Goal: Task Accomplishment & Management: Manage account settings

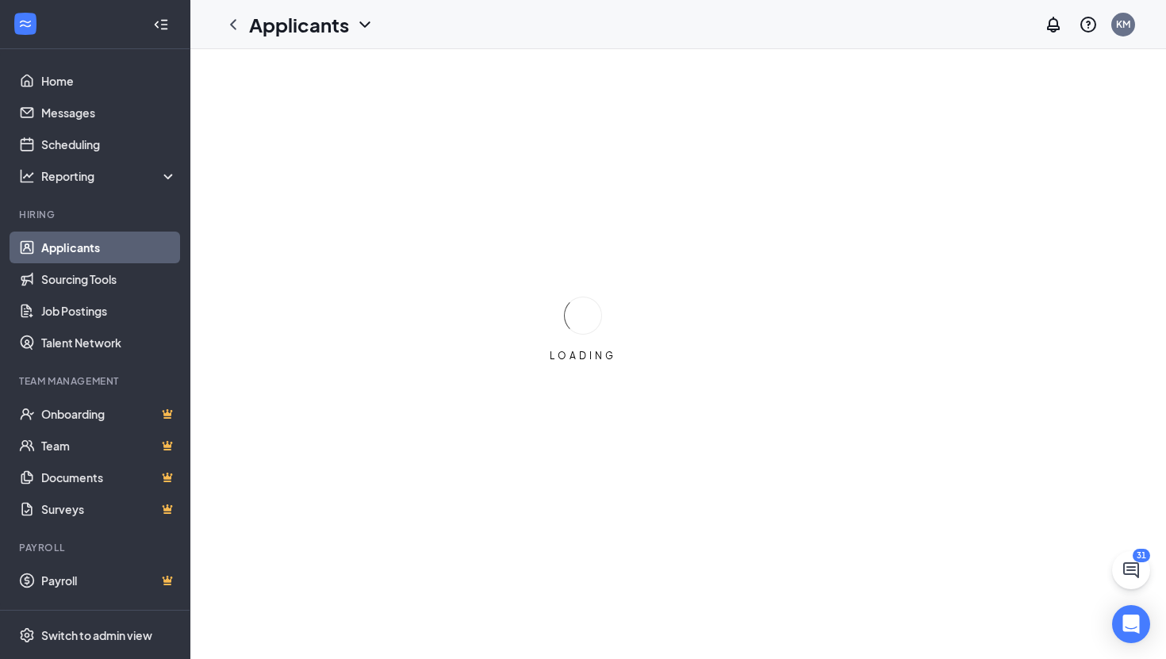
click at [74, 240] on link "Applicants" at bounding box center [109, 248] width 136 height 32
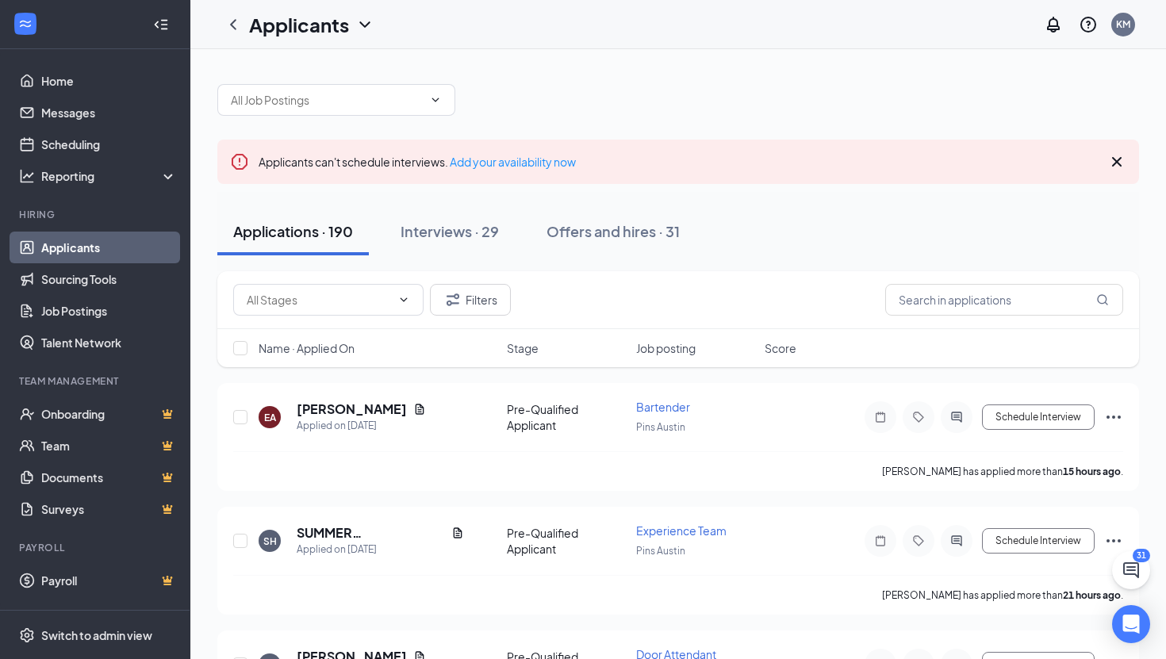
click at [667, 354] on span "Job posting" at bounding box center [665, 348] width 59 height 16
click at [667, 347] on span "Job posting" at bounding box center [665, 348] width 59 height 16
click at [325, 351] on span "Name · Applied On" at bounding box center [307, 348] width 96 height 16
click at [335, 405] on h5 "[PERSON_NAME]" at bounding box center [352, 409] width 110 height 17
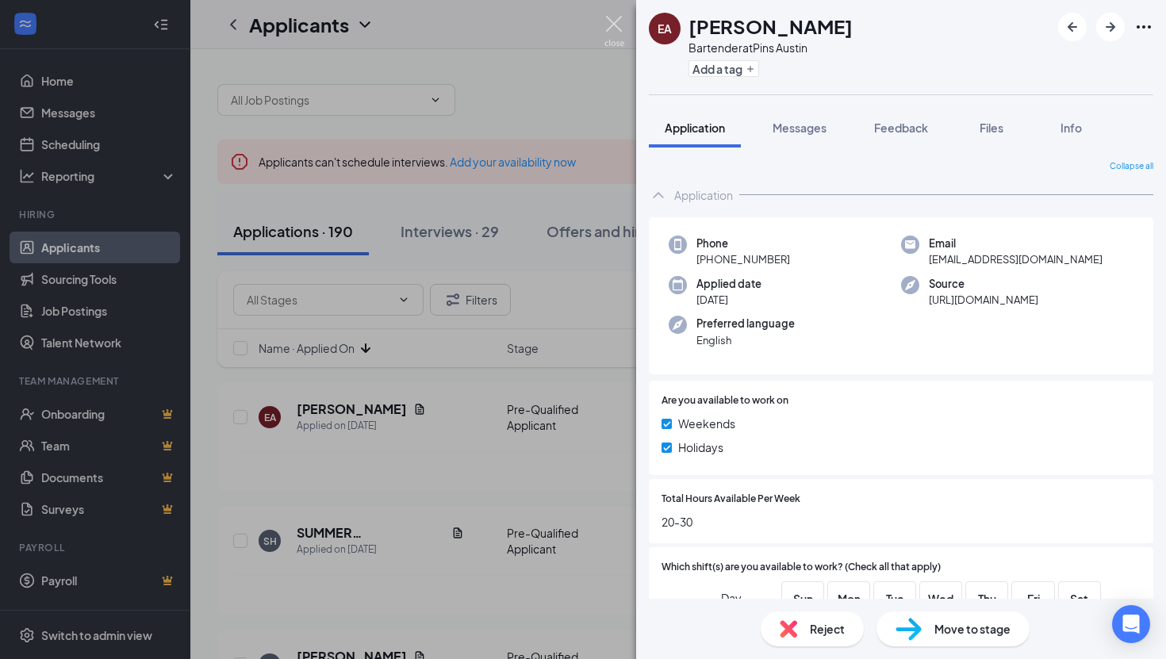
click at [616, 24] on img at bounding box center [614, 31] width 20 height 31
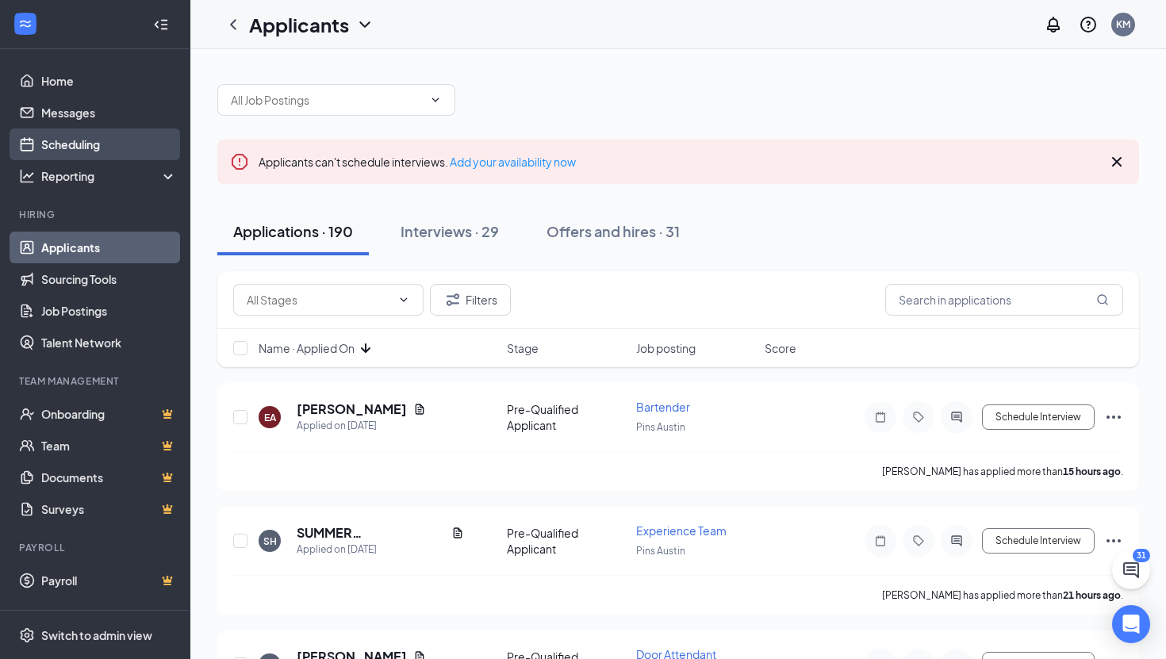
click at [87, 143] on link "Scheduling" at bounding box center [109, 144] width 136 height 32
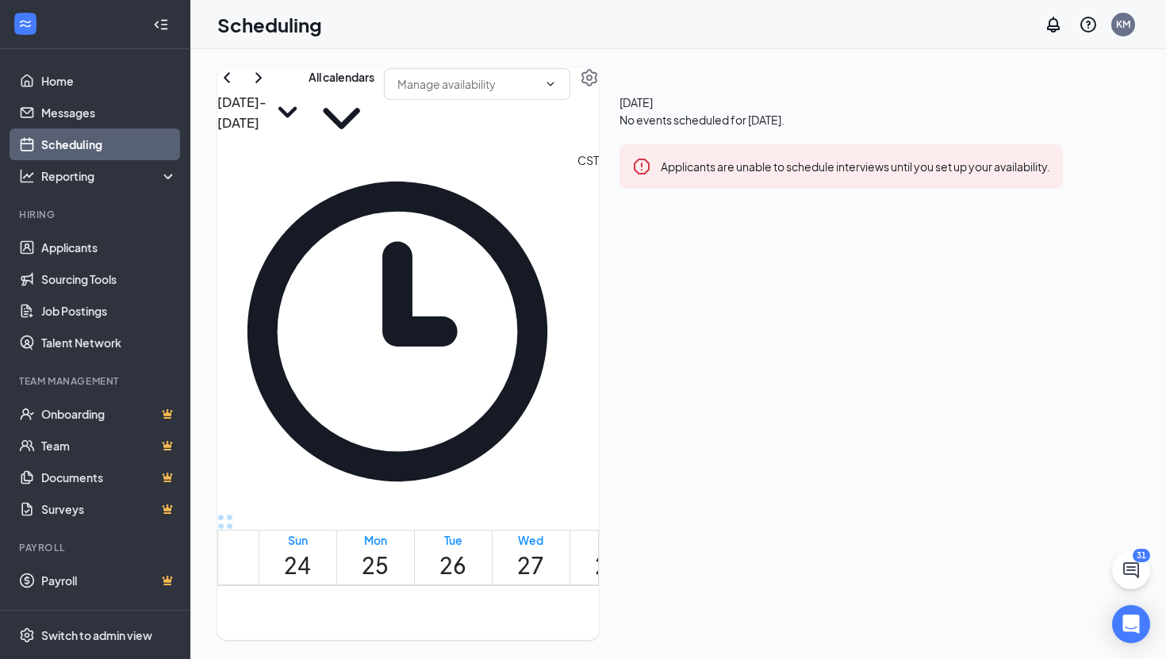
scroll to position [1144, 0]
drag, startPoint x: 469, startPoint y: 381, endPoint x: 483, endPoint y: 560, distance: 179.0
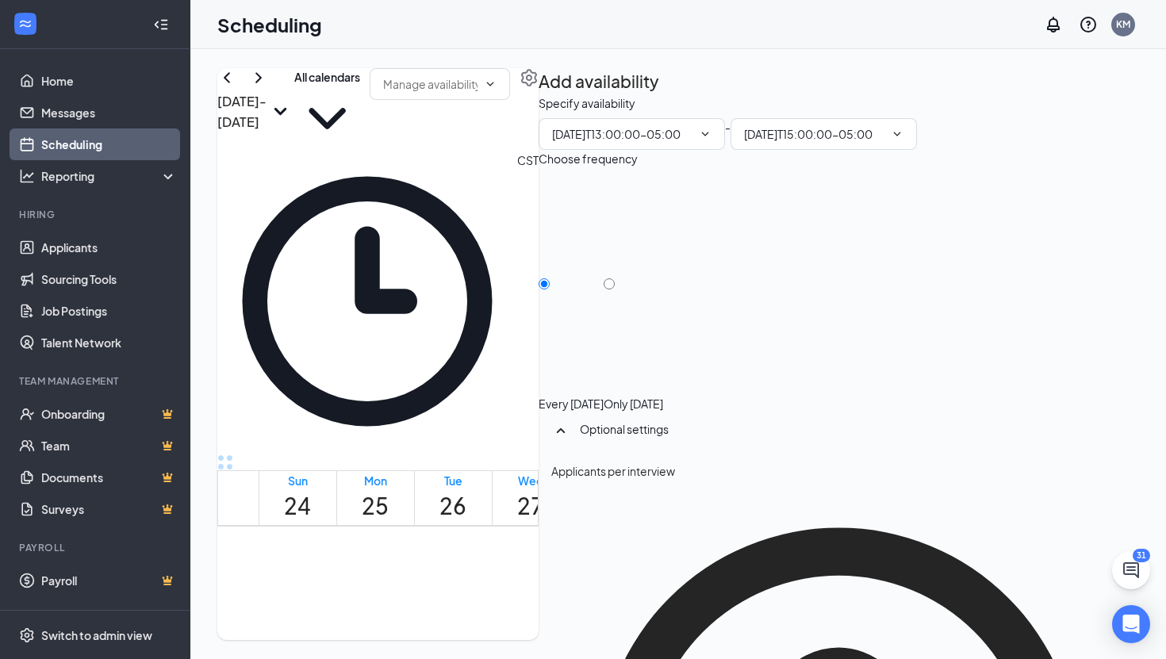
type input "01:00 PM"
type input "03:00 PM"
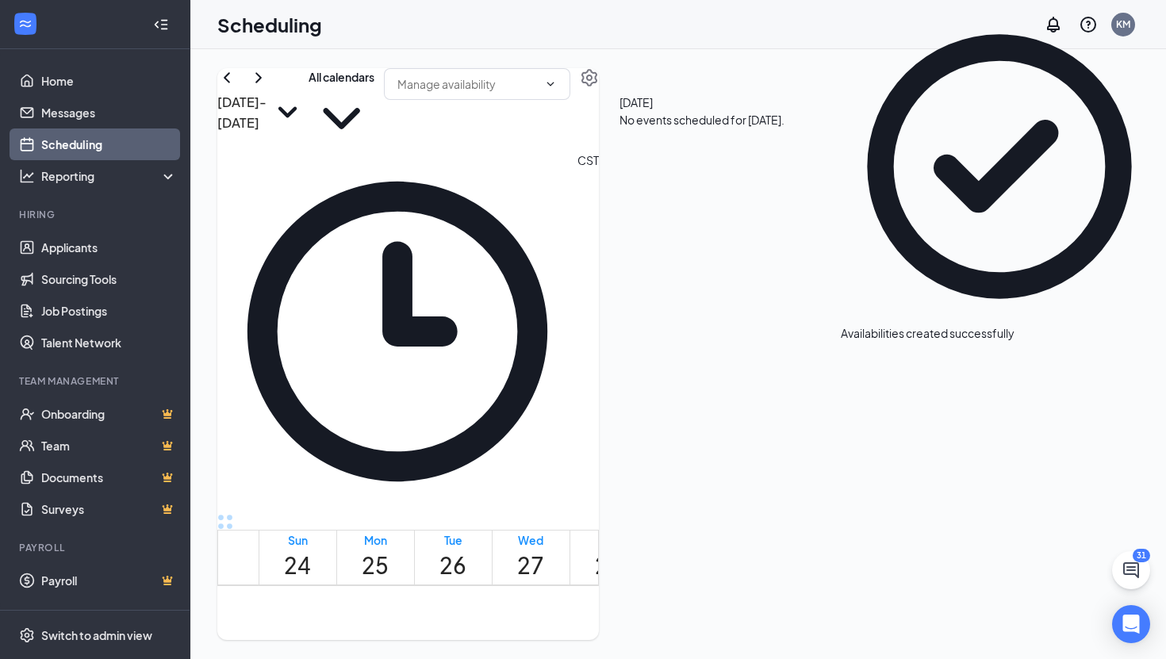
scroll to position [1298, 0]
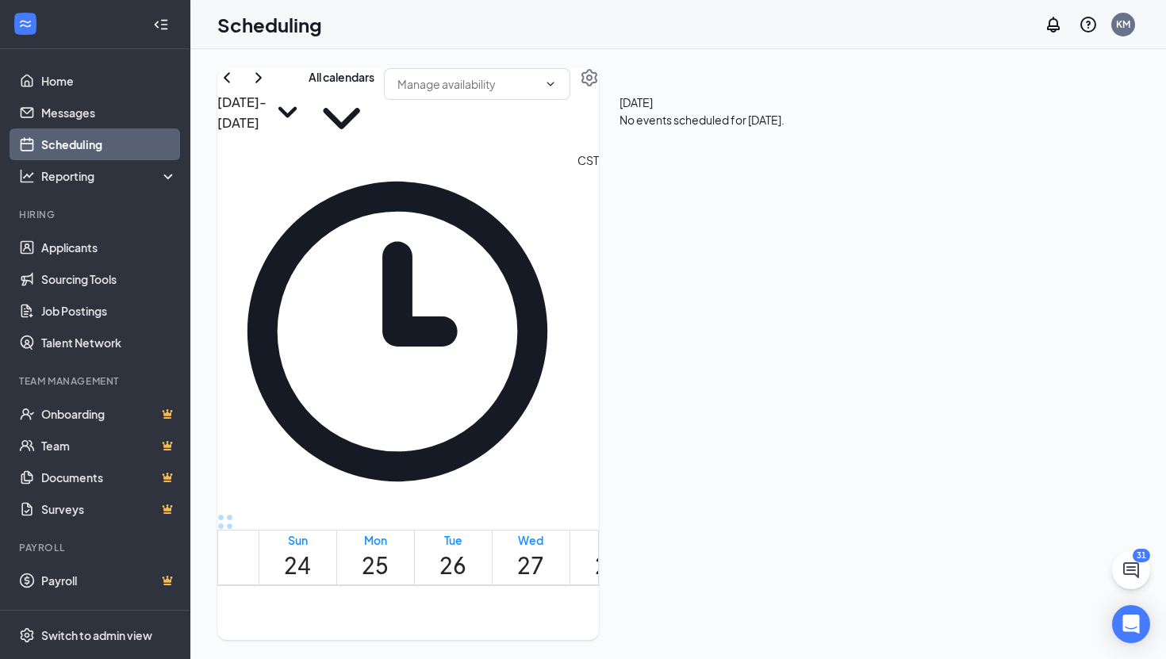
drag, startPoint x: 570, startPoint y: 370, endPoint x: 558, endPoint y: 530, distance: 159.9
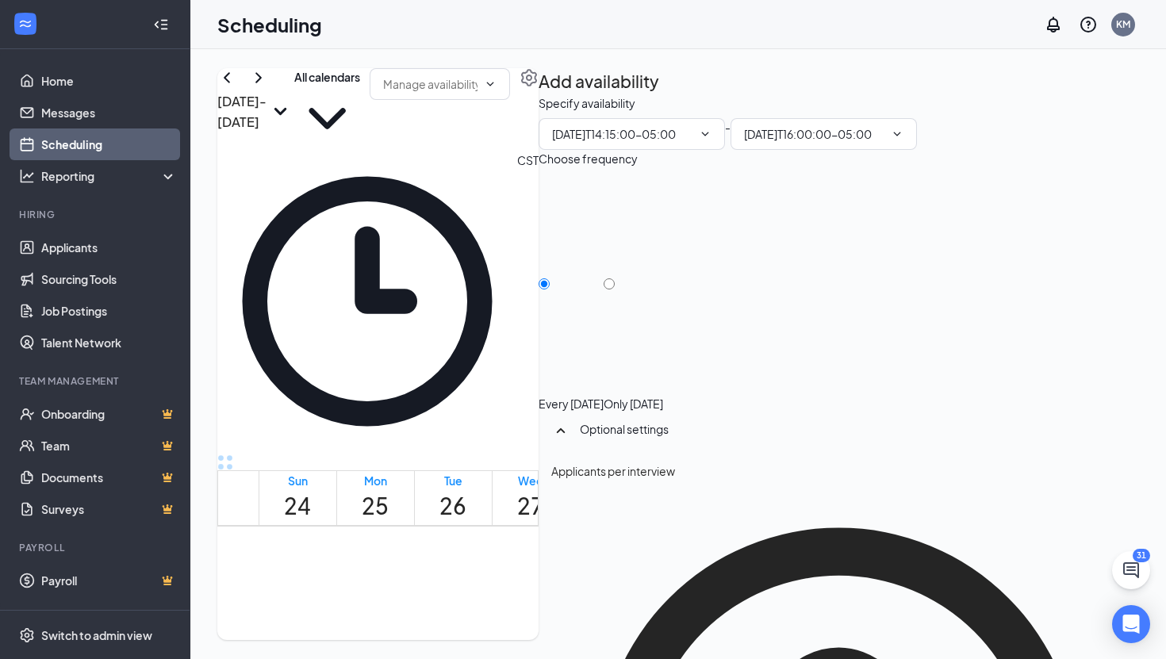
type input "02:15 PM"
type input "04:00 PM"
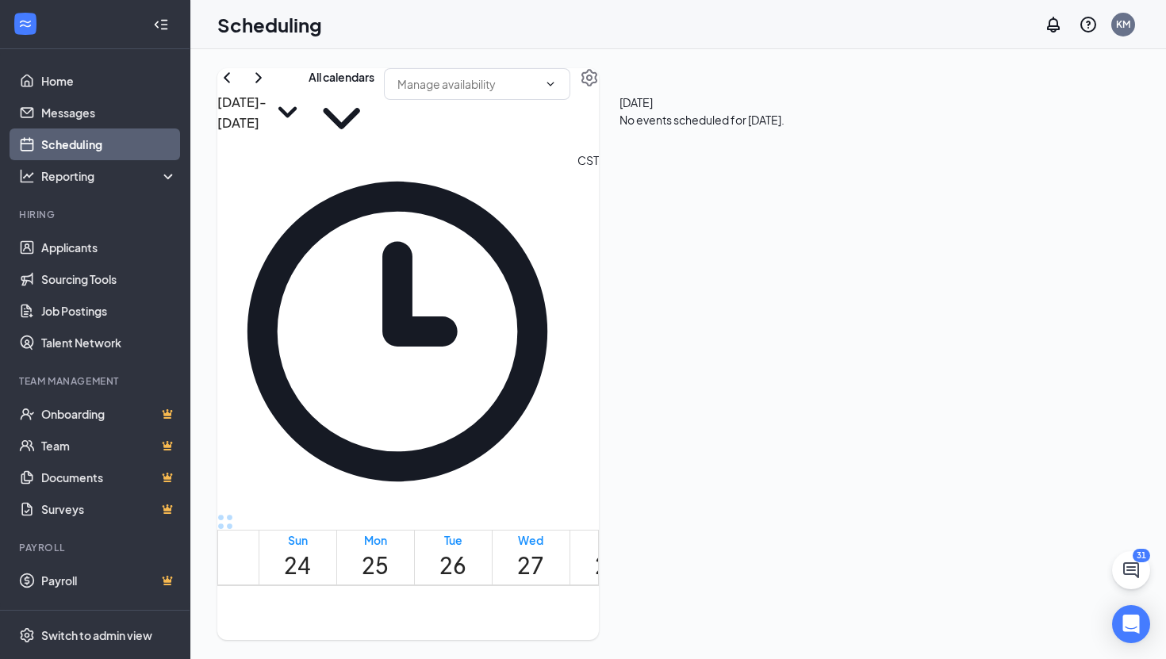
scroll to position [1339, 0]
drag, startPoint x: 636, startPoint y: 288, endPoint x: 660, endPoint y: 477, distance: 190.2
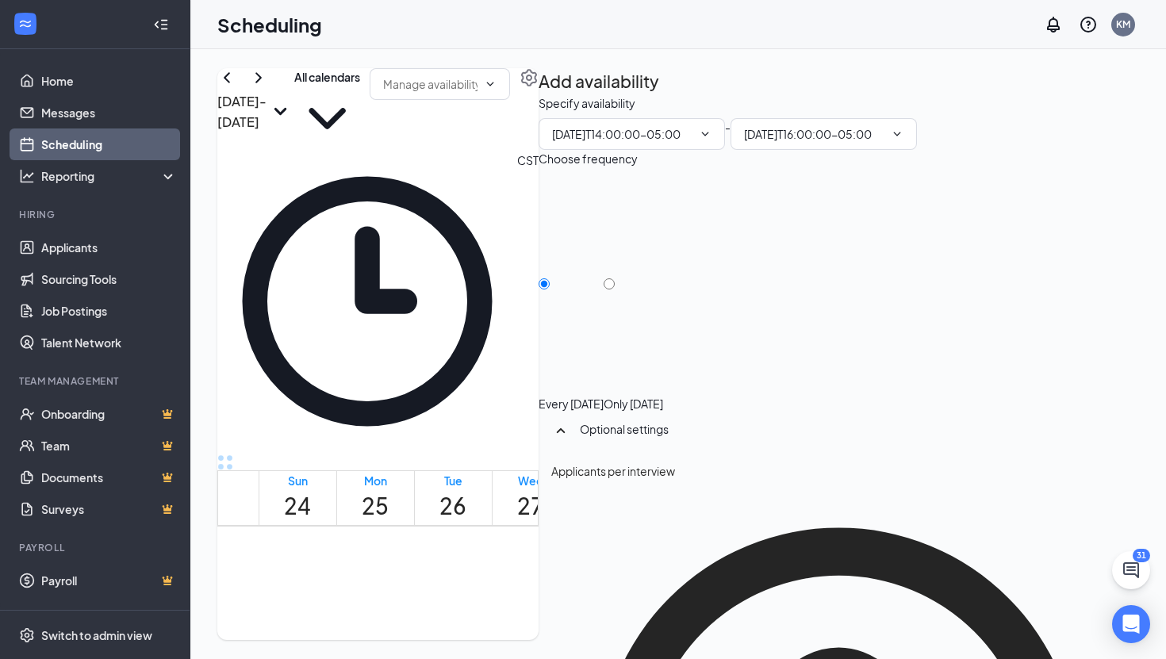
type input "02:00 PM"
type input "04:00 PM"
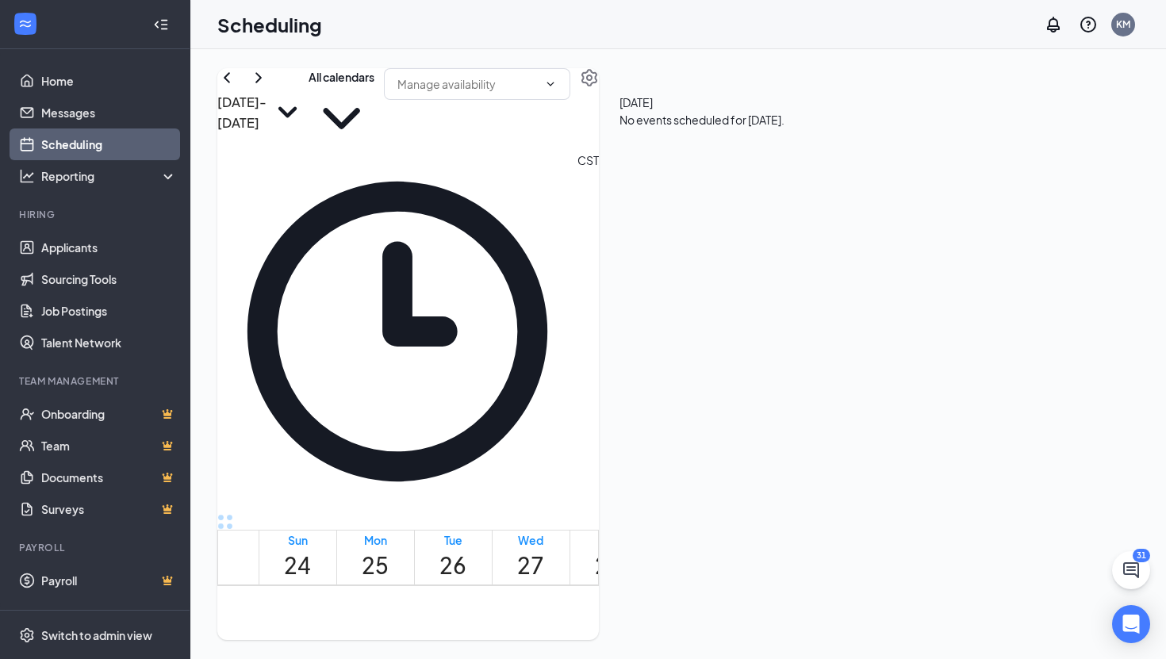
scroll to position [1345, 0]
drag, startPoint x: 715, startPoint y: 289, endPoint x: 707, endPoint y: 613, distance: 323.7
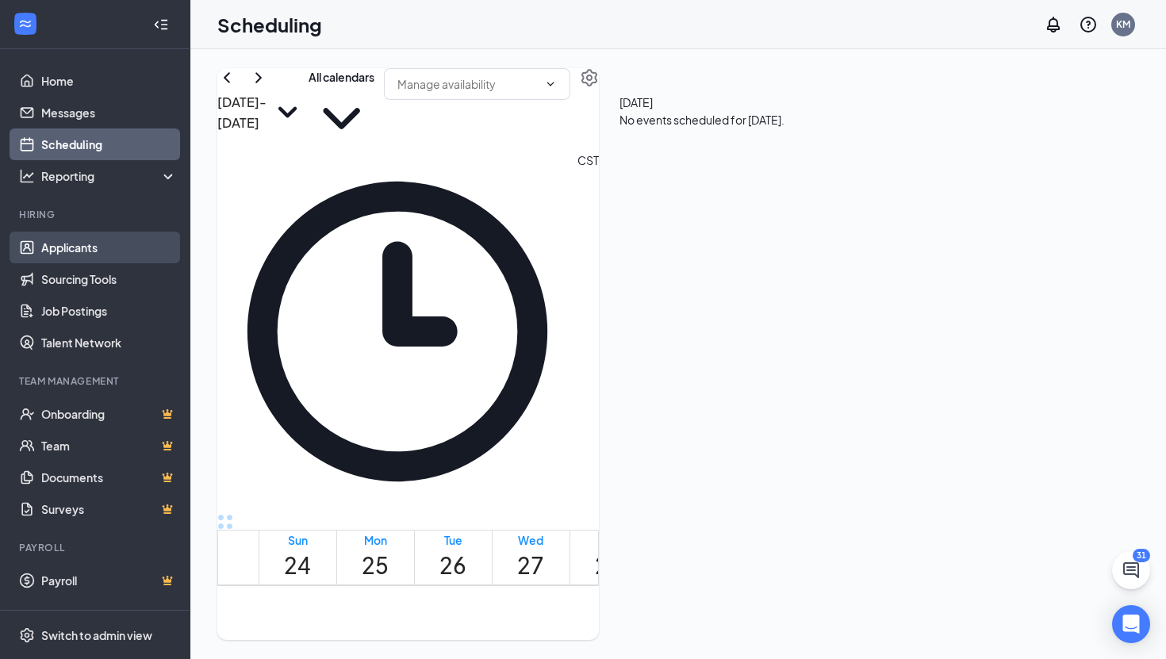
click at [68, 244] on link "Applicants" at bounding box center [109, 248] width 136 height 32
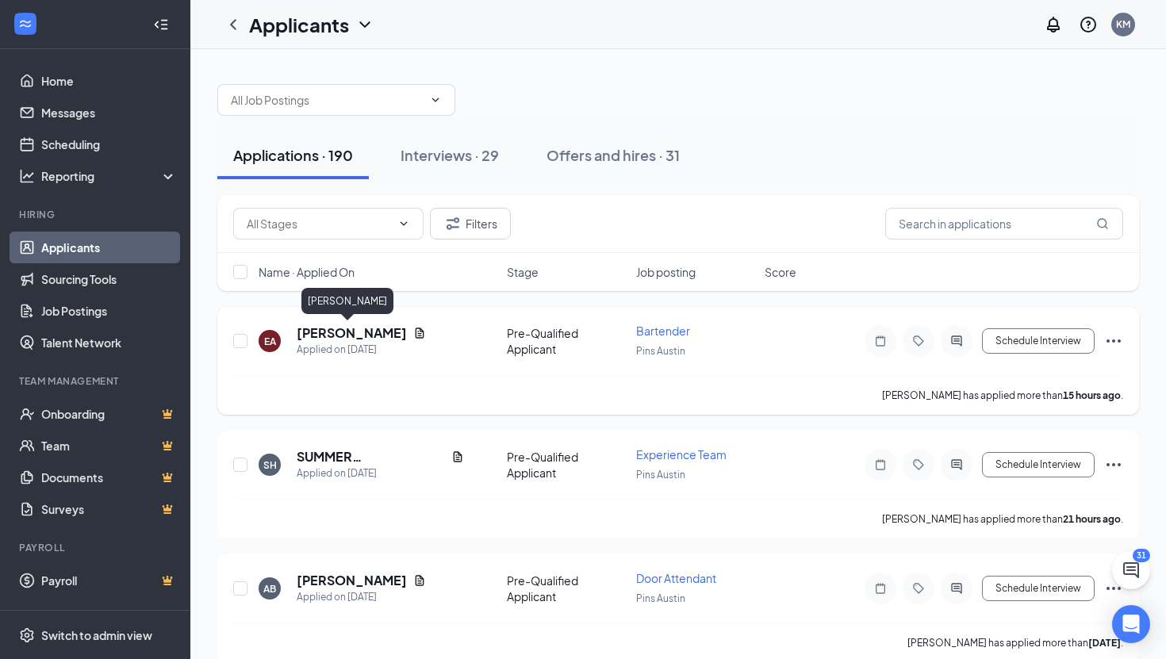
click at [344, 330] on h5 "[PERSON_NAME]" at bounding box center [352, 332] width 110 height 17
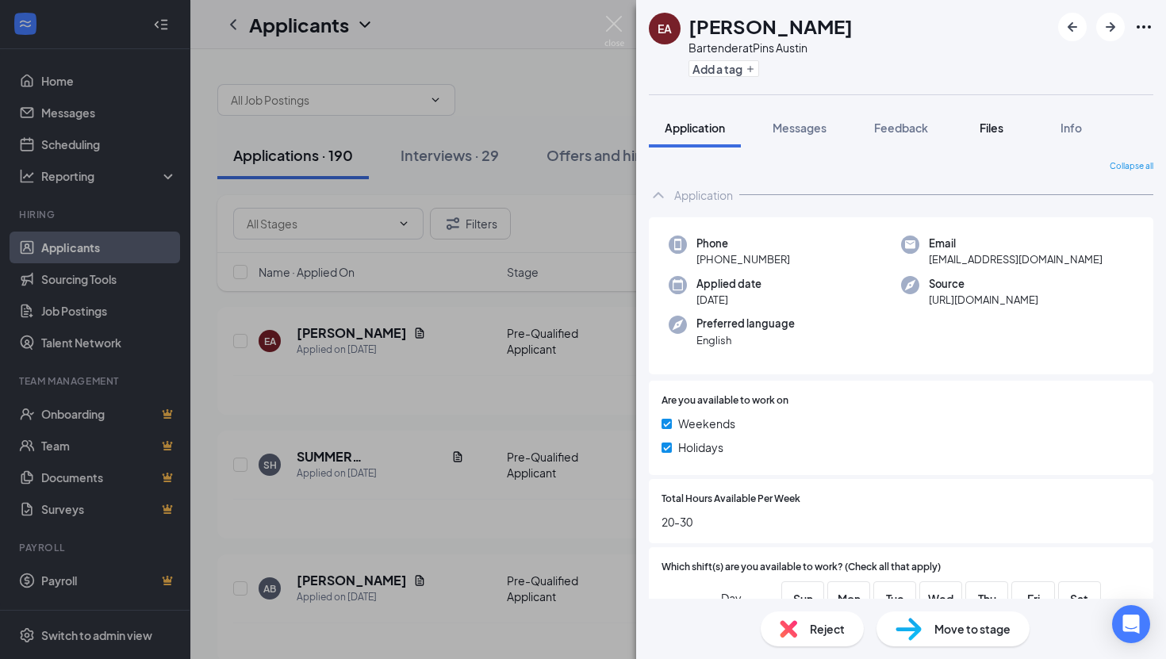
click at [988, 132] on span "Files" at bounding box center [991, 128] width 24 height 14
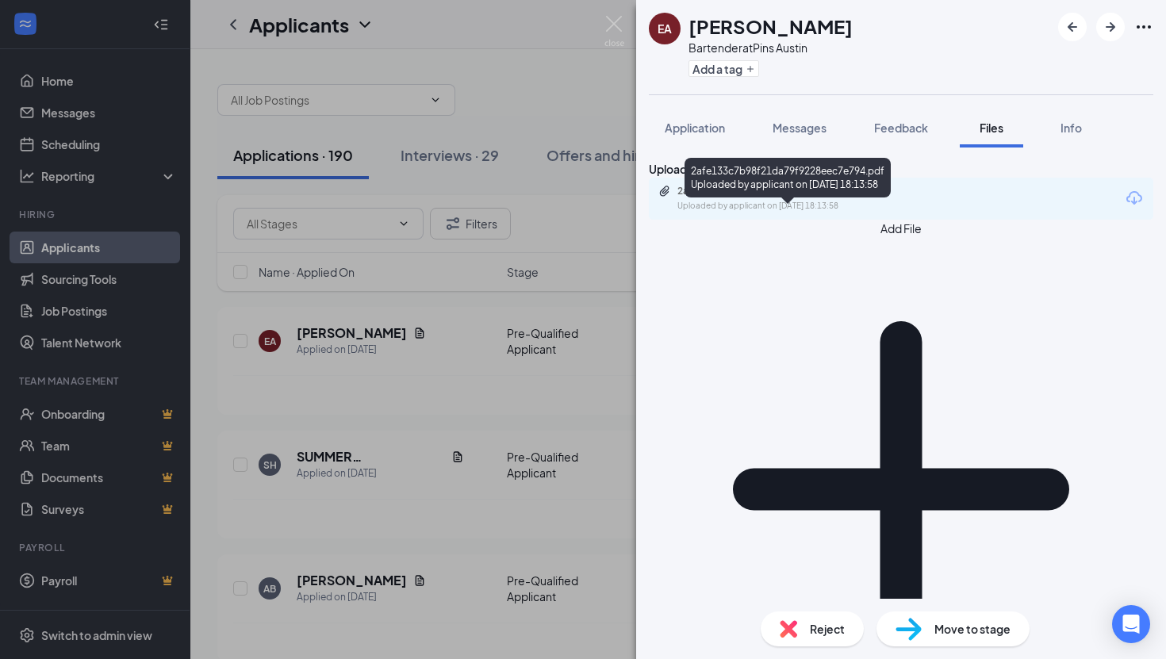
click at [788, 213] on div "Uploaded by applicant on [DATE] 18:13:58" at bounding box center [796, 206] width 238 height 13
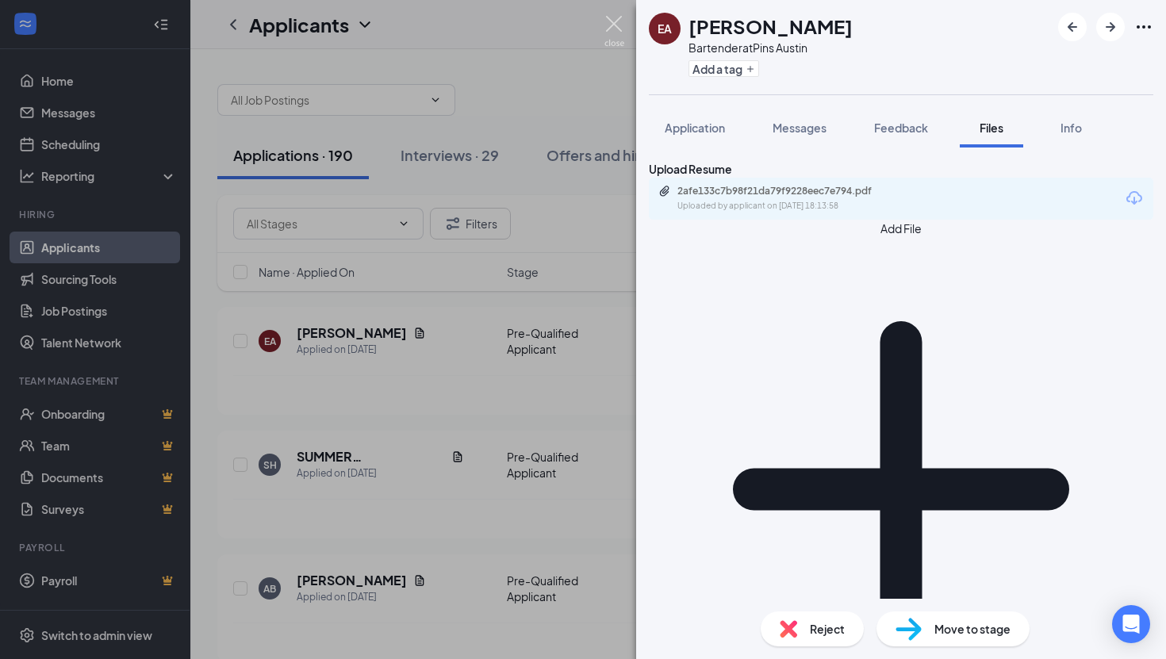
click at [615, 24] on img at bounding box center [614, 31] width 20 height 31
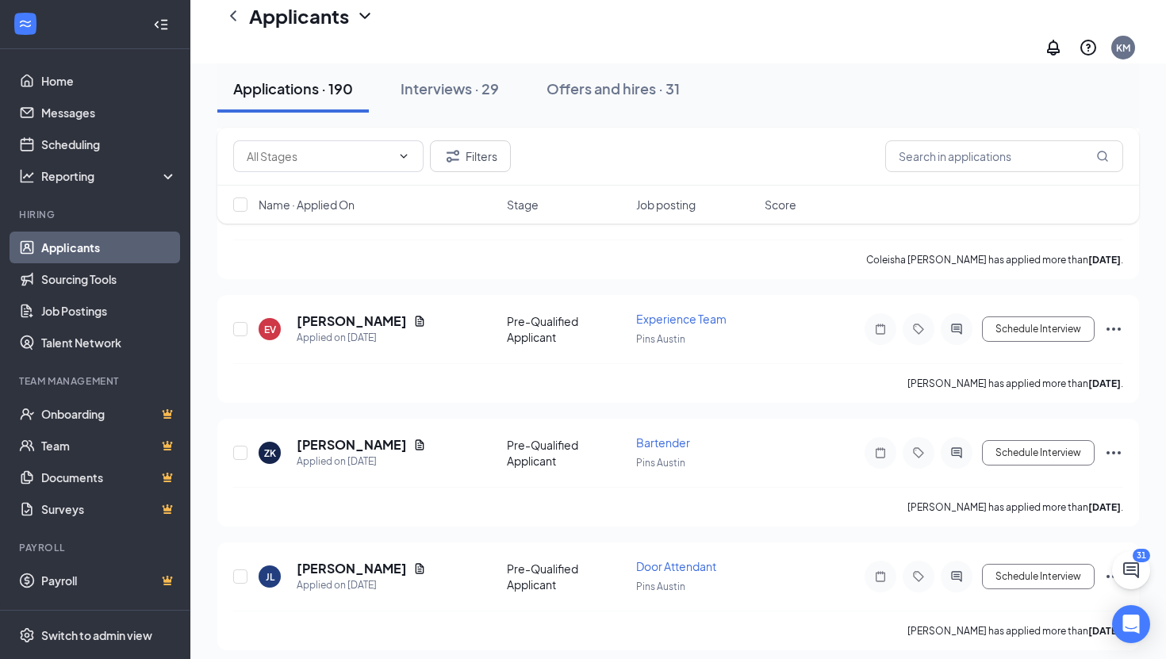
scroll to position [528, 0]
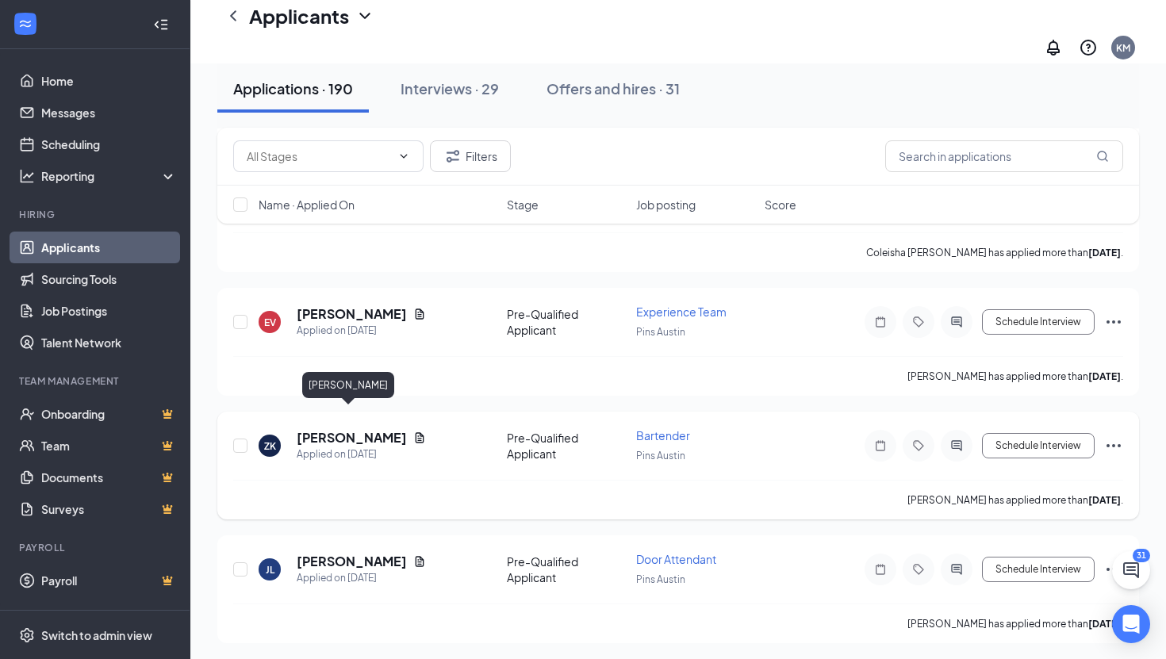
click at [352, 429] on h5 "[PERSON_NAME]" at bounding box center [352, 437] width 110 height 17
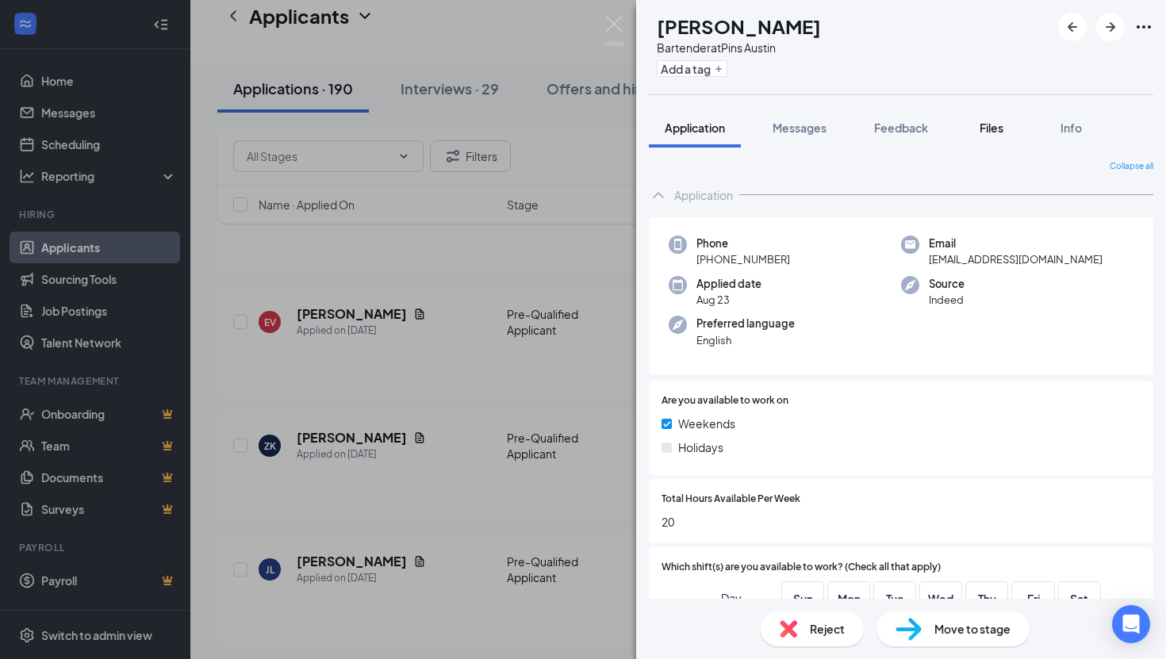
click at [993, 131] on span "Files" at bounding box center [991, 128] width 24 height 14
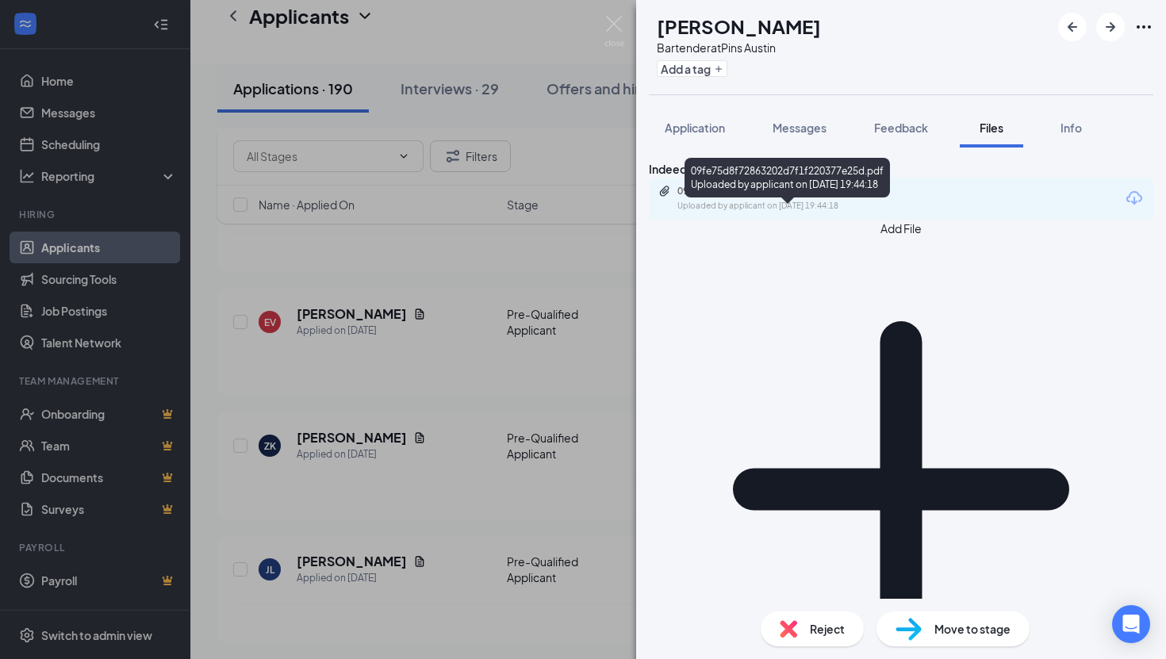
click at [829, 197] on div "09fe75d8f72863202d7f1f220377e25d.pdf" at bounding box center [788, 191] width 222 height 13
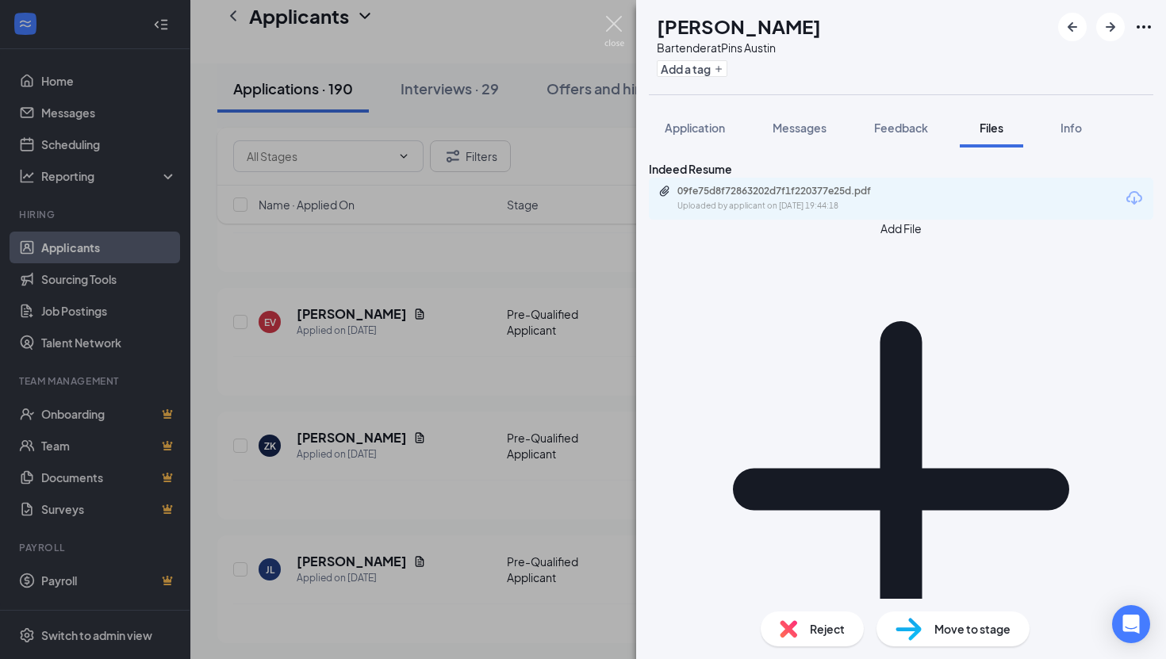
click at [613, 25] on img at bounding box center [614, 31] width 20 height 31
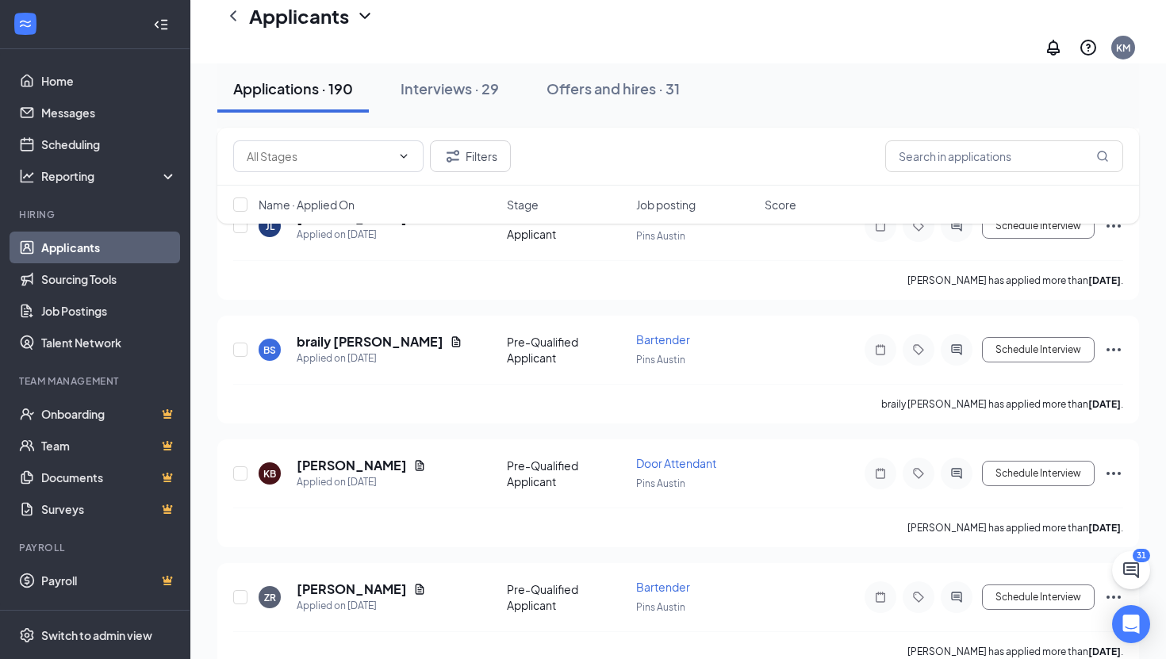
scroll to position [876, 0]
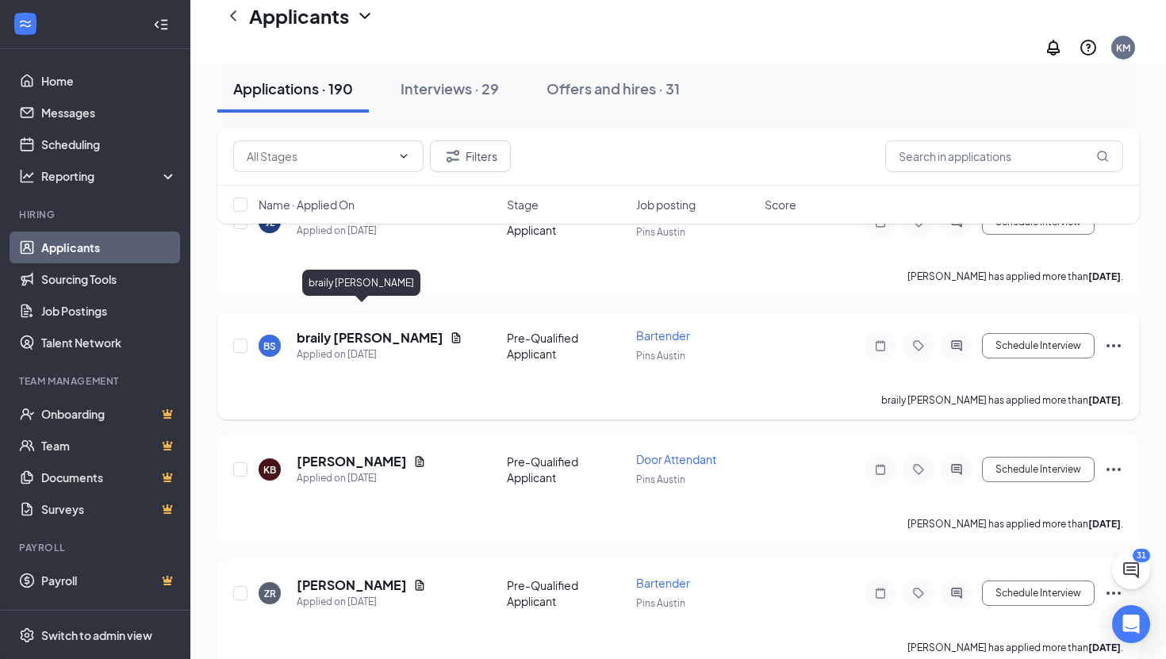
click at [347, 329] on h5 "braily [PERSON_NAME]" at bounding box center [370, 337] width 147 height 17
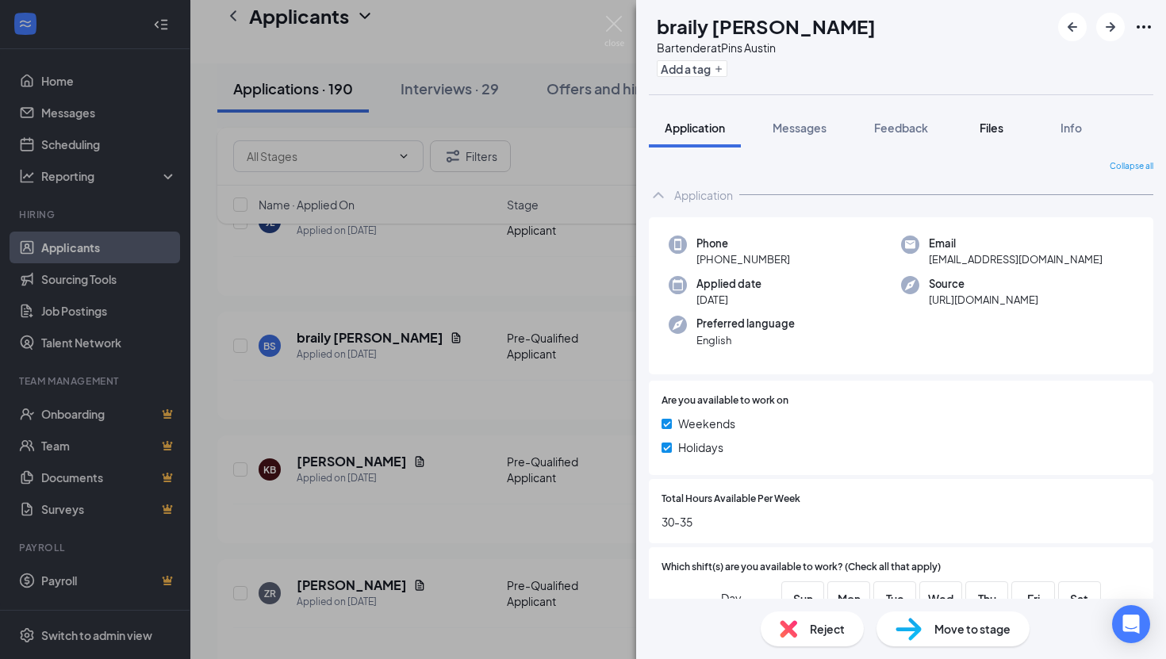
click at [992, 134] on span "Files" at bounding box center [991, 128] width 24 height 14
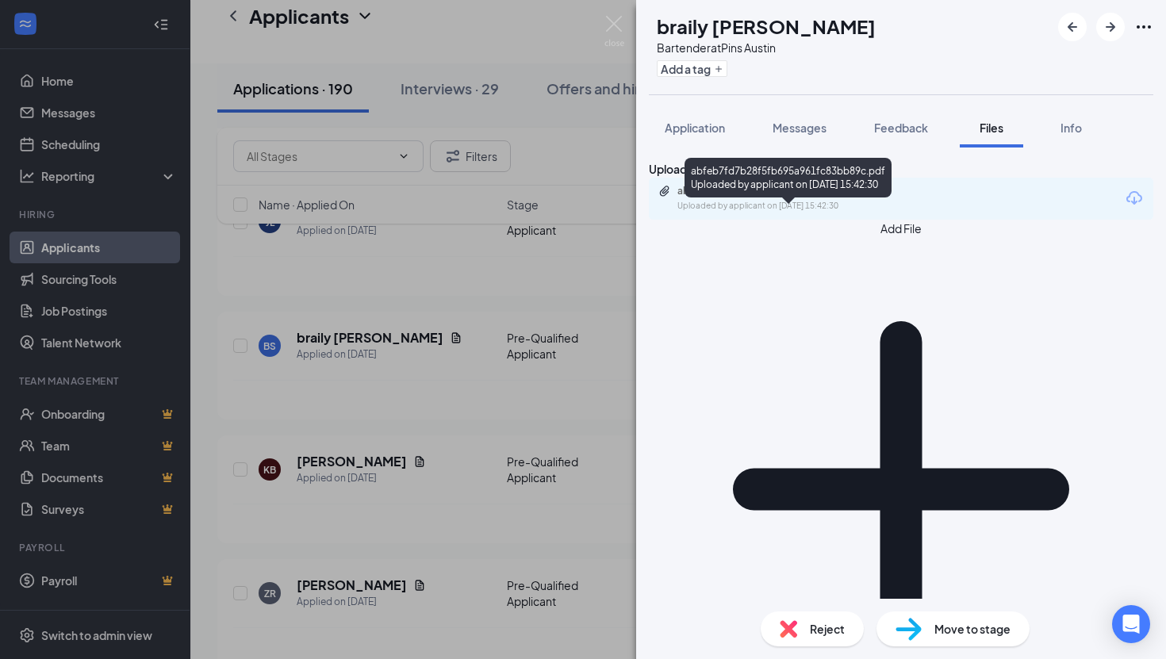
click at [851, 197] on div "abfeb7fd7b28f5fb695a961fc83bb89c.pdf" at bounding box center [788, 191] width 222 height 13
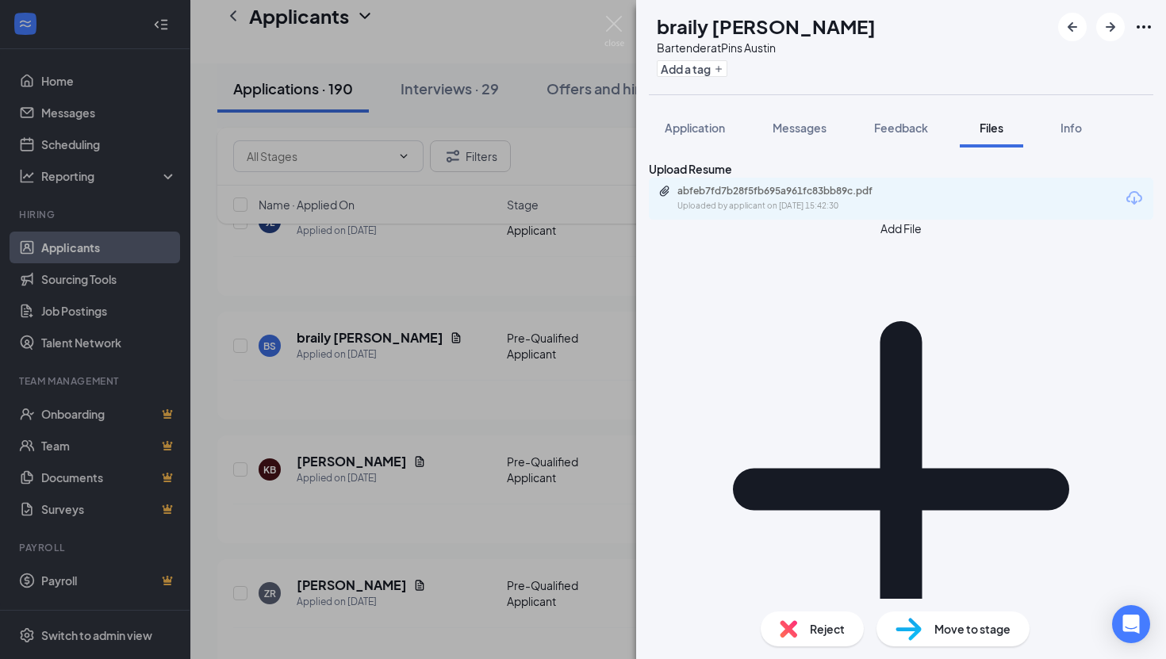
click at [609, 14] on div "BS braily [PERSON_NAME] Bartender at Pins Austin Add a tag Application Messages…" at bounding box center [583, 329] width 1166 height 659
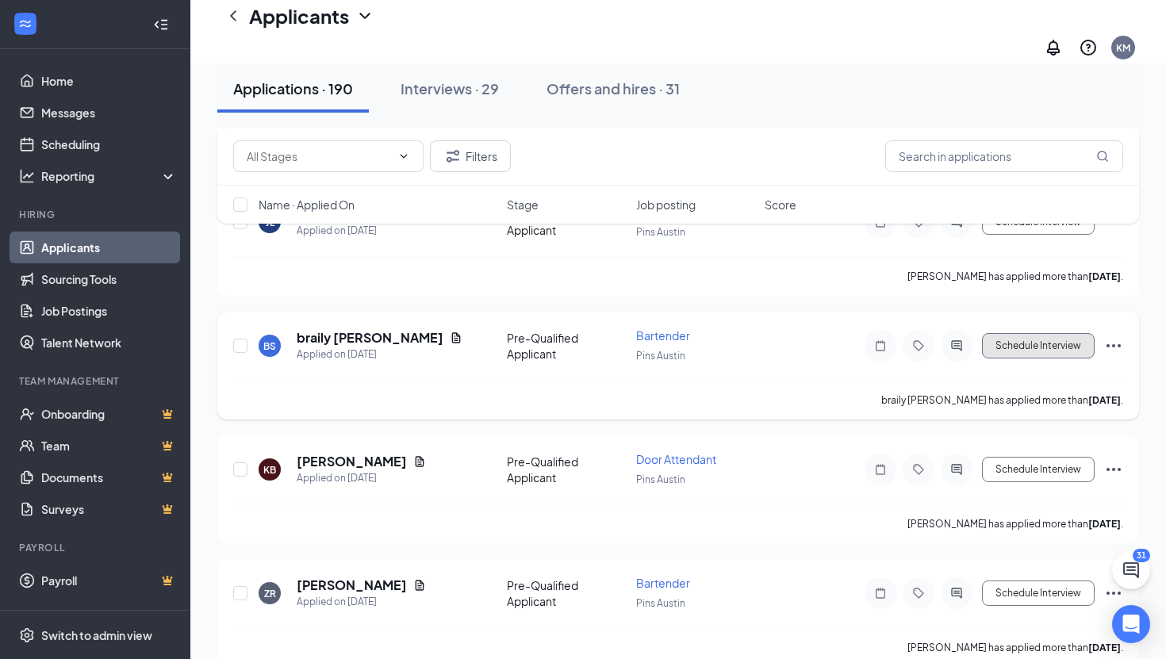
click at [1029, 333] on button "Schedule Interview" at bounding box center [1038, 345] width 113 height 25
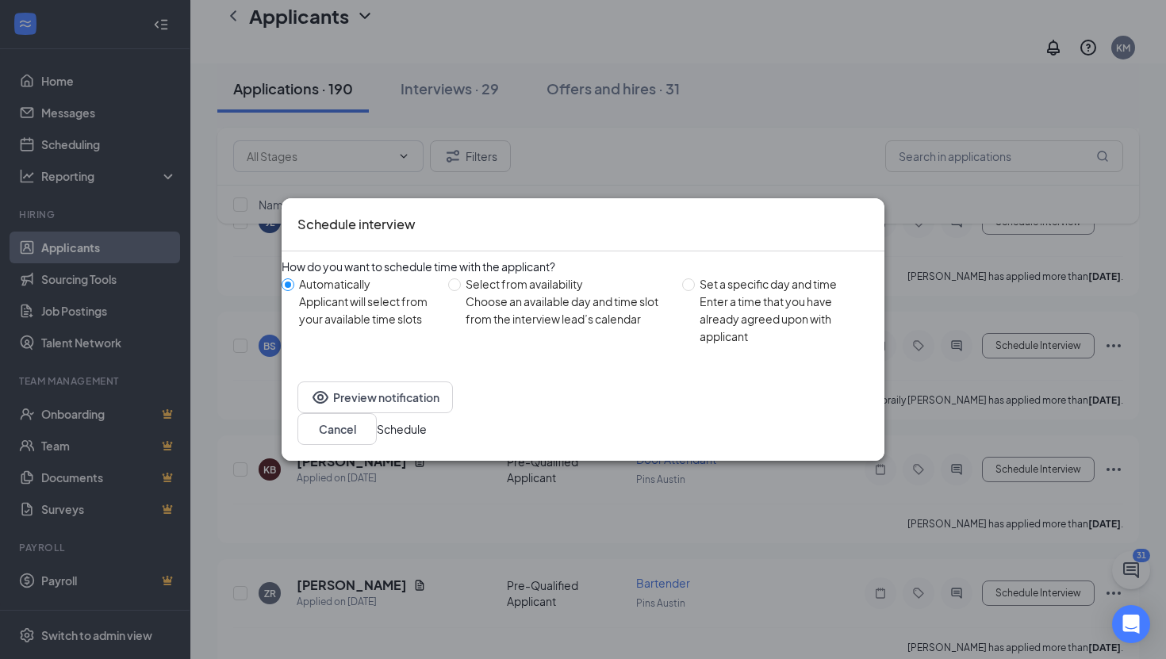
click at [427, 420] on button "Schedule" at bounding box center [402, 428] width 50 height 17
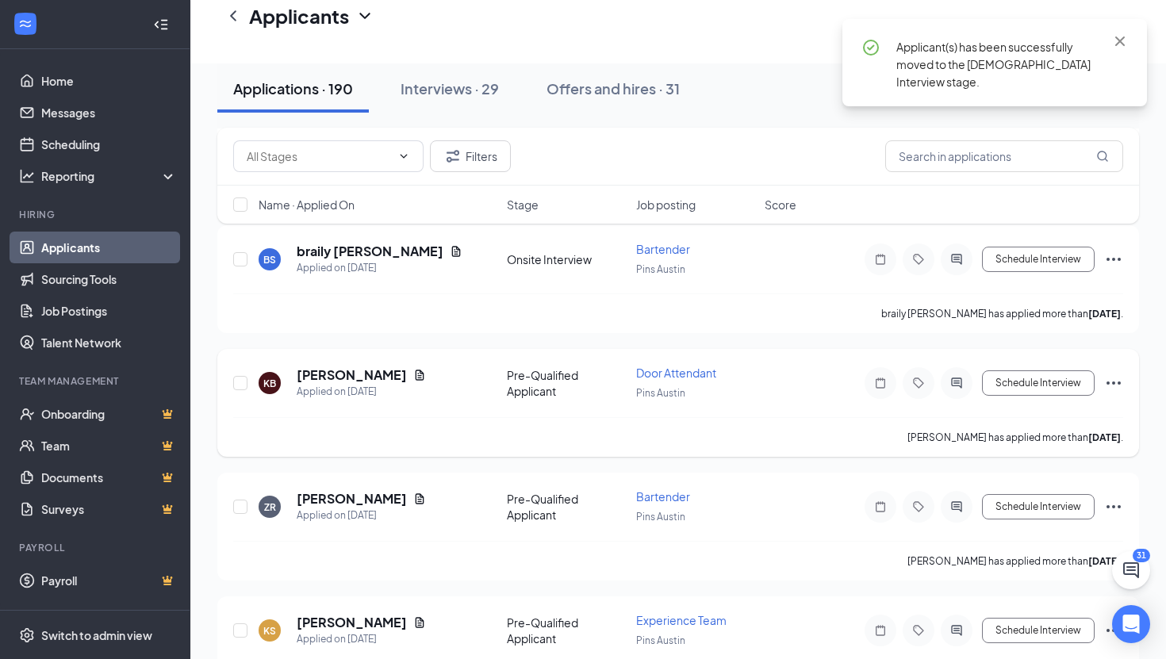
scroll to position [987, 0]
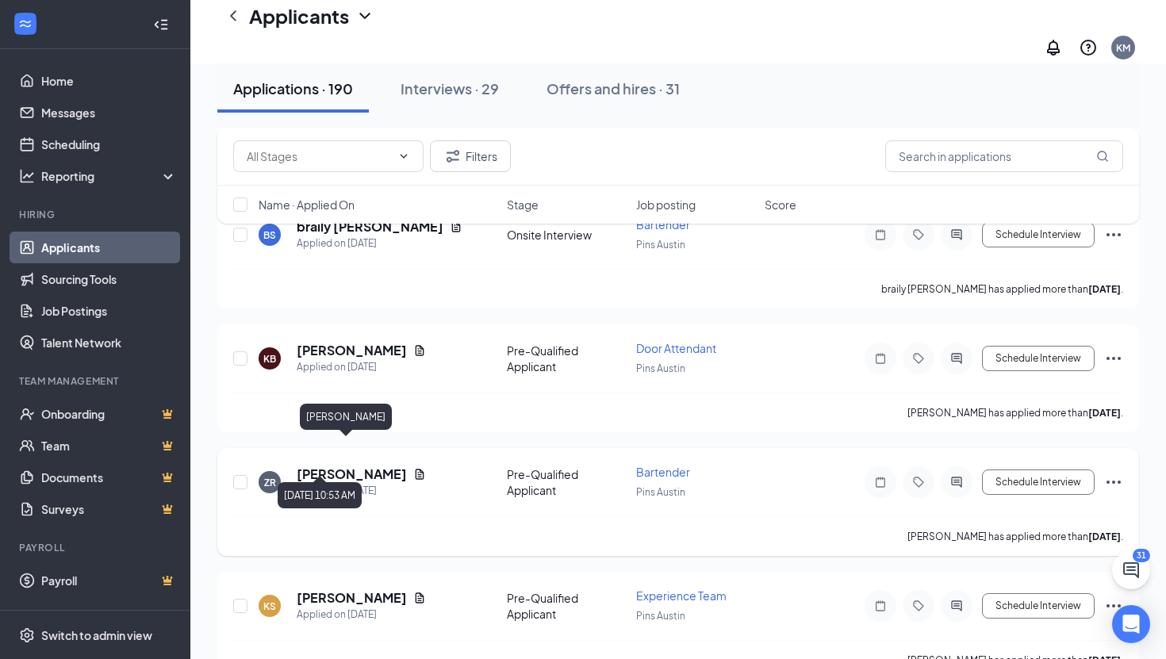
click at [321, 466] on h5 "[PERSON_NAME]" at bounding box center [352, 474] width 110 height 17
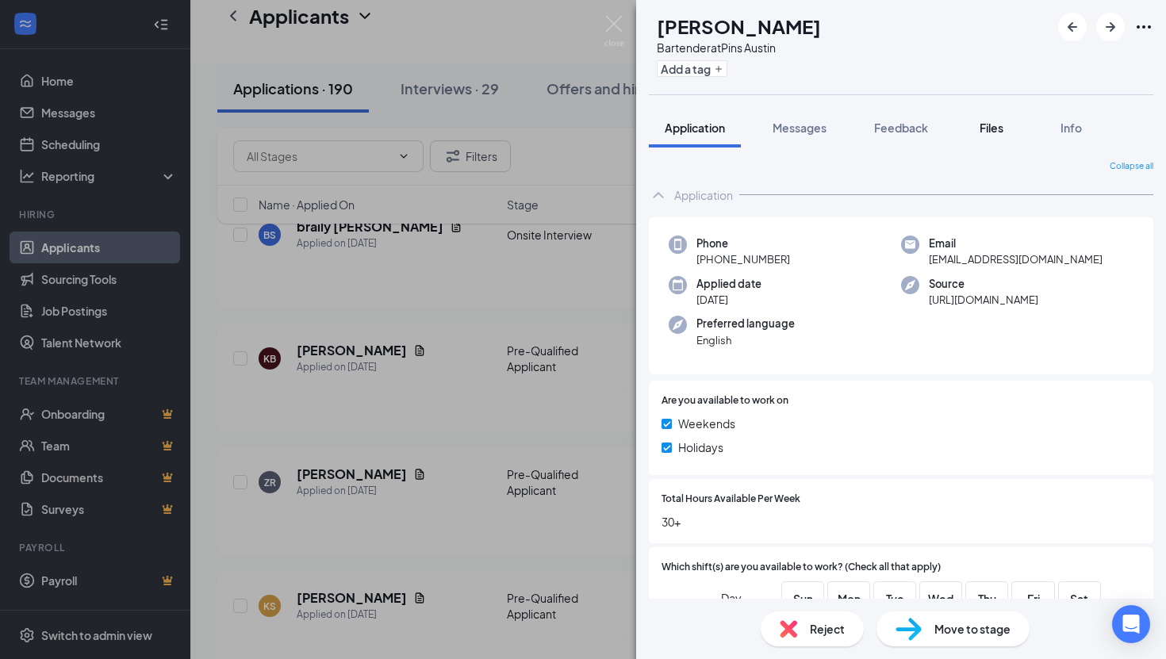
click at [989, 126] on span "Files" at bounding box center [991, 128] width 24 height 14
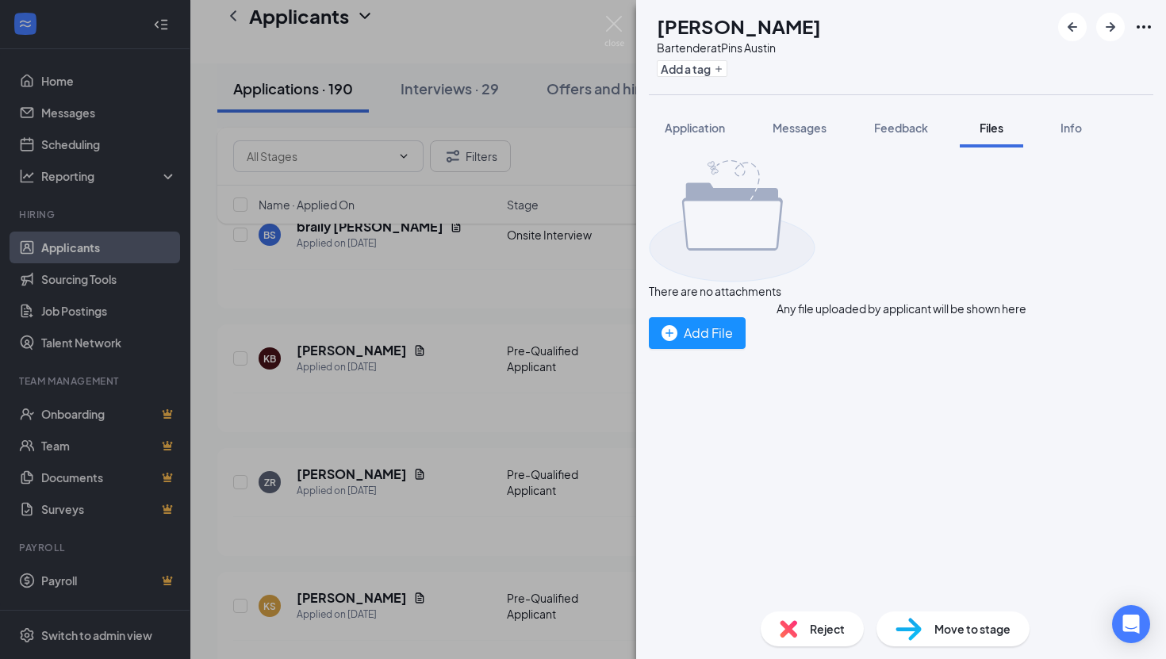
click at [452, 408] on div "ZR [PERSON_NAME] Bartender at Pins Austin Add a tag Application Messages Feedba…" at bounding box center [583, 329] width 1166 height 659
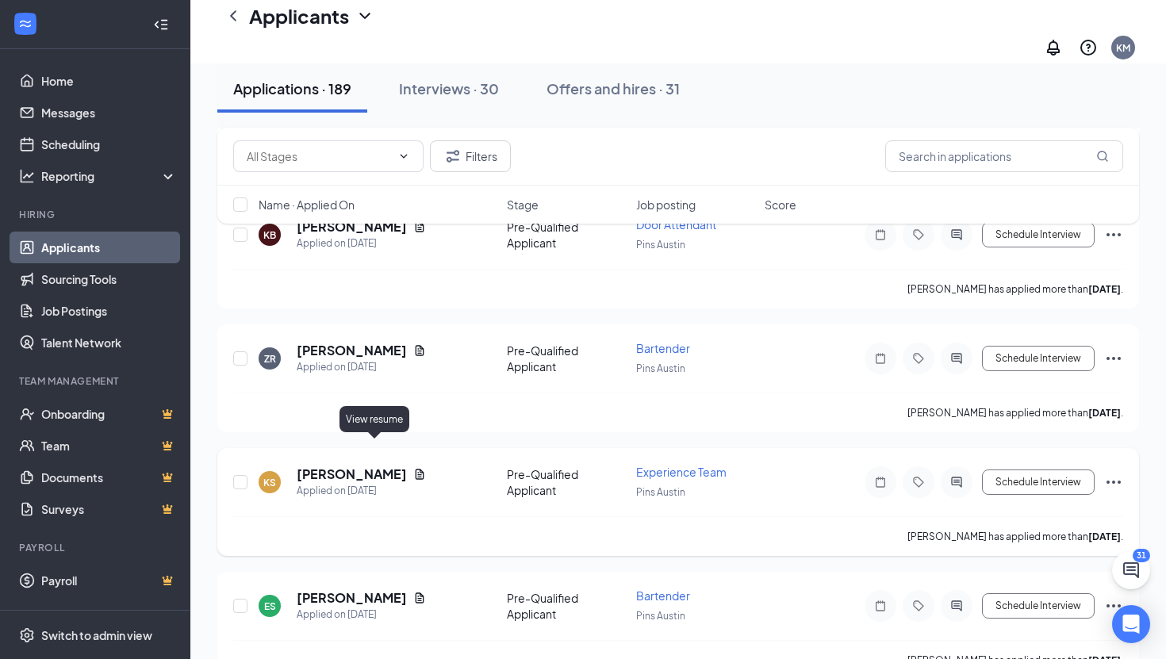
click at [416, 469] on icon "Document" at bounding box center [420, 474] width 9 height 10
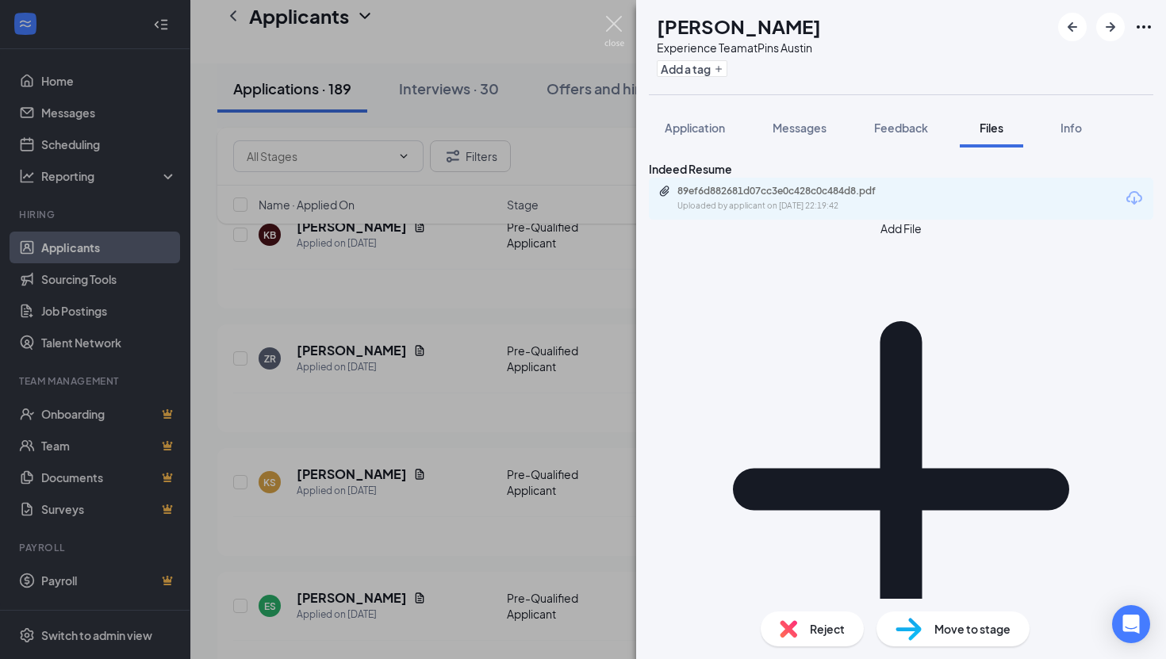
click at [607, 19] on img at bounding box center [614, 31] width 20 height 31
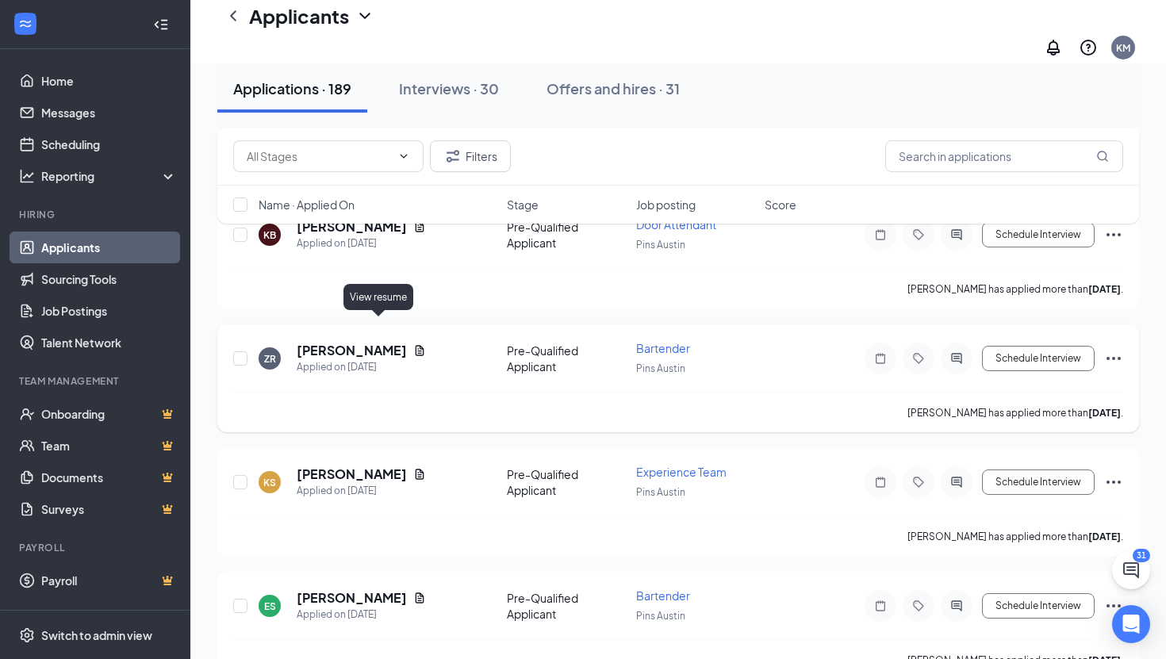
click at [413, 344] on icon "Document" at bounding box center [419, 350] width 13 height 13
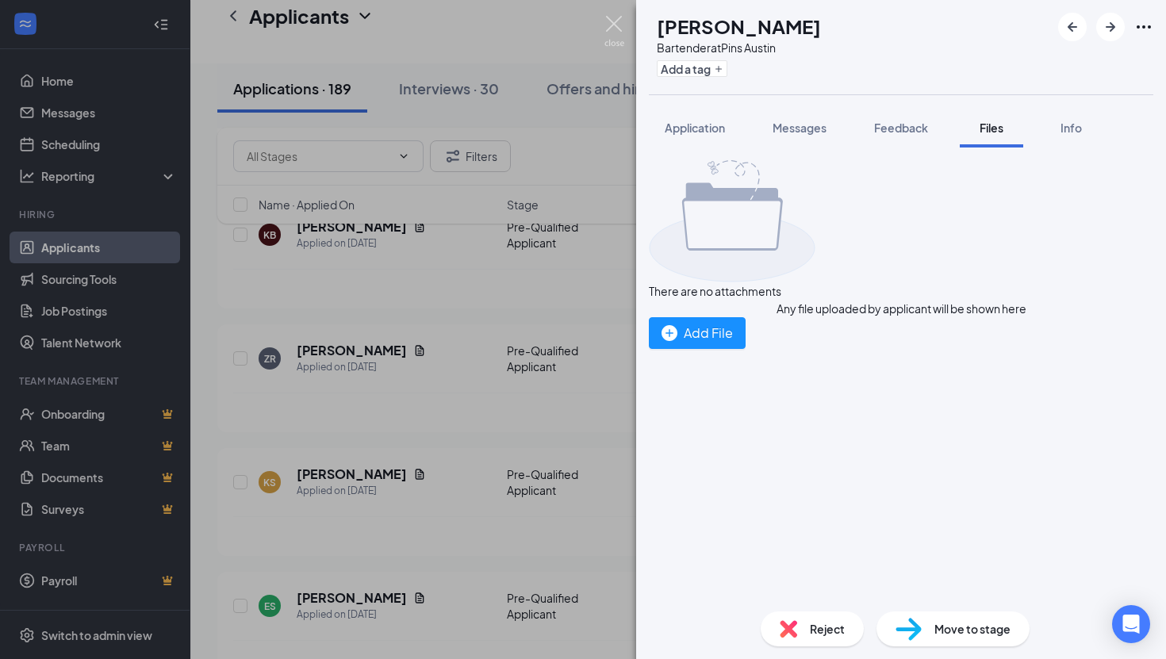
click at [614, 17] on img at bounding box center [614, 31] width 20 height 31
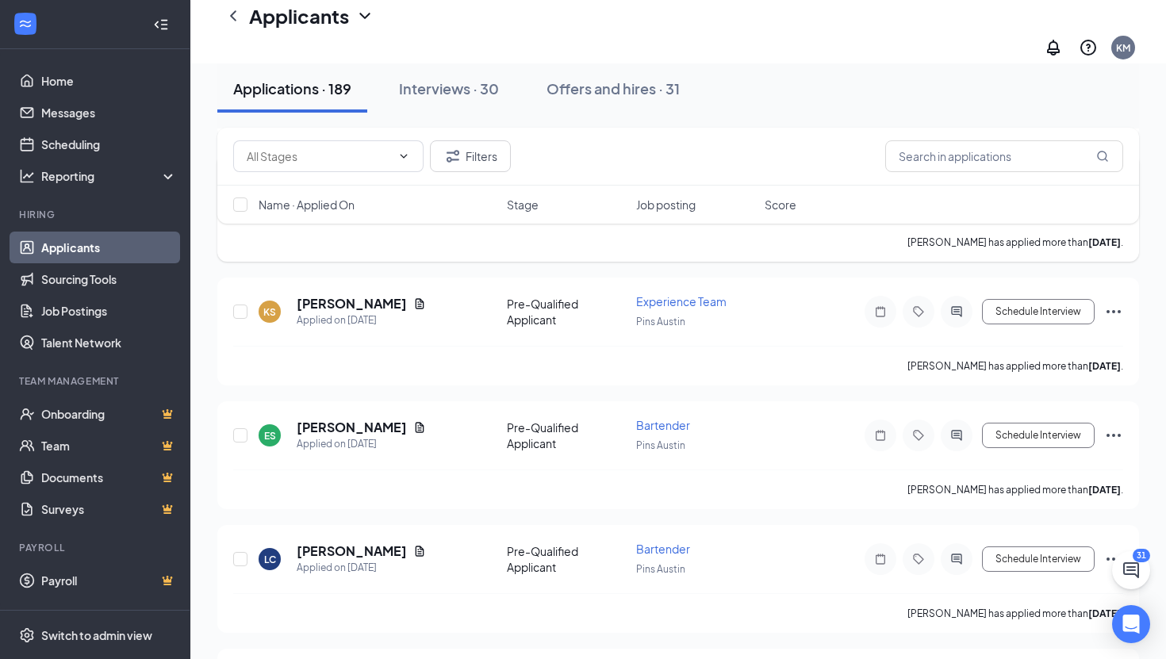
scroll to position [1164, 0]
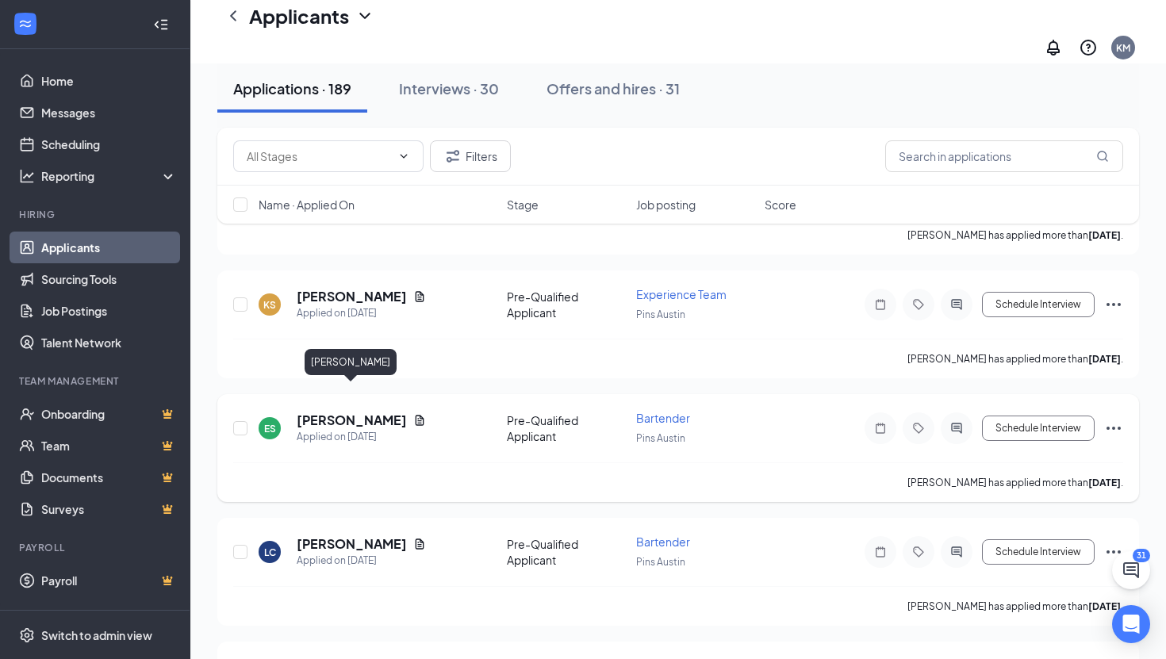
click at [338, 412] on h5 "[PERSON_NAME]" at bounding box center [352, 420] width 110 height 17
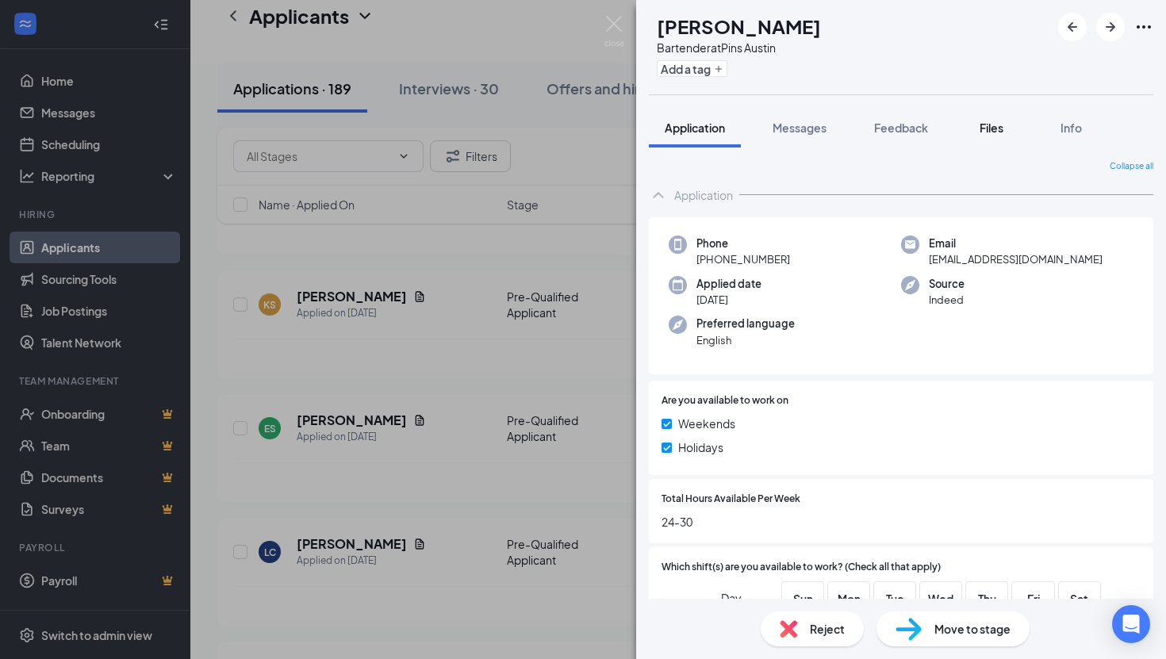
click at [991, 128] on span "Files" at bounding box center [991, 128] width 24 height 14
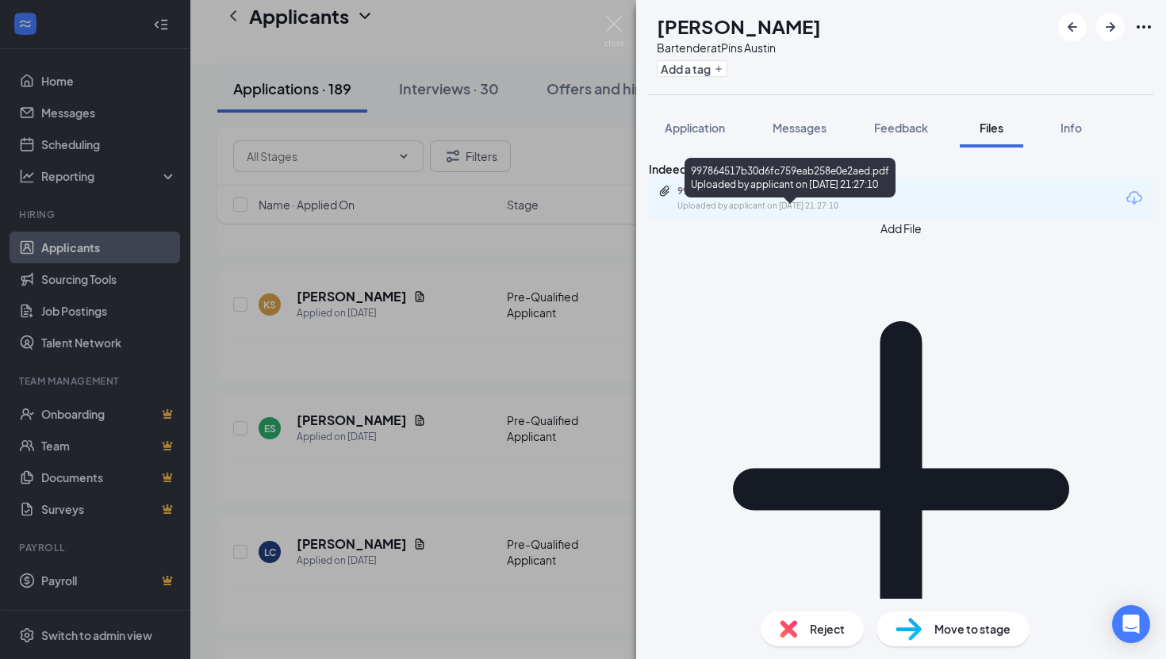
click at [833, 213] on div "Uploaded by applicant on [DATE] 21:27:10" at bounding box center [796, 206] width 238 height 13
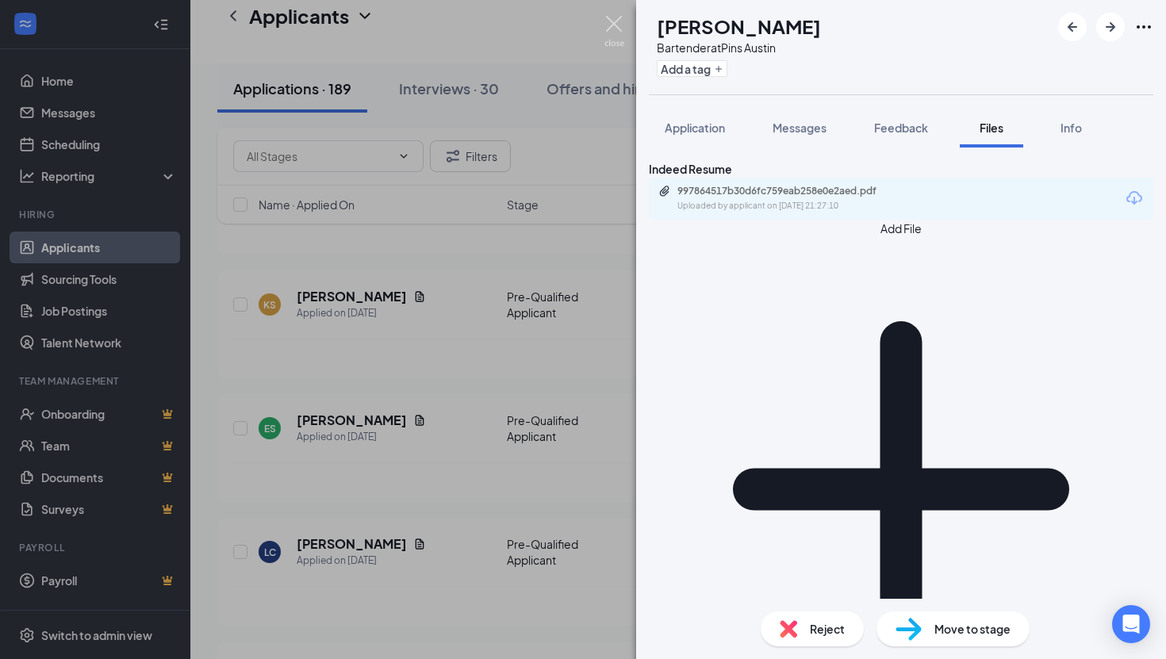
click at [613, 26] on img at bounding box center [614, 31] width 20 height 31
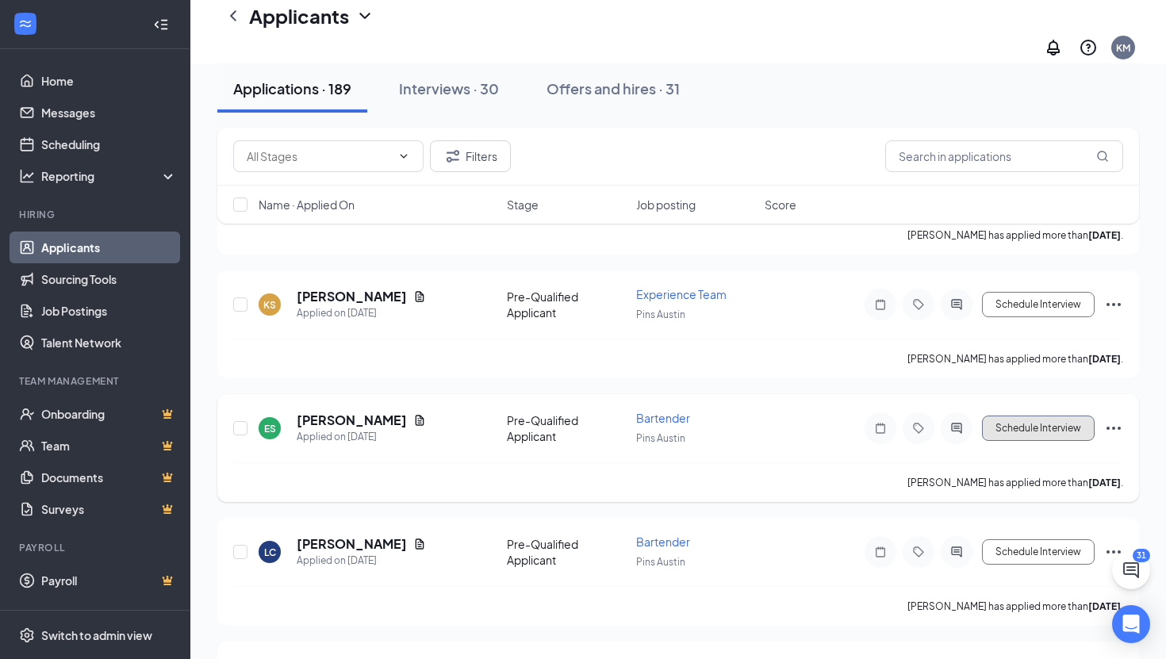
click at [1042, 416] on button "Schedule Interview" at bounding box center [1038, 428] width 113 height 25
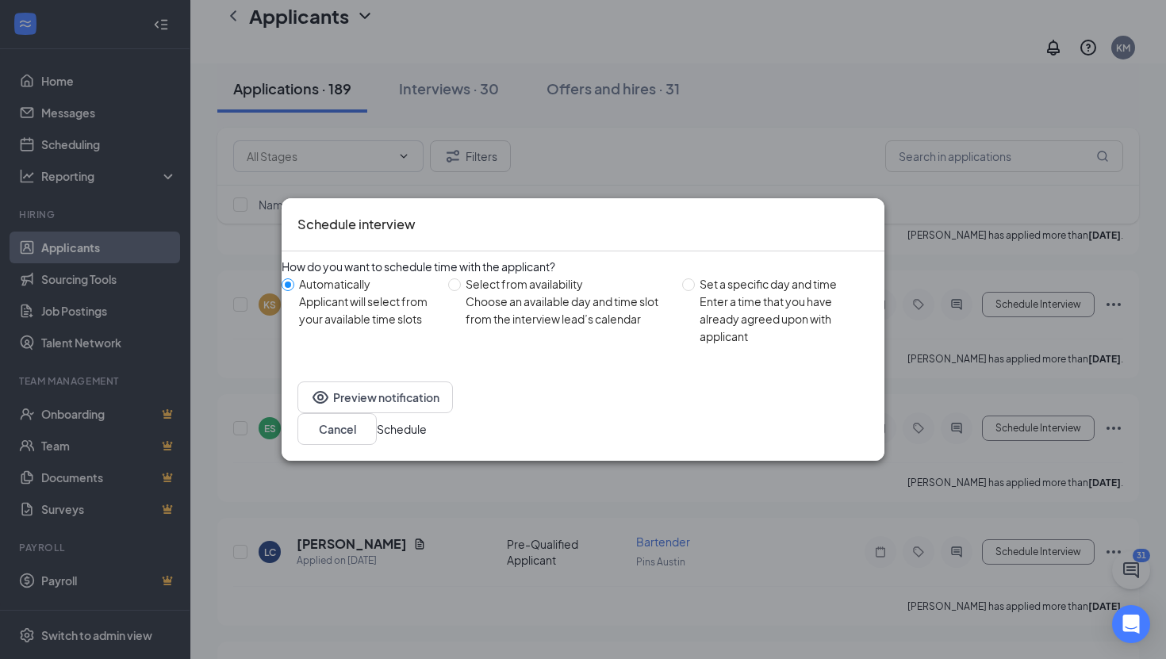
click at [427, 420] on button "Schedule" at bounding box center [402, 428] width 50 height 17
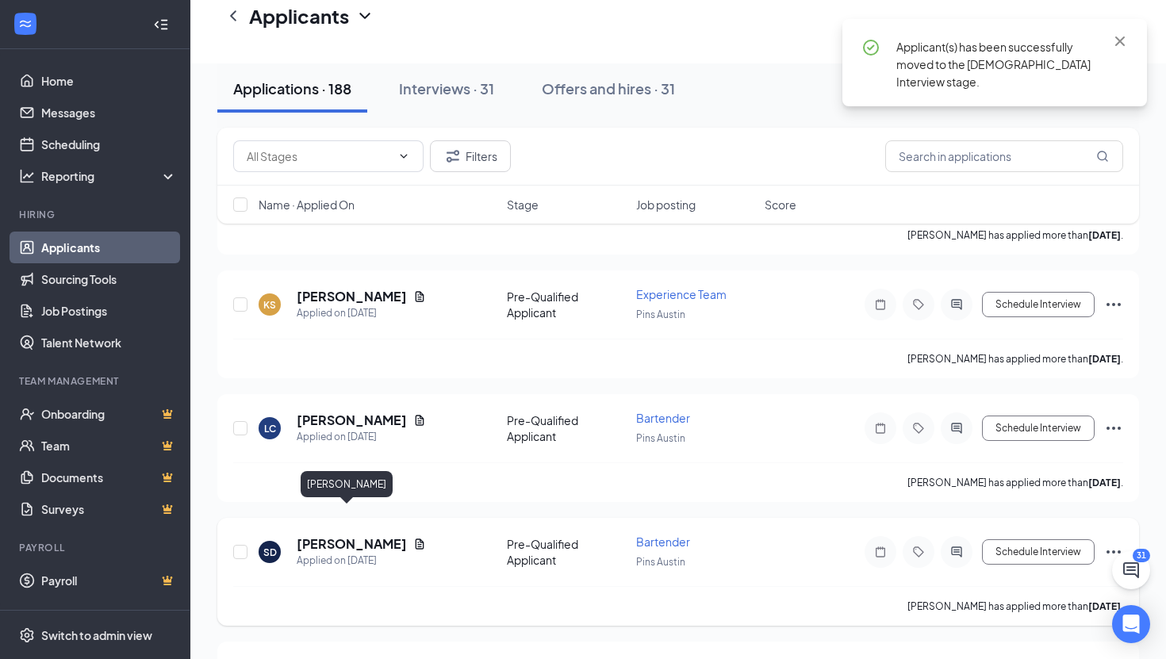
click at [334, 535] on h5 "[PERSON_NAME]" at bounding box center [352, 543] width 110 height 17
click at [334, 514] on div at bounding box center [583, 329] width 1166 height 659
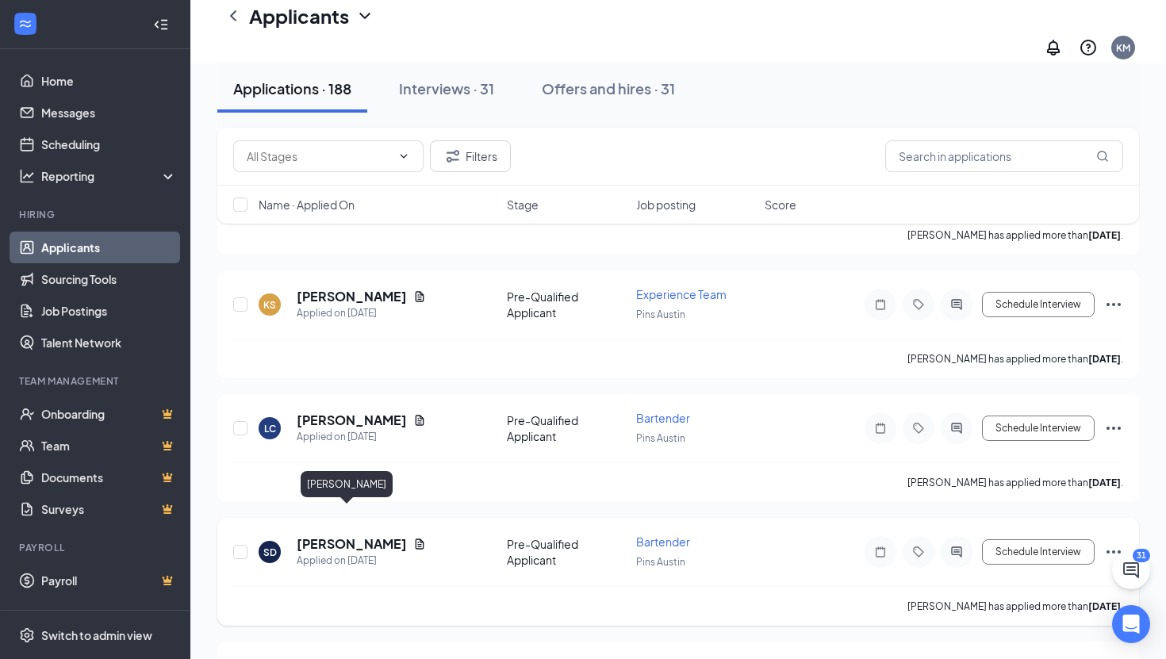
click at [332, 535] on h5 "[PERSON_NAME]" at bounding box center [352, 543] width 110 height 17
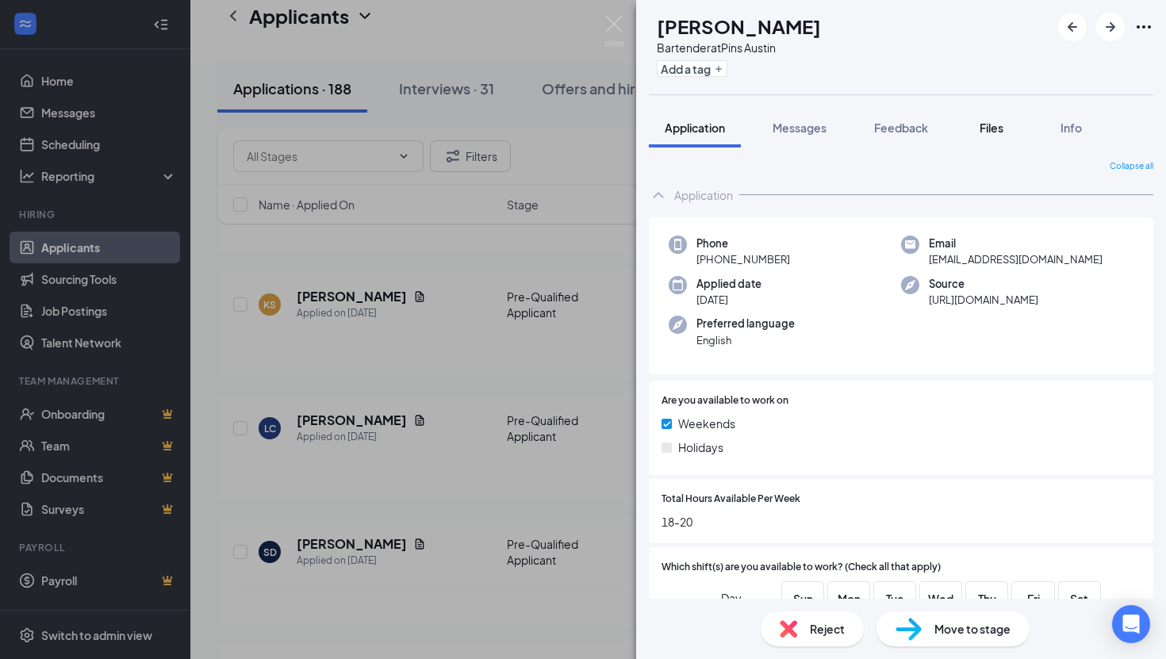
click at [992, 122] on span "Files" at bounding box center [991, 128] width 24 height 14
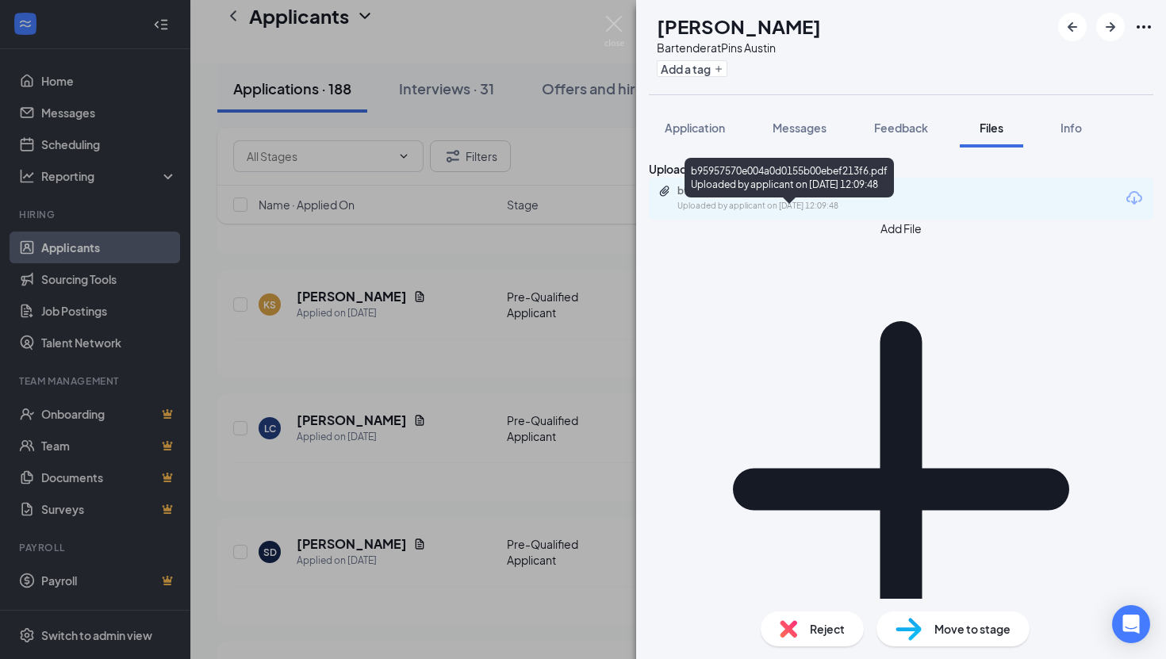
click at [837, 197] on div "b95957570e004a0d0155b00ebef213f6.pdf" at bounding box center [788, 191] width 222 height 13
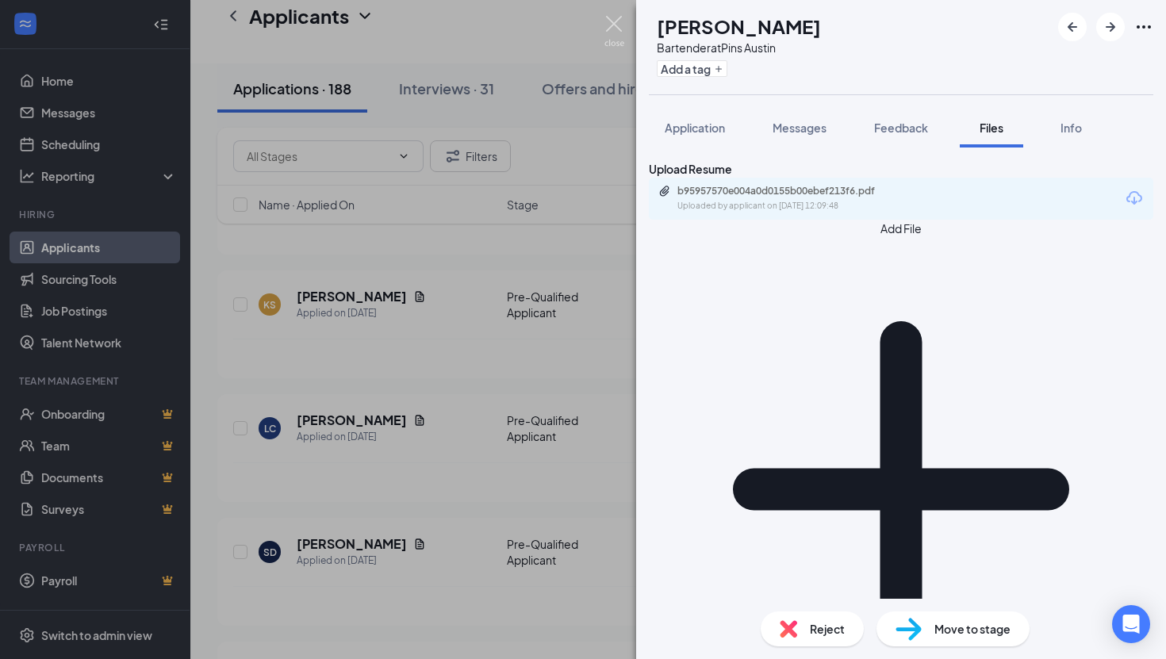
click at [610, 20] on img at bounding box center [614, 31] width 20 height 31
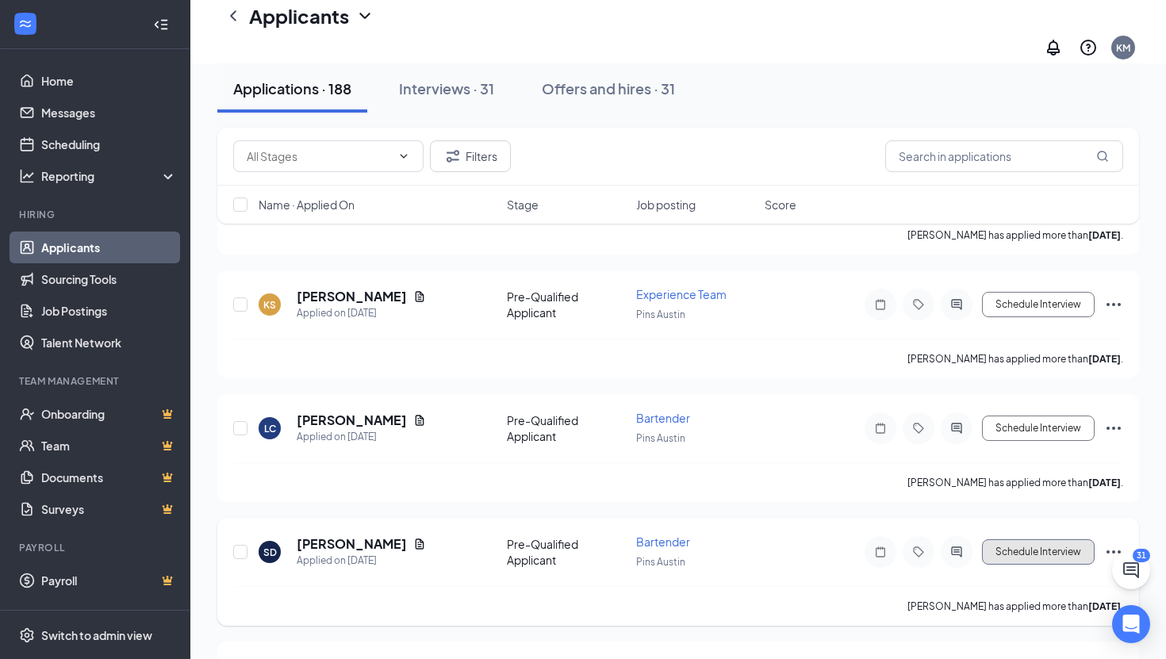
click at [1015, 539] on button "Schedule Interview" at bounding box center [1038, 551] width 113 height 25
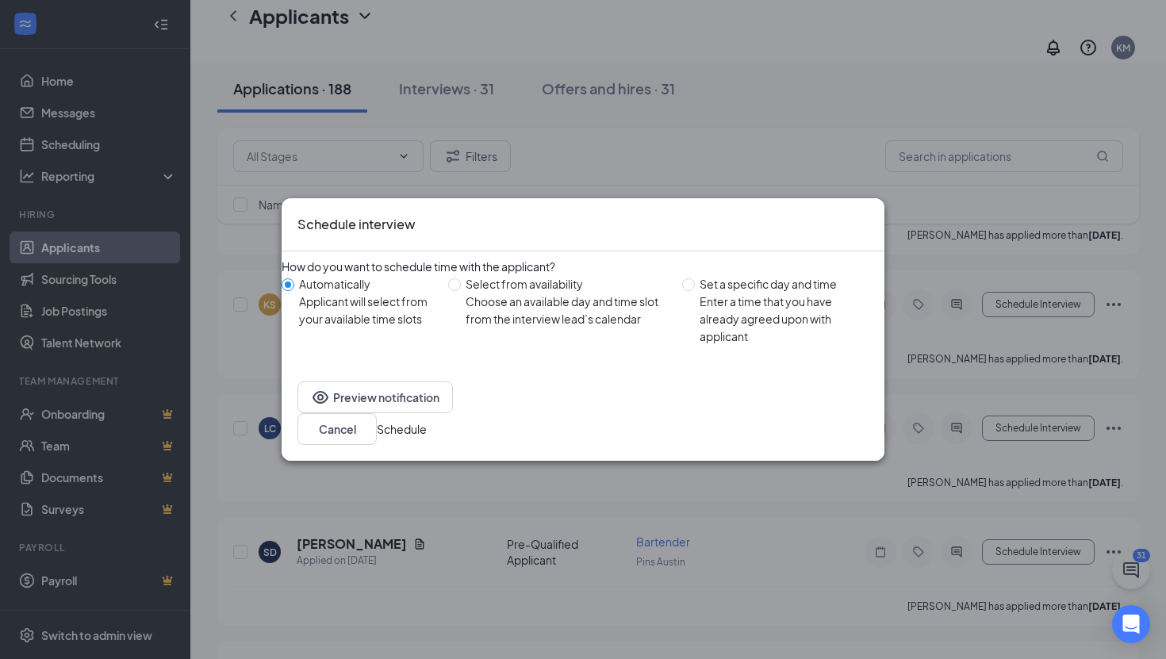
click at [427, 425] on button "Schedule" at bounding box center [402, 428] width 50 height 17
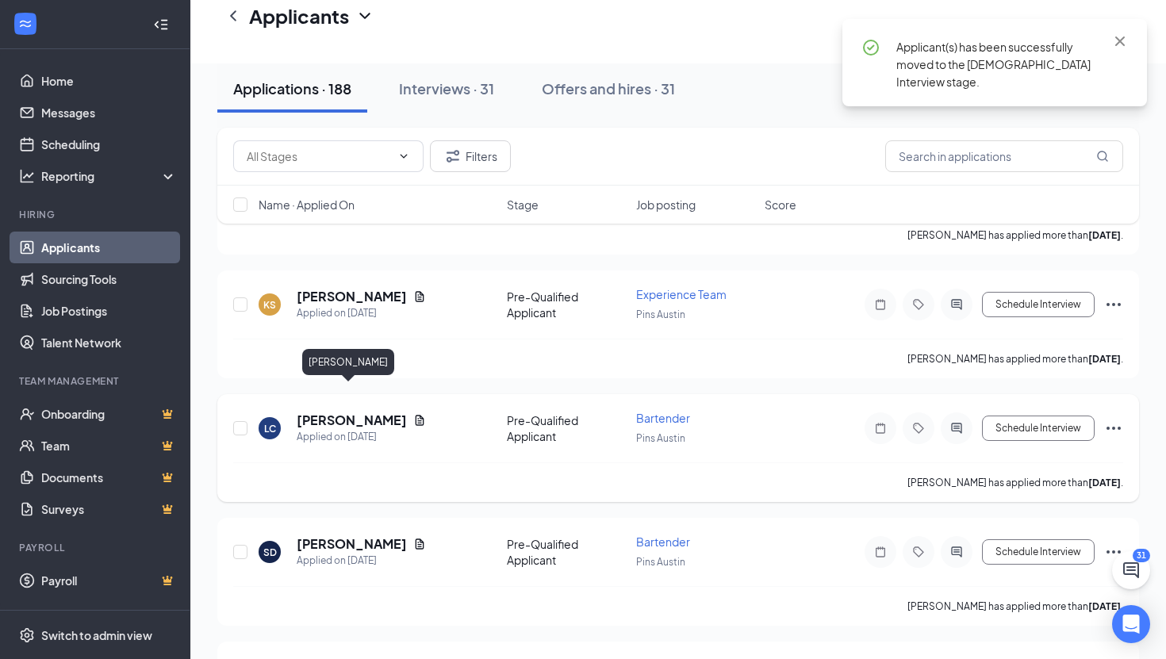
click at [347, 412] on h5 "[PERSON_NAME]" at bounding box center [352, 420] width 110 height 17
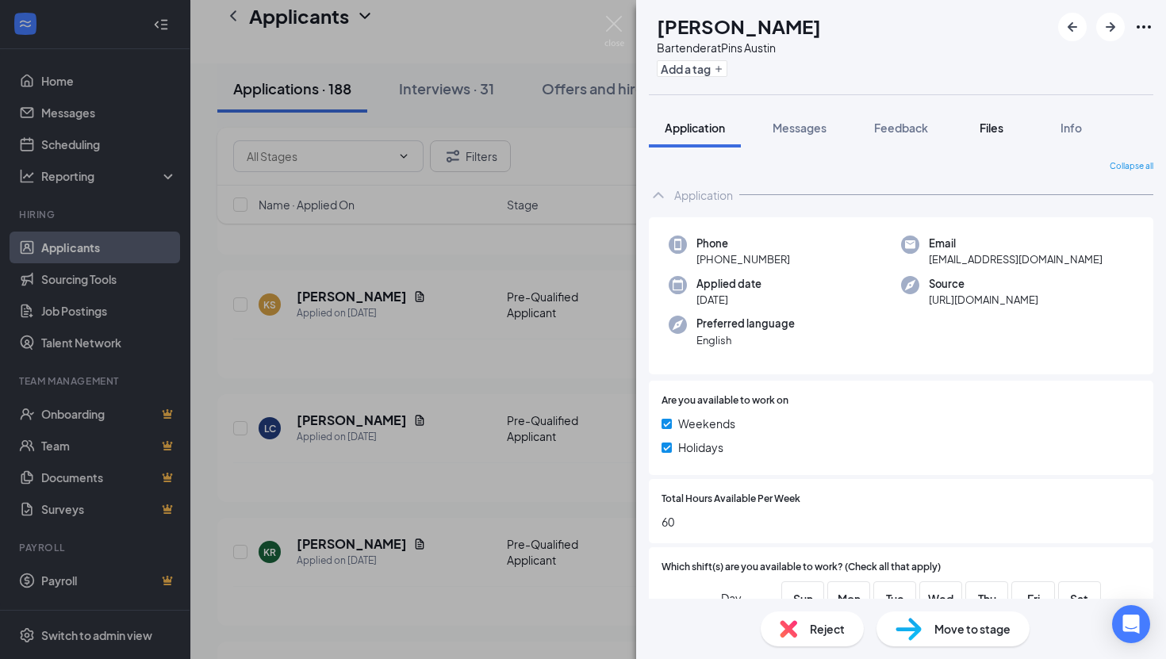
click at [1001, 127] on span "Files" at bounding box center [991, 128] width 24 height 14
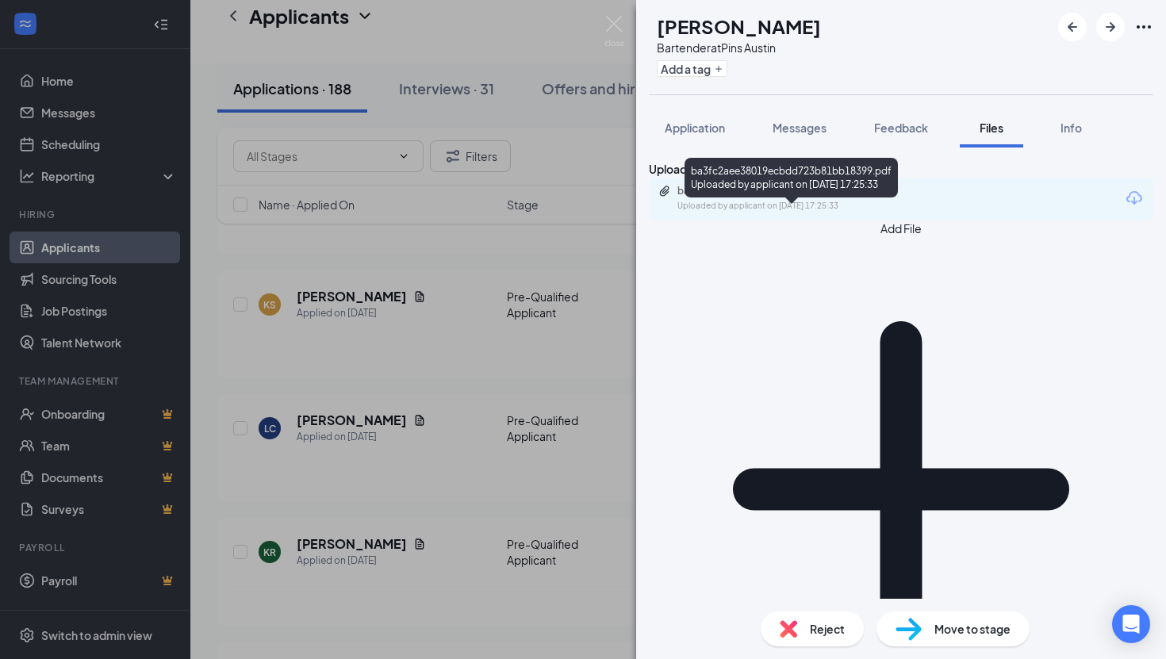
click at [884, 213] on div "ba3fc2aee38019ecbdd723b81bb18399.pdf Uploaded by applicant on [DATE] 17:25:33" at bounding box center [786, 199] width 257 height 28
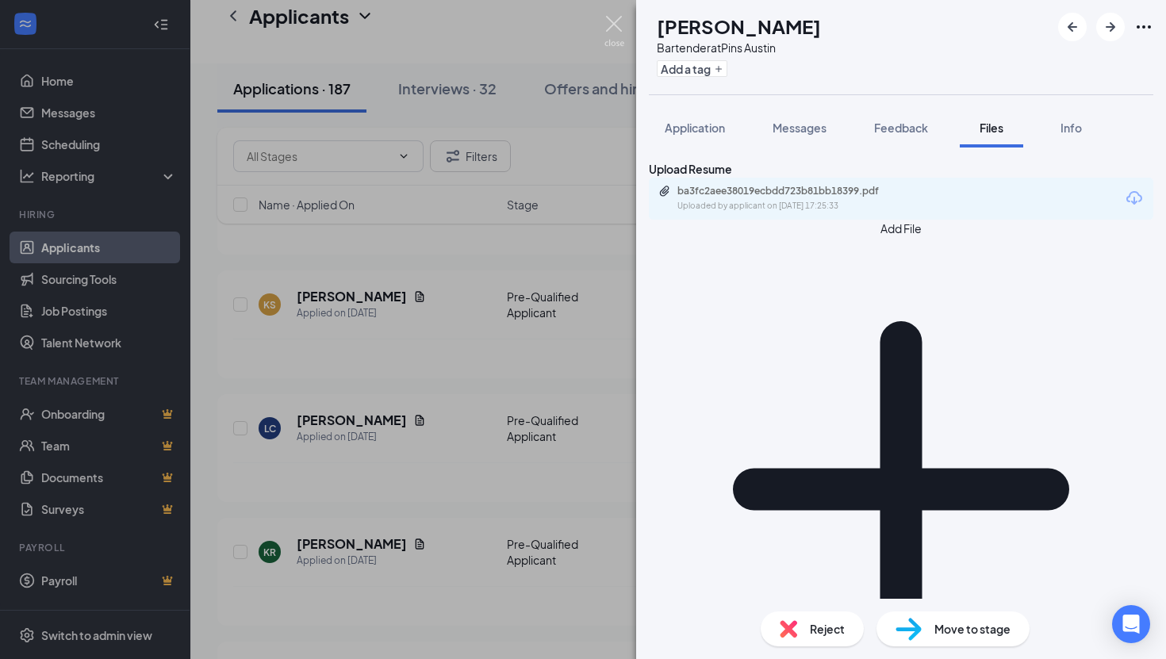
click at [607, 19] on img at bounding box center [614, 31] width 20 height 31
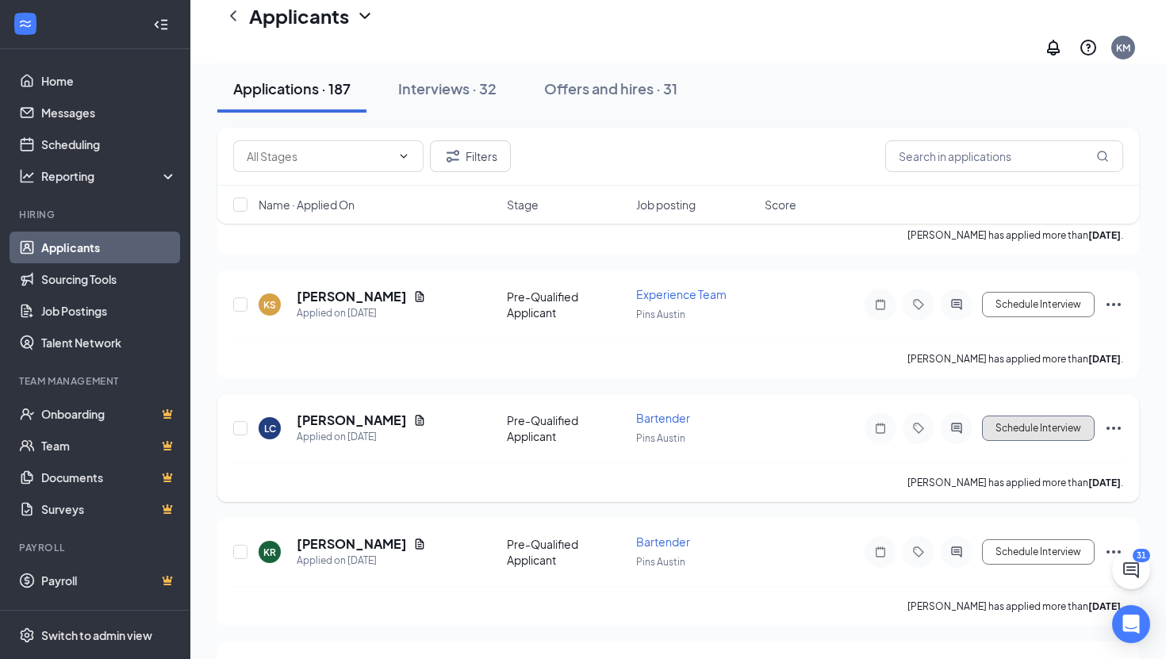
click at [1018, 416] on button "Schedule Interview" at bounding box center [1038, 428] width 113 height 25
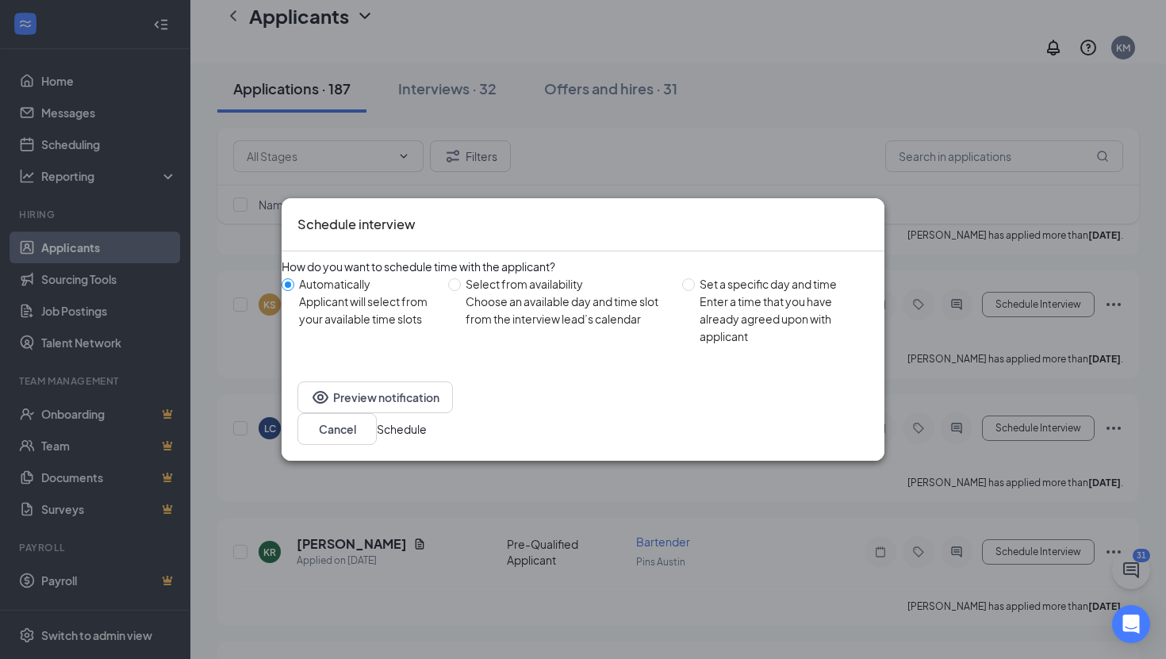
click at [427, 421] on button "Schedule" at bounding box center [402, 428] width 50 height 17
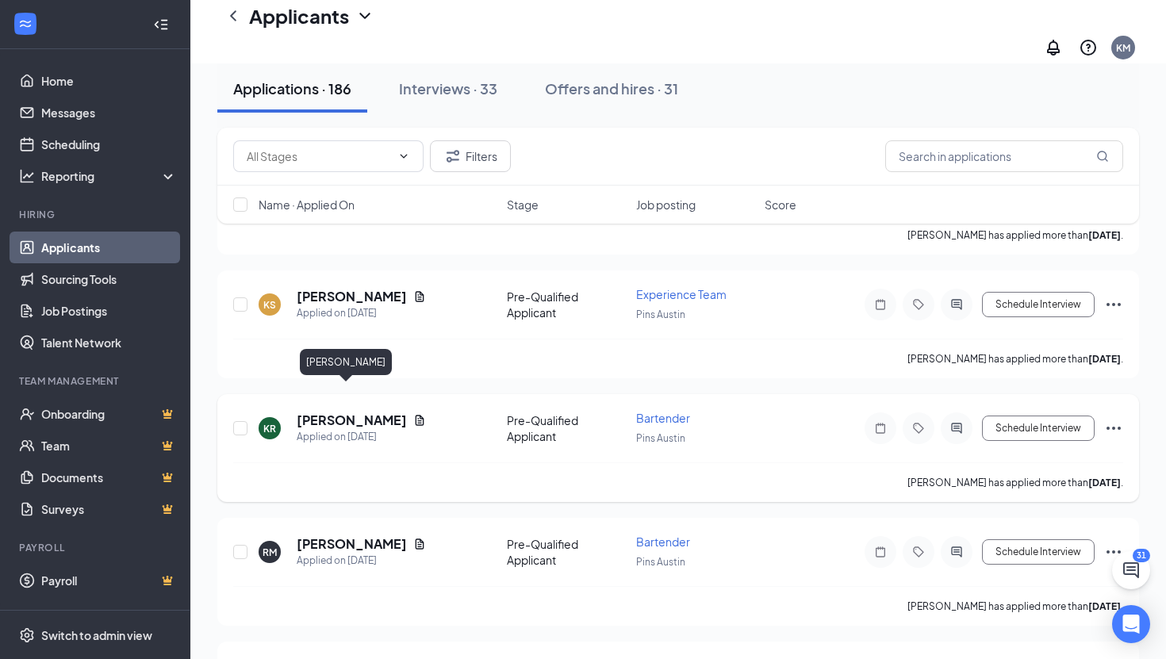
click at [338, 412] on h5 "[PERSON_NAME]" at bounding box center [352, 420] width 110 height 17
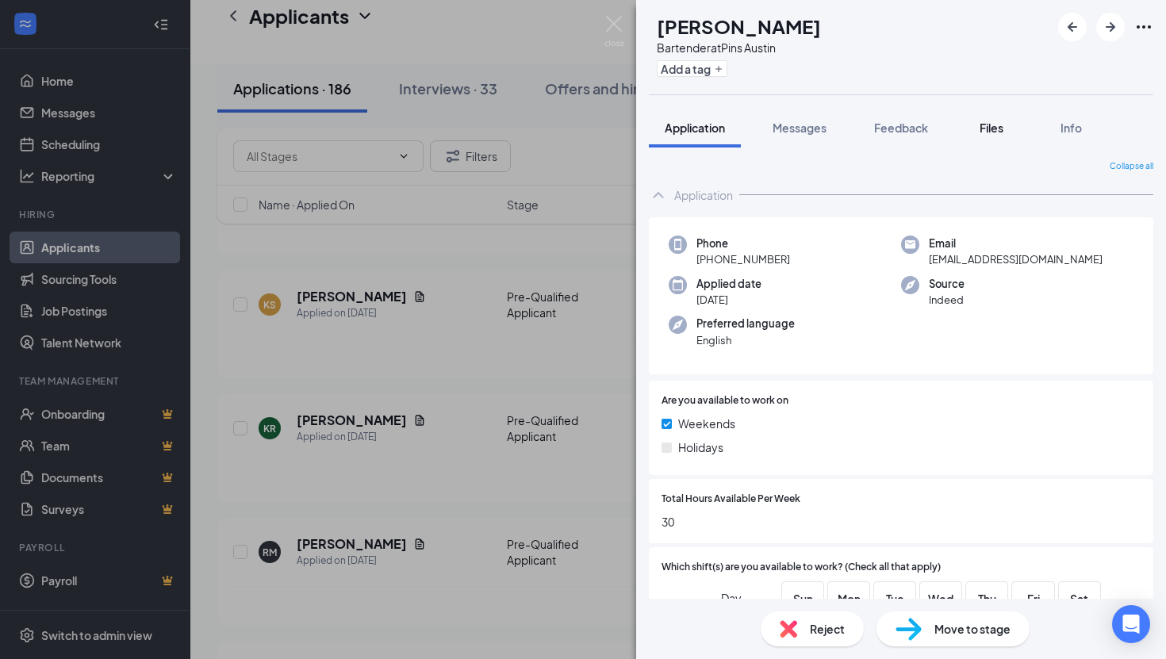
click at [1000, 128] on span "Files" at bounding box center [991, 128] width 24 height 14
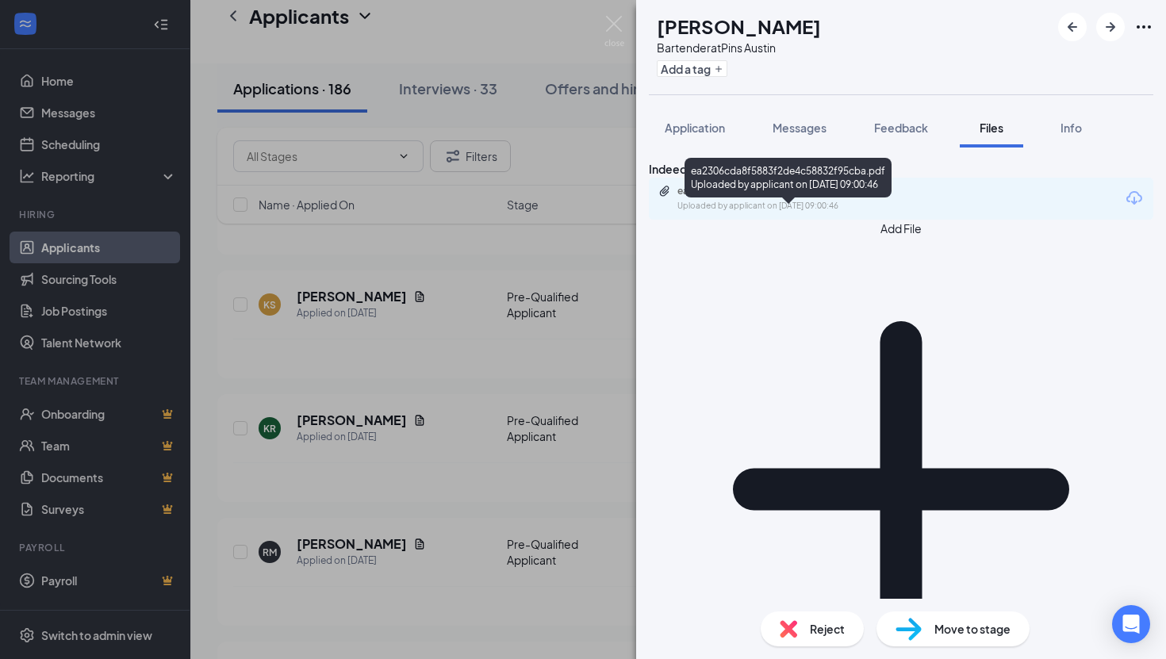
click at [849, 197] on div "ea2306cda8f5883f2de4c58832f95cba.pdf" at bounding box center [788, 191] width 222 height 13
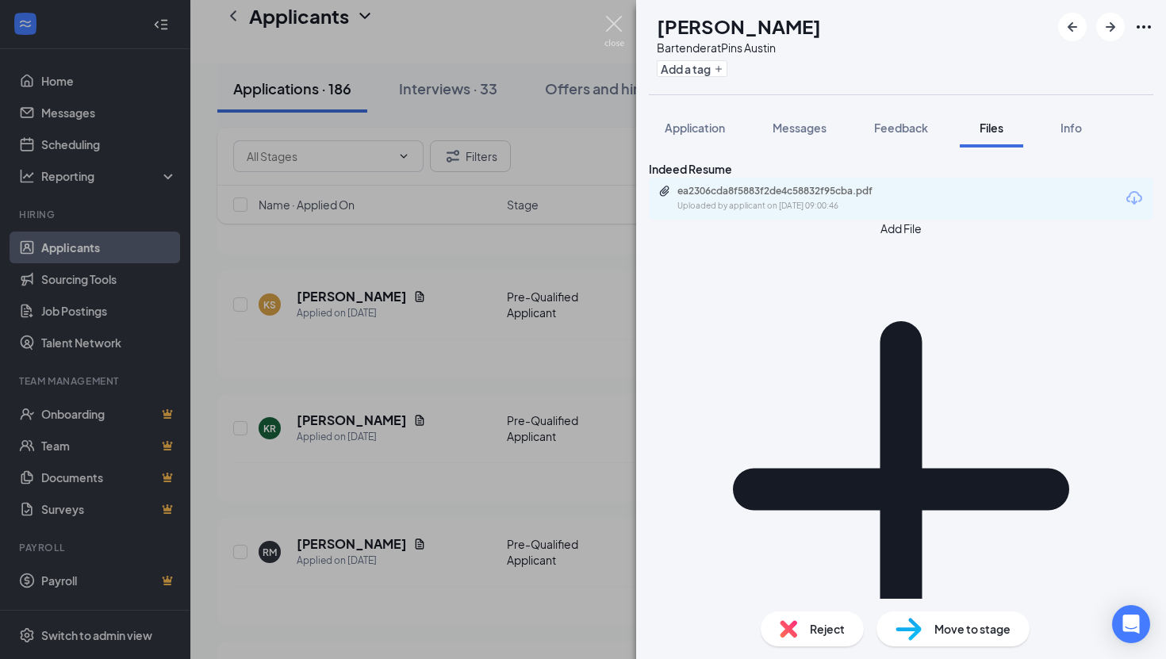
click at [612, 18] on img at bounding box center [614, 31] width 20 height 31
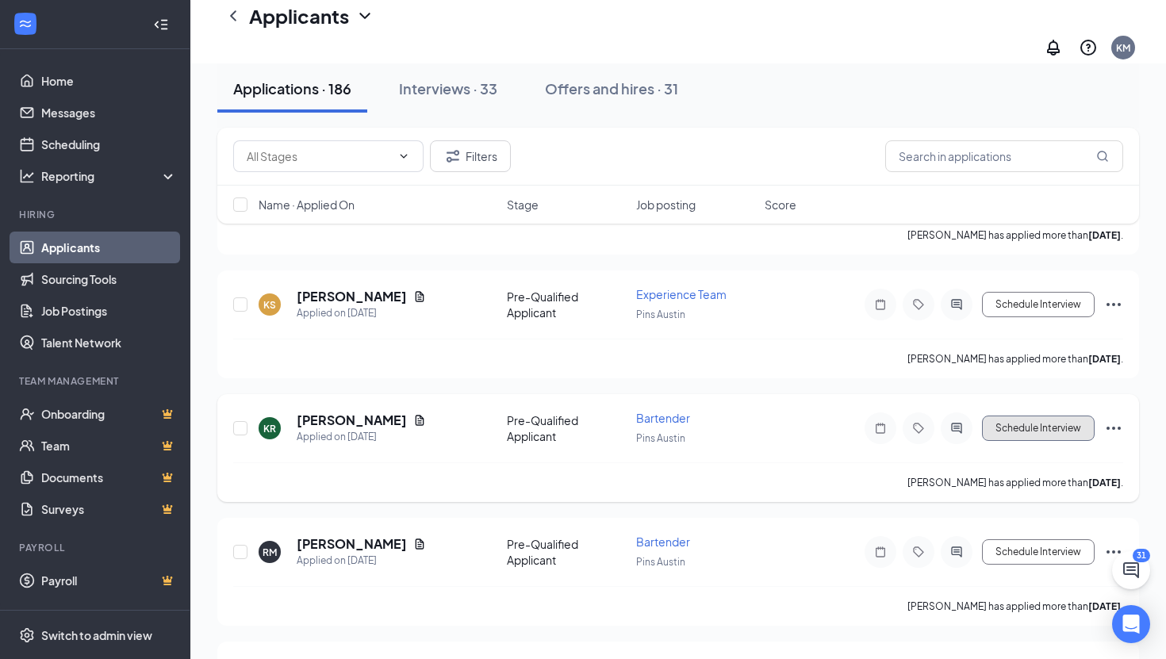
click at [1021, 416] on button "Schedule Interview" at bounding box center [1038, 428] width 113 height 25
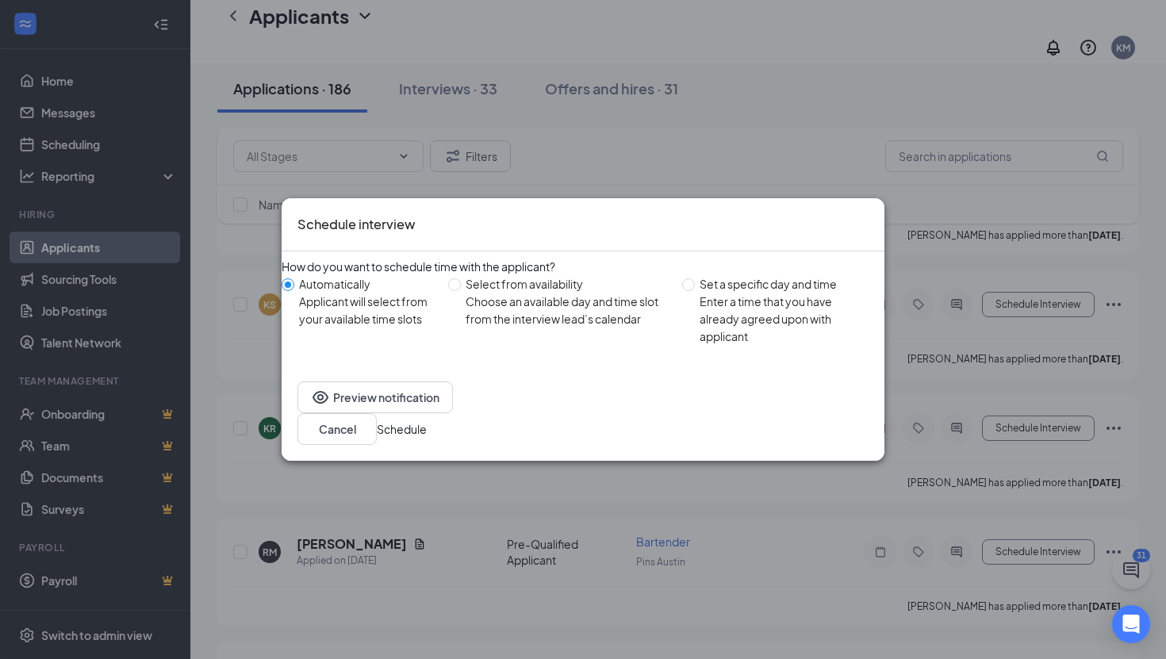
click at [427, 428] on button "Schedule" at bounding box center [402, 428] width 50 height 17
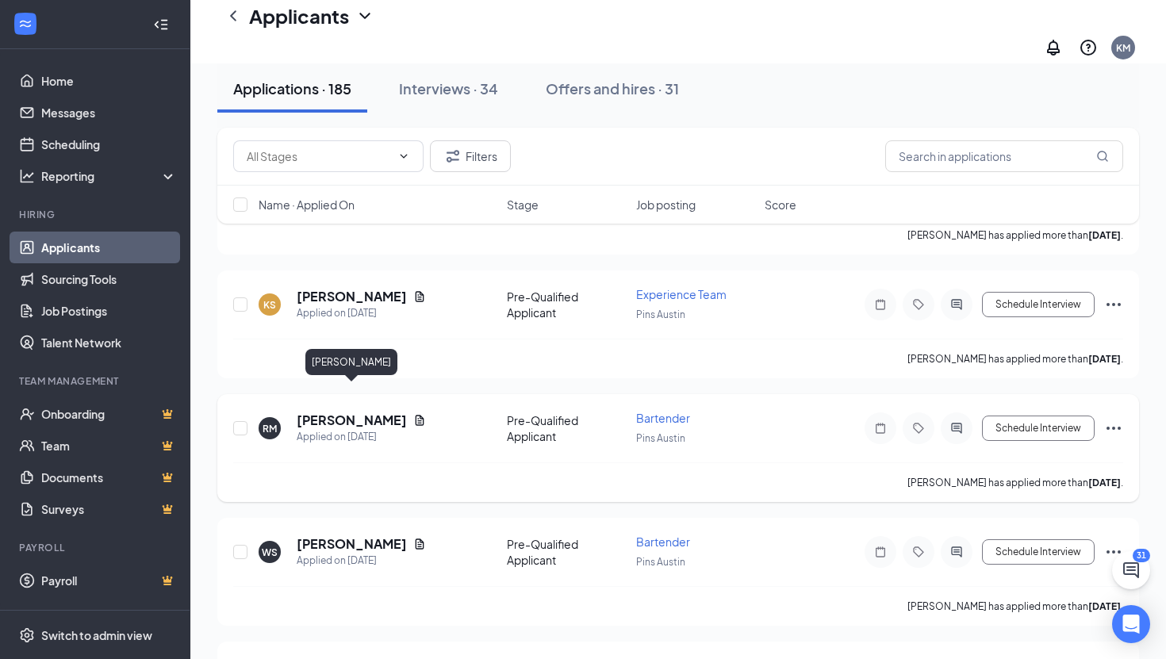
click at [378, 412] on h5 "[PERSON_NAME]" at bounding box center [352, 420] width 110 height 17
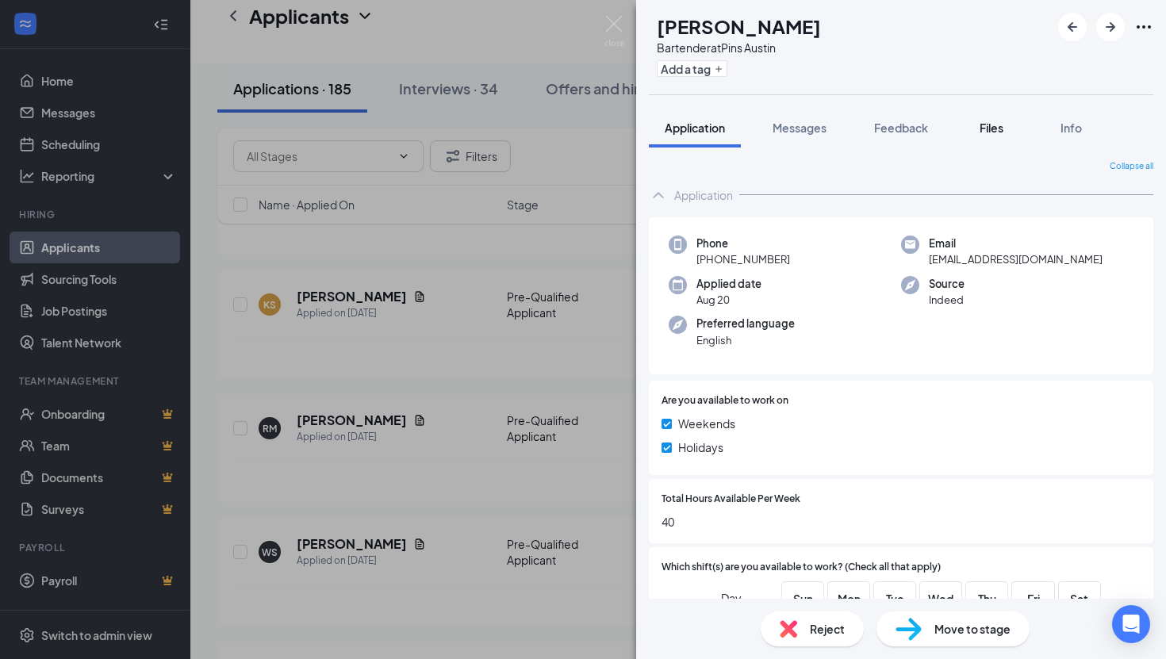
click at [989, 128] on span "Files" at bounding box center [991, 128] width 24 height 14
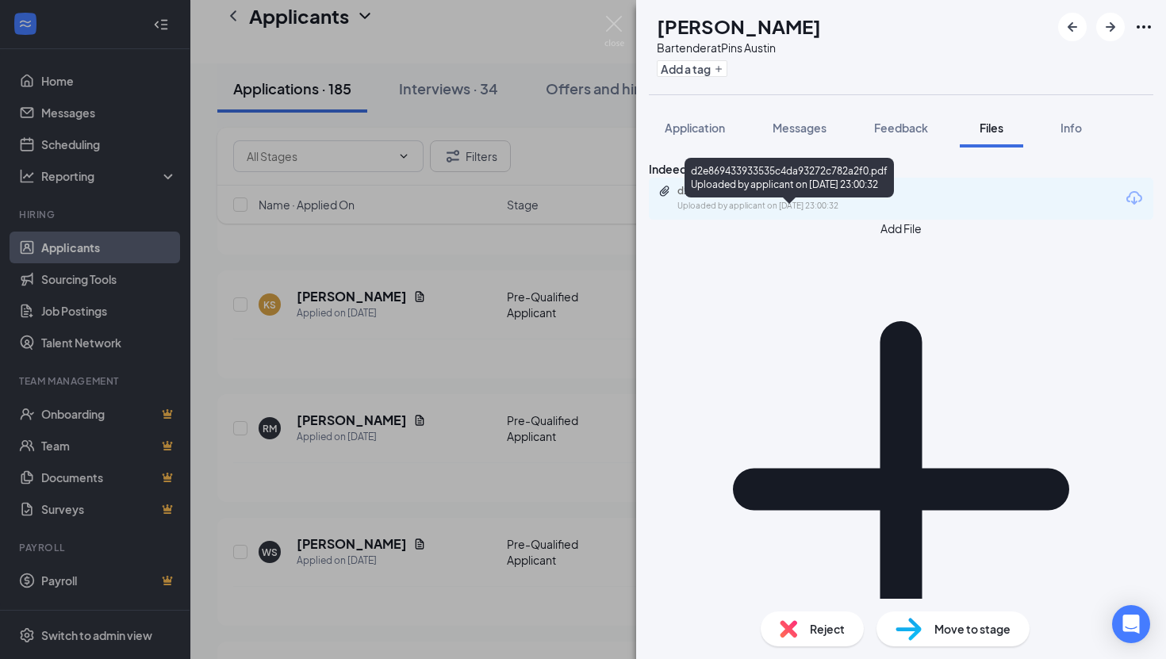
click at [867, 197] on div "d2e869433933535c4da93272c782a2f0.pdf" at bounding box center [788, 191] width 222 height 13
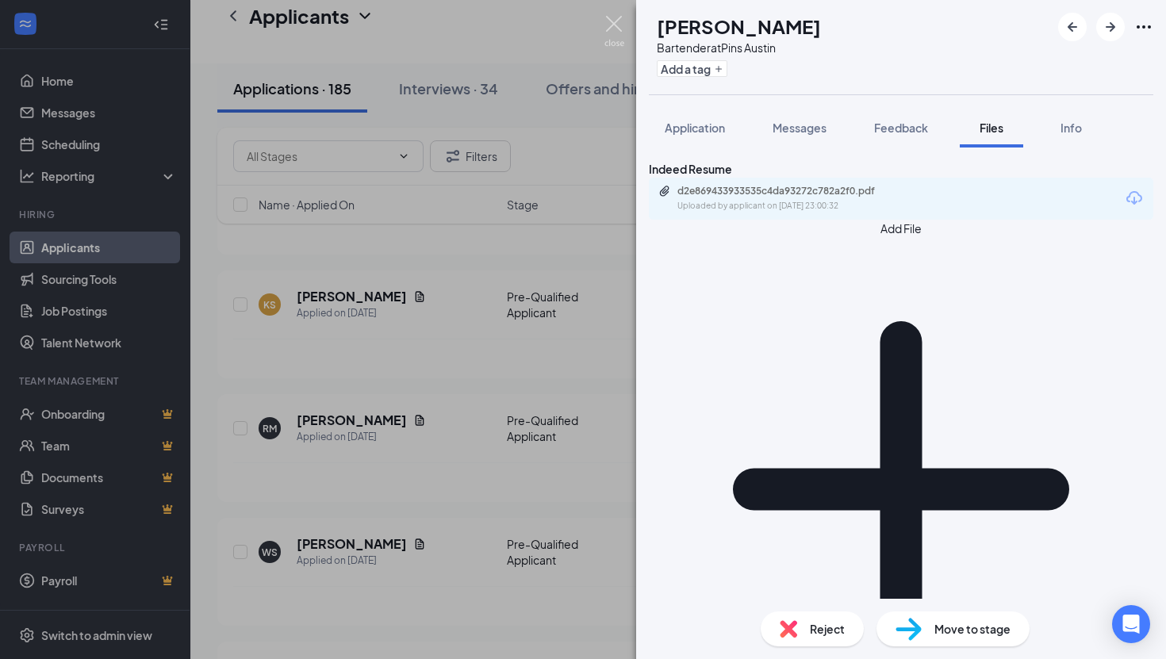
click at [611, 16] on img at bounding box center [614, 31] width 20 height 31
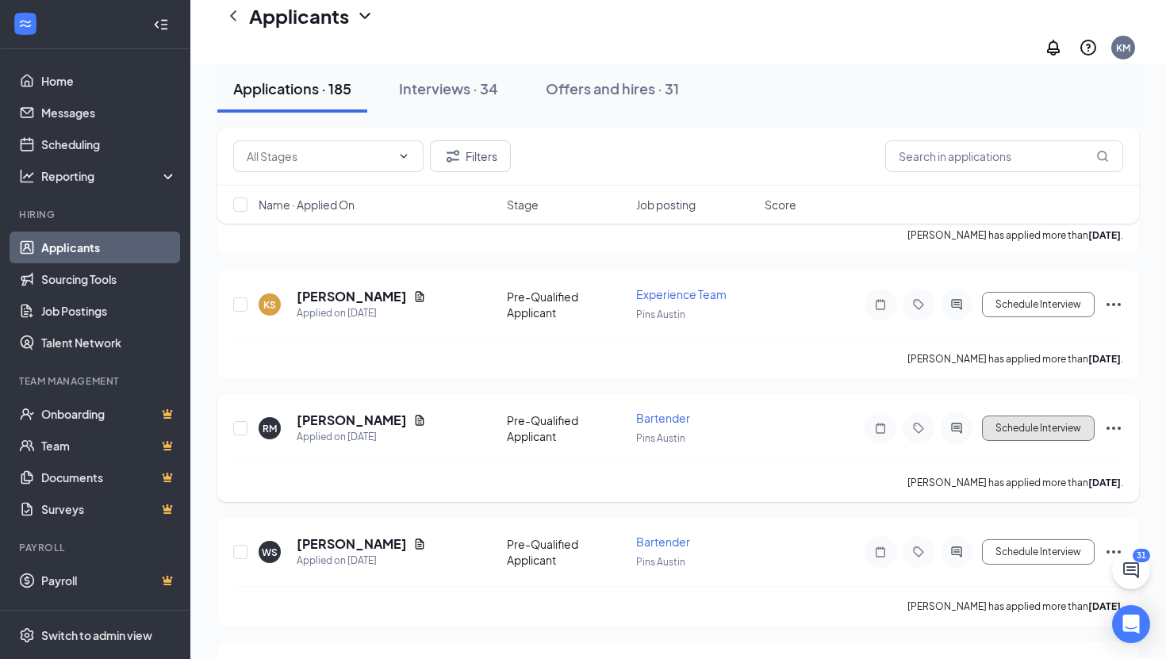
click at [1018, 416] on button "Schedule Interview" at bounding box center [1038, 428] width 113 height 25
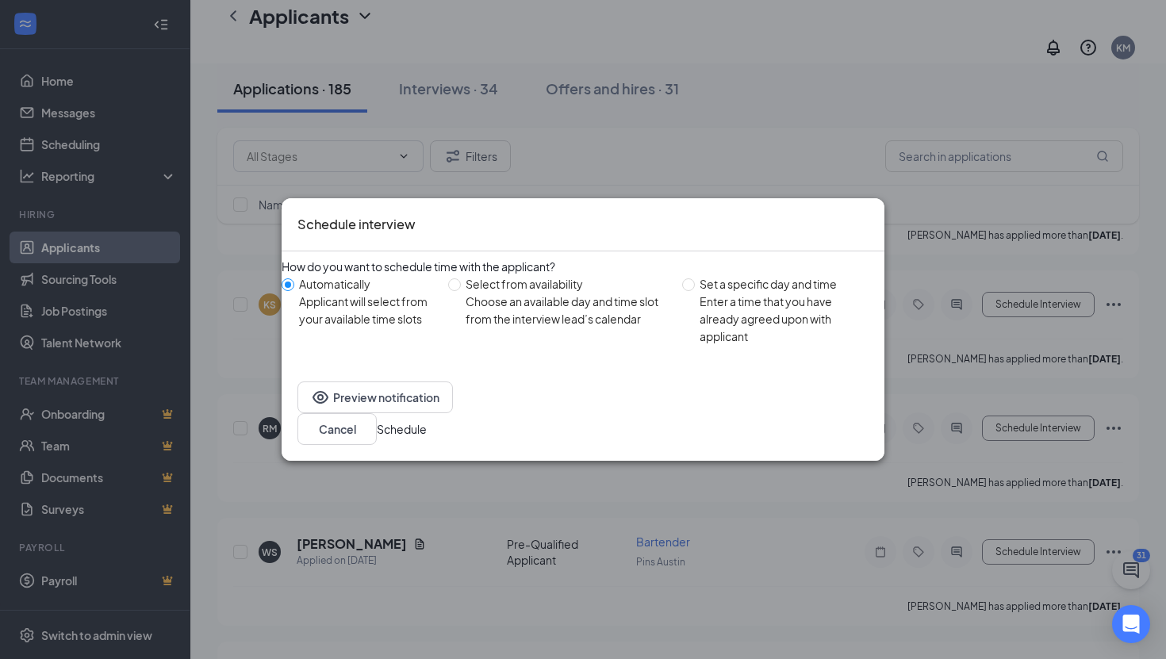
click at [427, 427] on button "Schedule" at bounding box center [402, 428] width 50 height 17
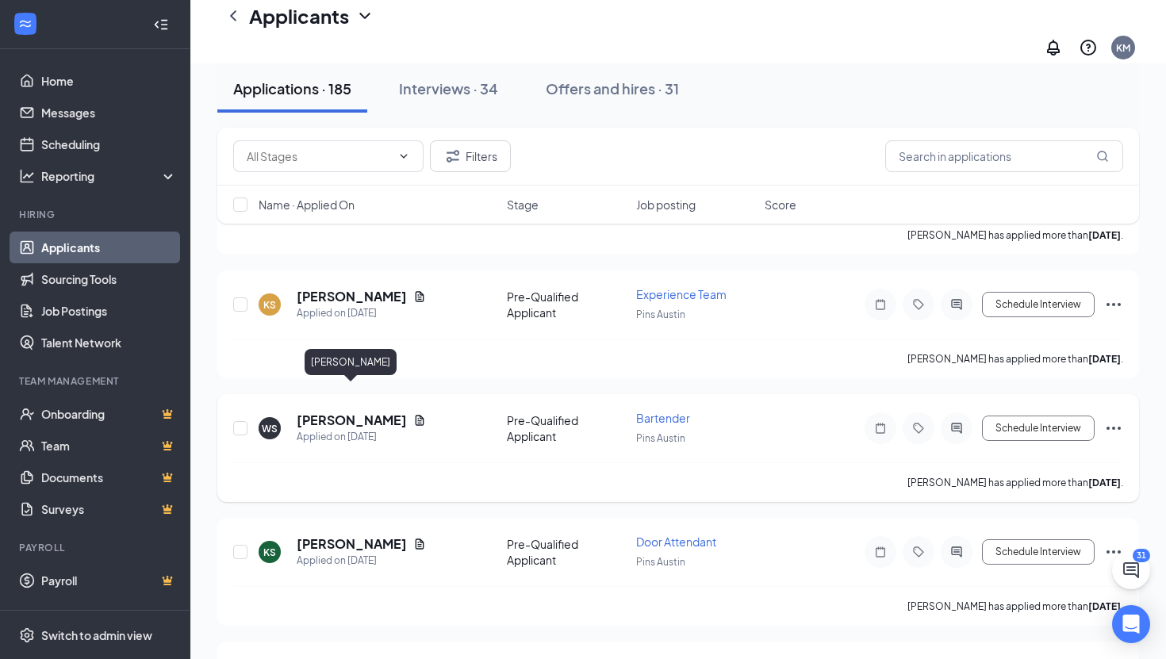
click at [358, 412] on h5 "[PERSON_NAME]" at bounding box center [352, 420] width 110 height 17
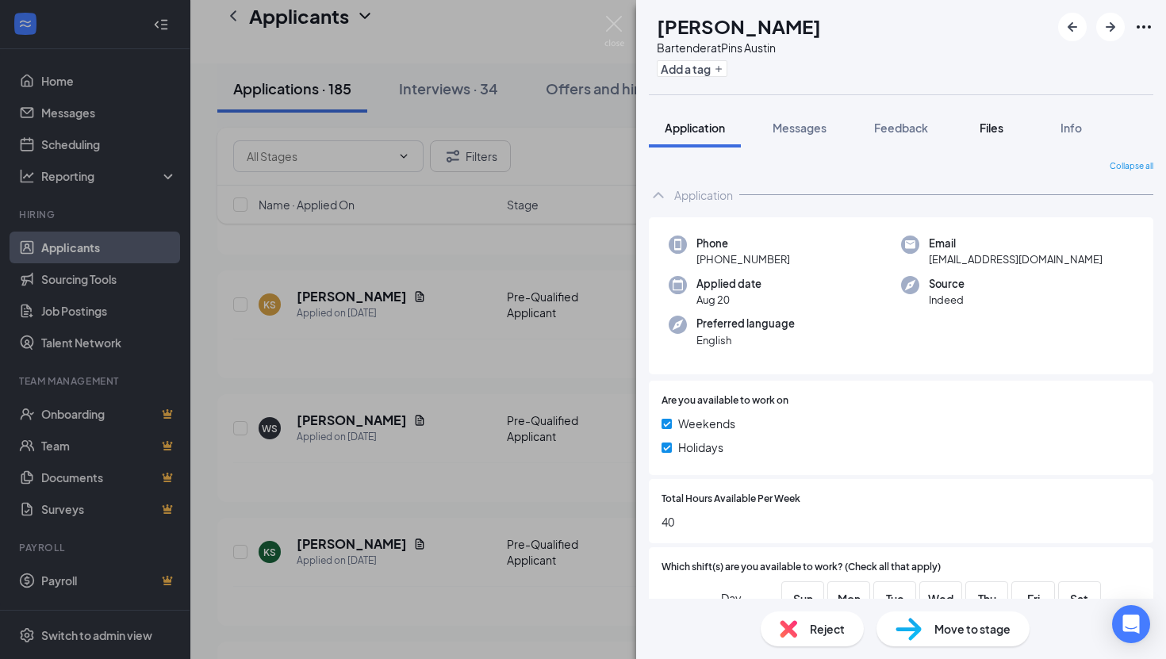
click at [988, 131] on span "Files" at bounding box center [991, 128] width 24 height 14
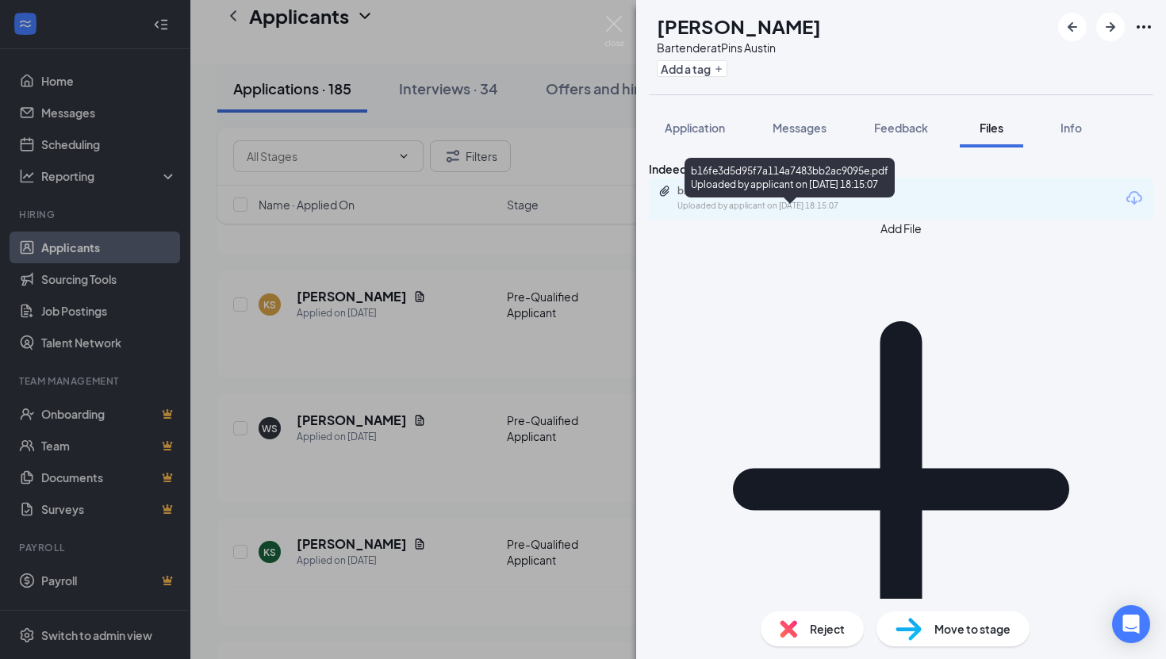
click at [803, 213] on div "Uploaded by applicant on [DATE] 18:15:07" at bounding box center [796, 206] width 238 height 13
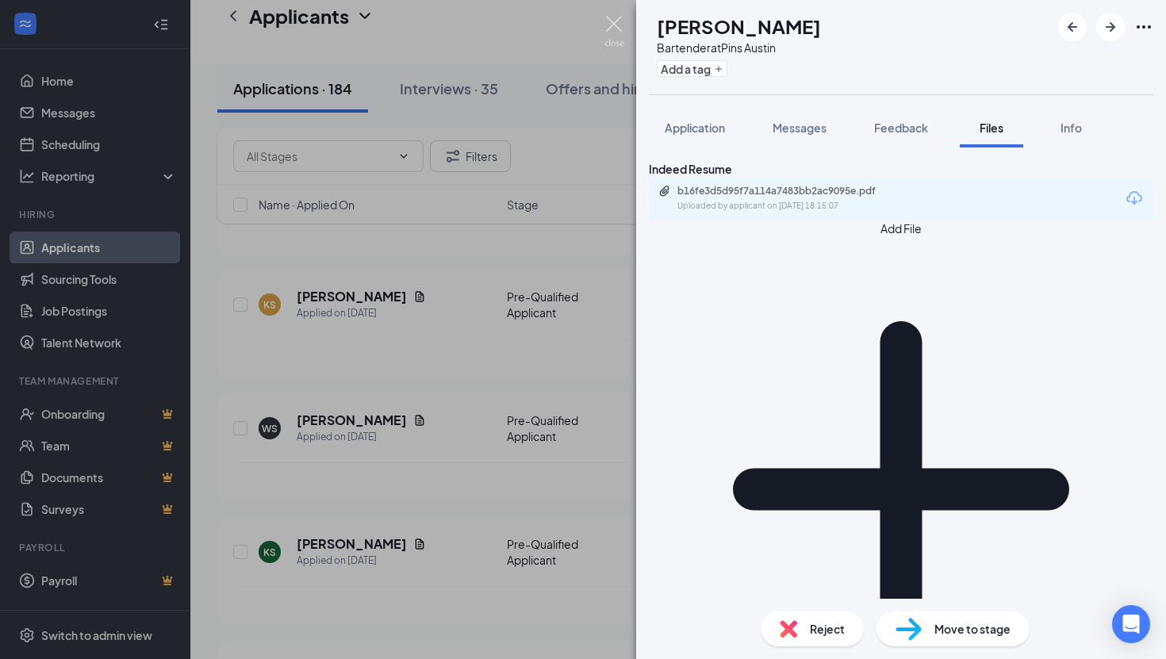
click at [620, 20] on img at bounding box center [614, 31] width 20 height 31
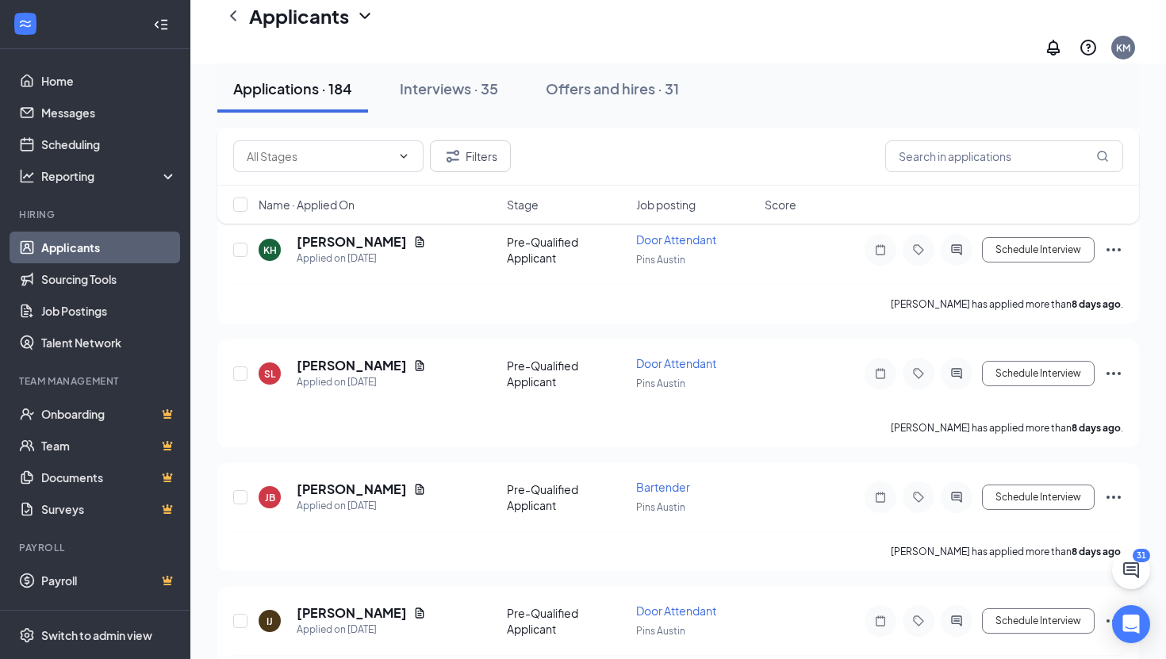
scroll to position [1591, 0]
click at [329, 480] on h5 "[PERSON_NAME]" at bounding box center [352, 488] width 110 height 17
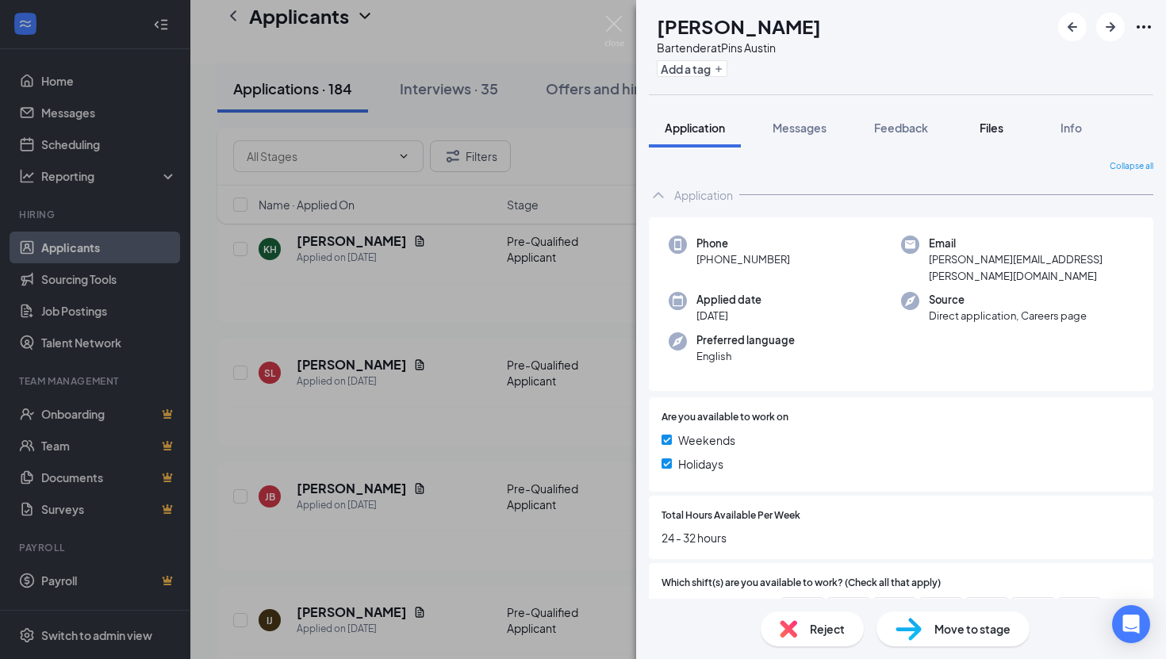
click at [995, 123] on span "Files" at bounding box center [991, 128] width 24 height 14
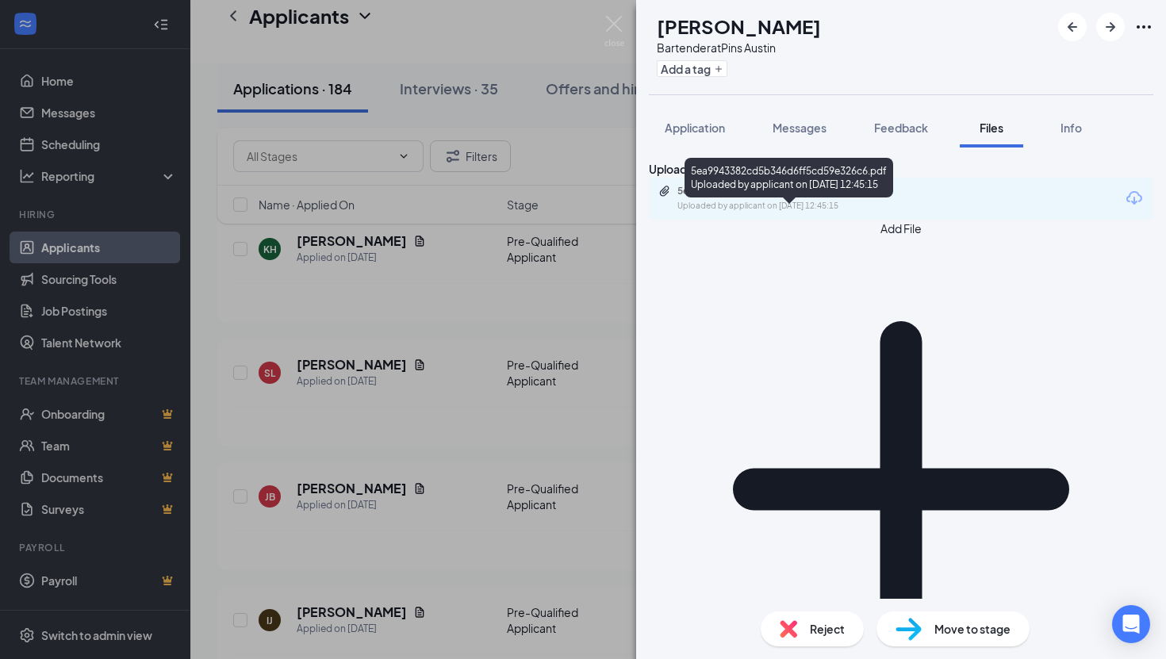
click at [822, 213] on div "Uploaded by applicant on [DATE] 12:45:15" at bounding box center [796, 206] width 238 height 13
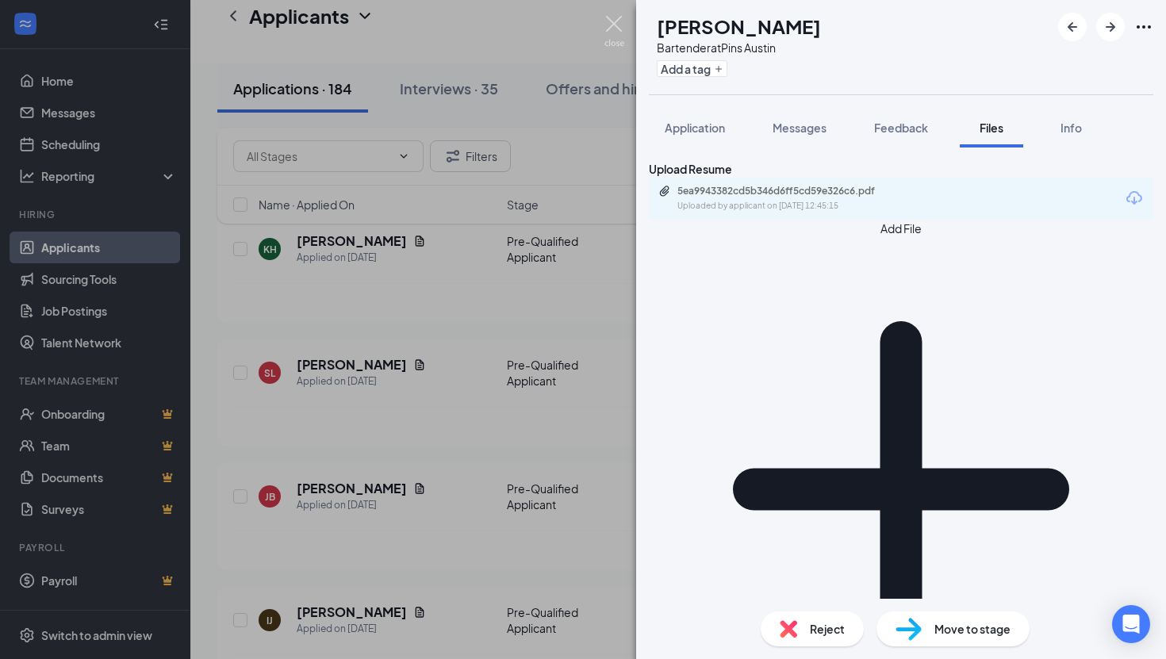
click at [608, 25] on img at bounding box center [614, 31] width 20 height 31
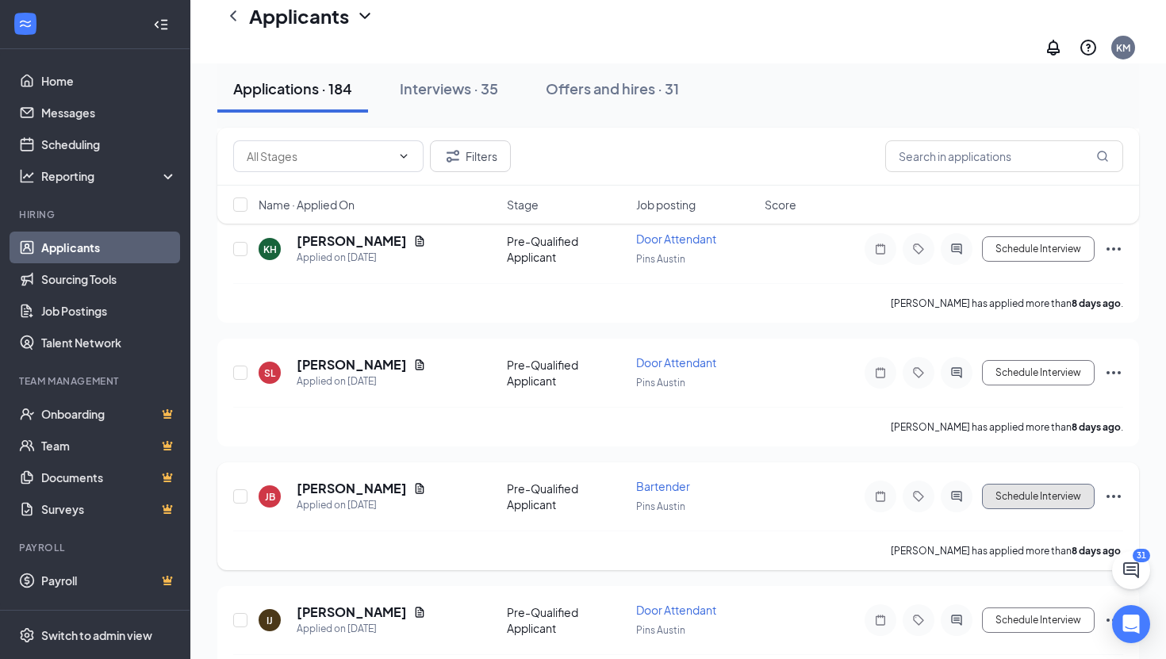
click at [1024, 484] on button "Schedule Interview" at bounding box center [1038, 496] width 113 height 25
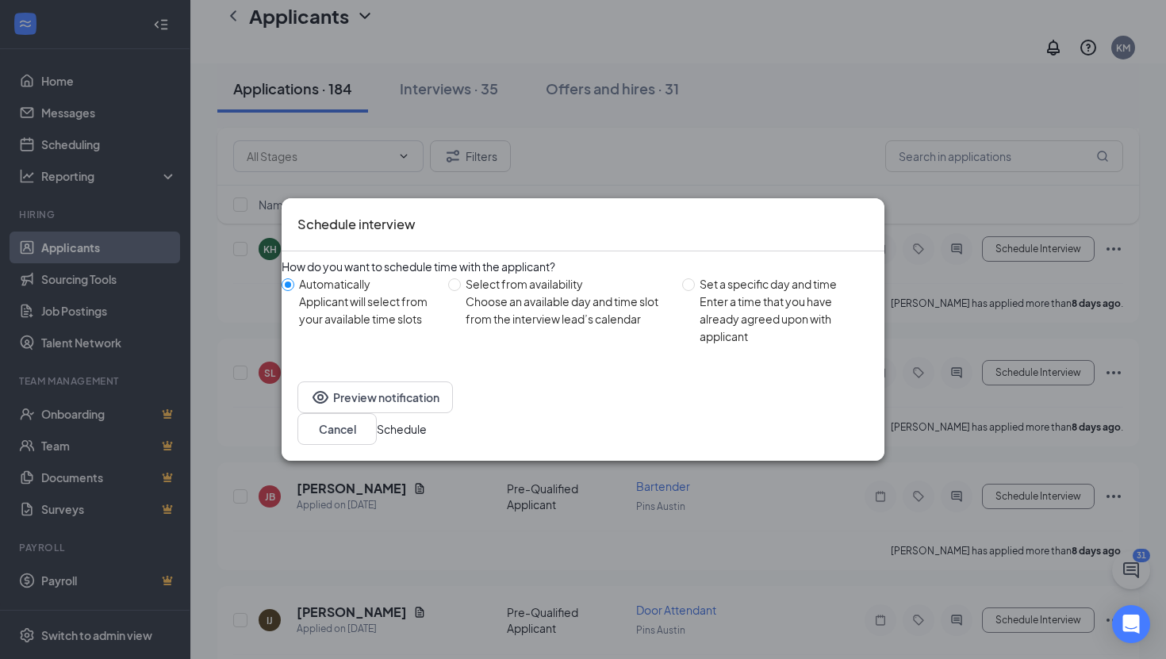
click at [427, 430] on button "Schedule" at bounding box center [402, 428] width 50 height 17
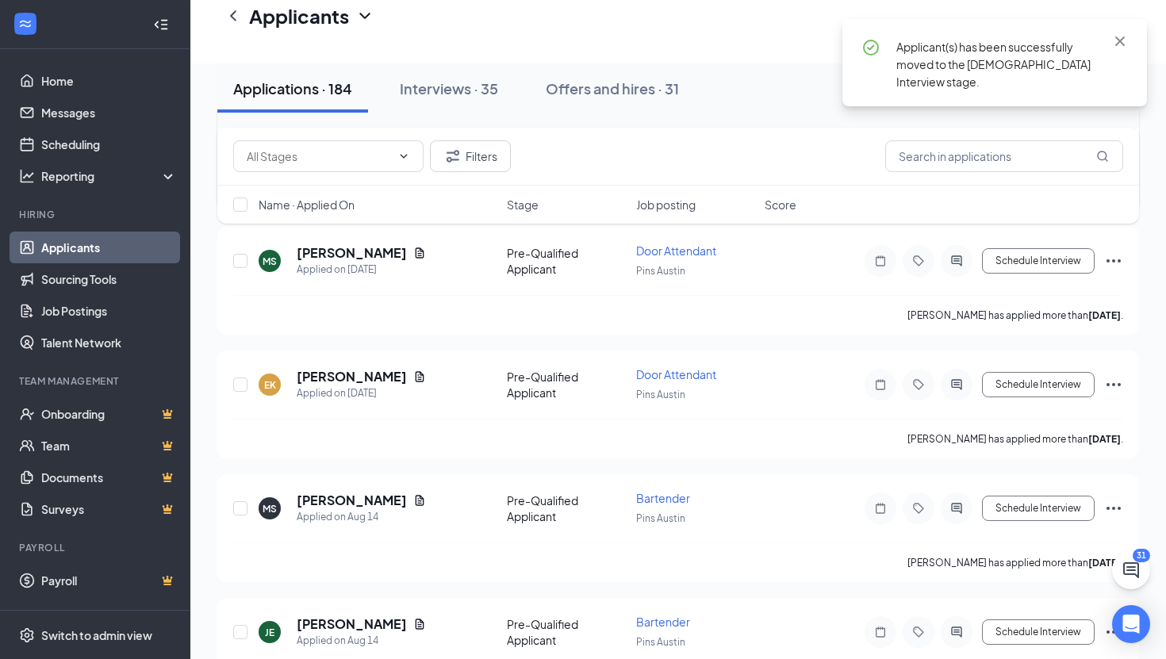
scroll to position [1957, 0]
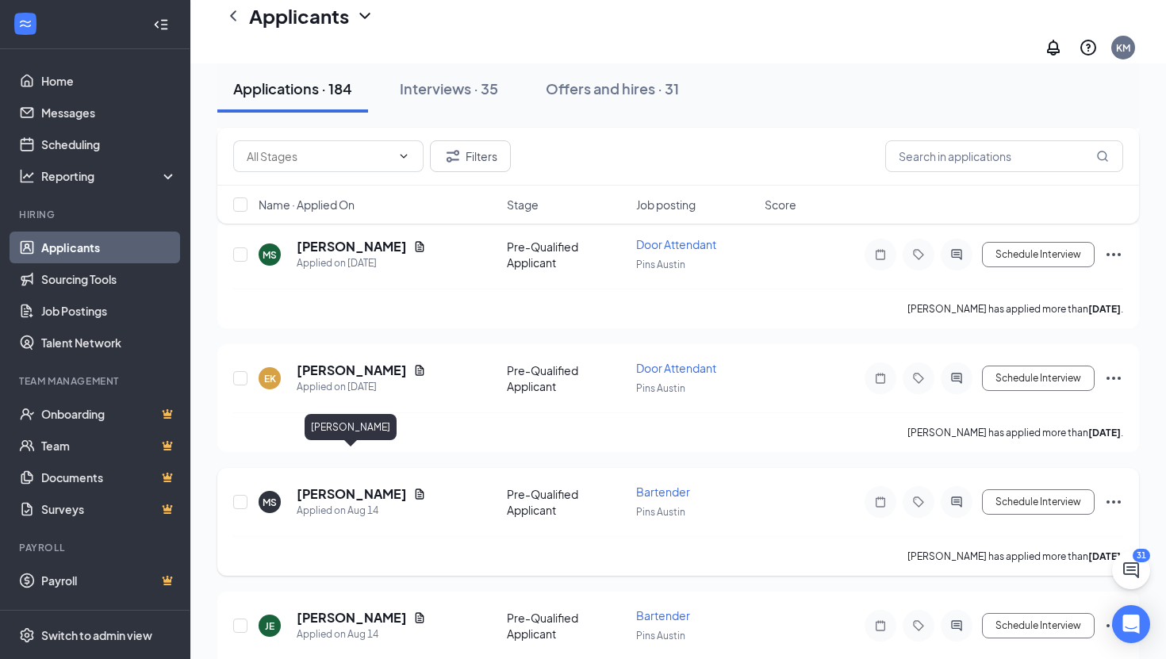
click at [354, 485] on h5 "[PERSON_NAME]" at bounding box center [352, 493] width 110 height 17
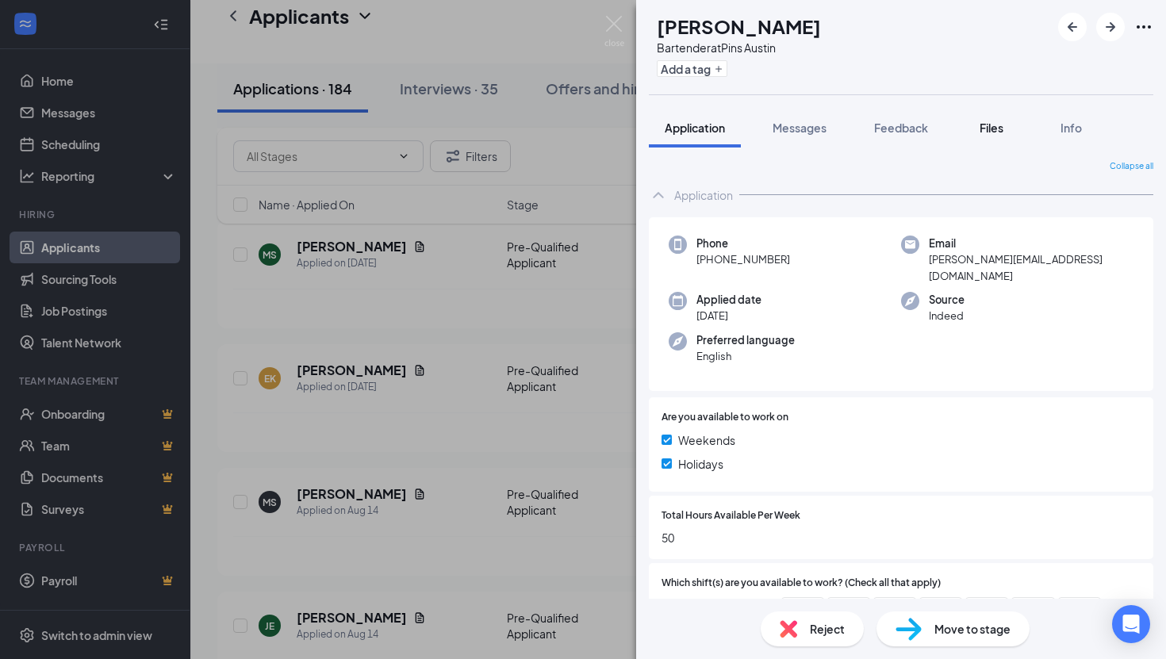
click at [991, 126] on span "Files" at bounding box center [991, 128] width 24 height 14
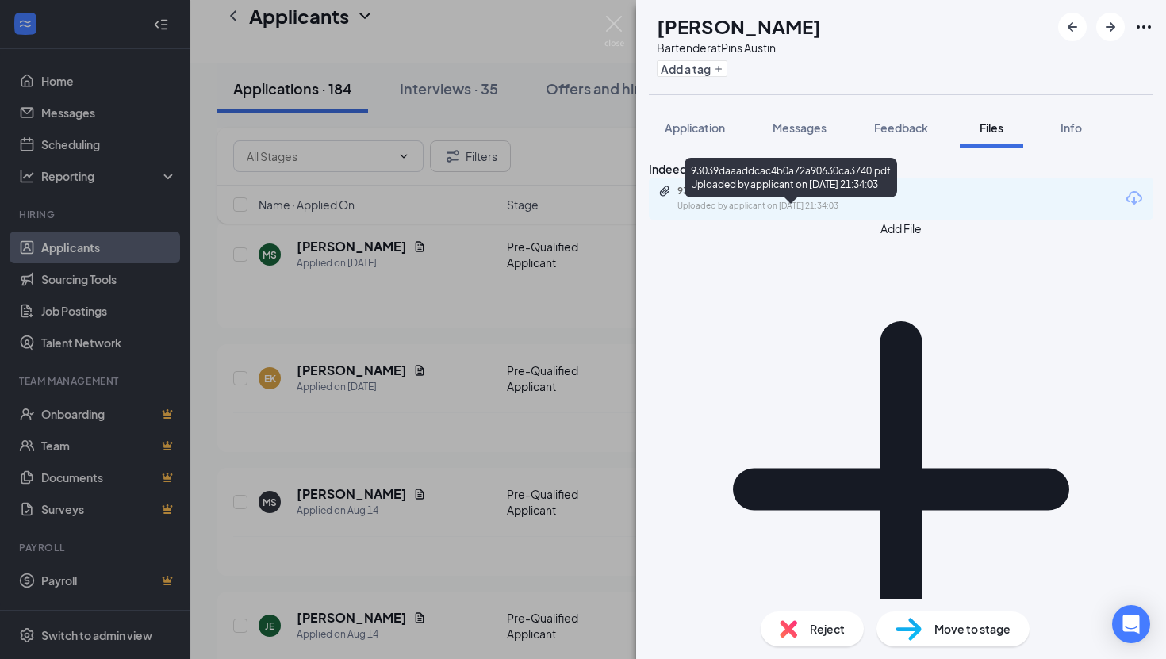
click at [813, 197] on div "93039daaaddcac4b0a72a90630ca3740.pdf" at bounding box center [788, 191] width 222 height 13
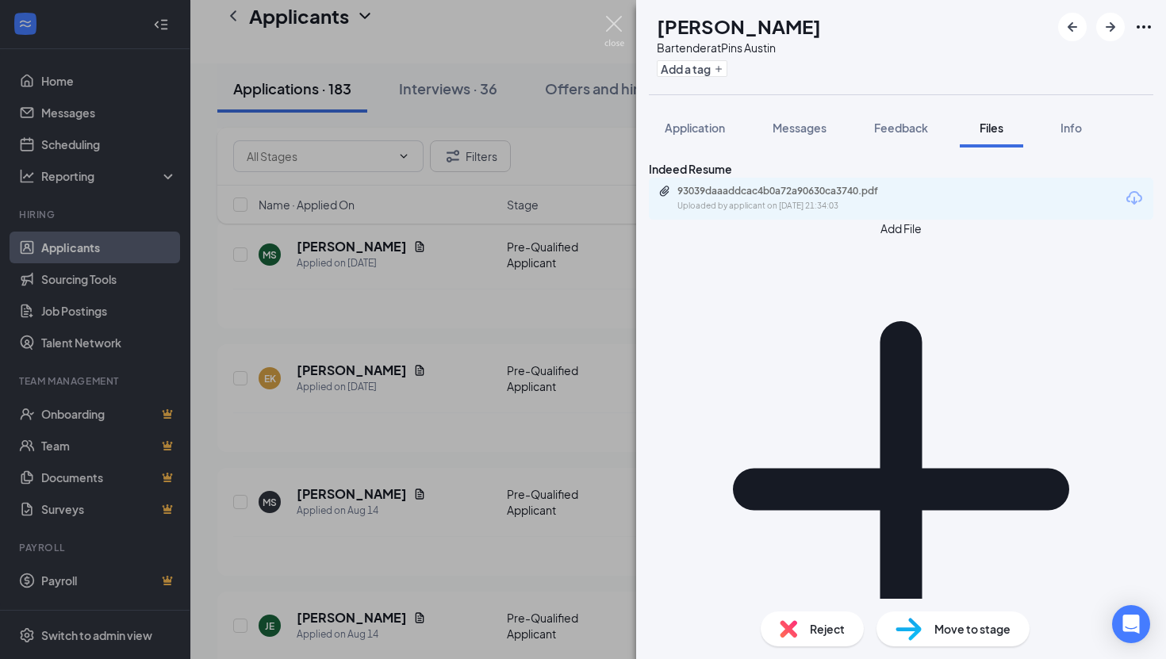
click at [617, 29] on img at bounding box center [614, 31] width 20 height 31
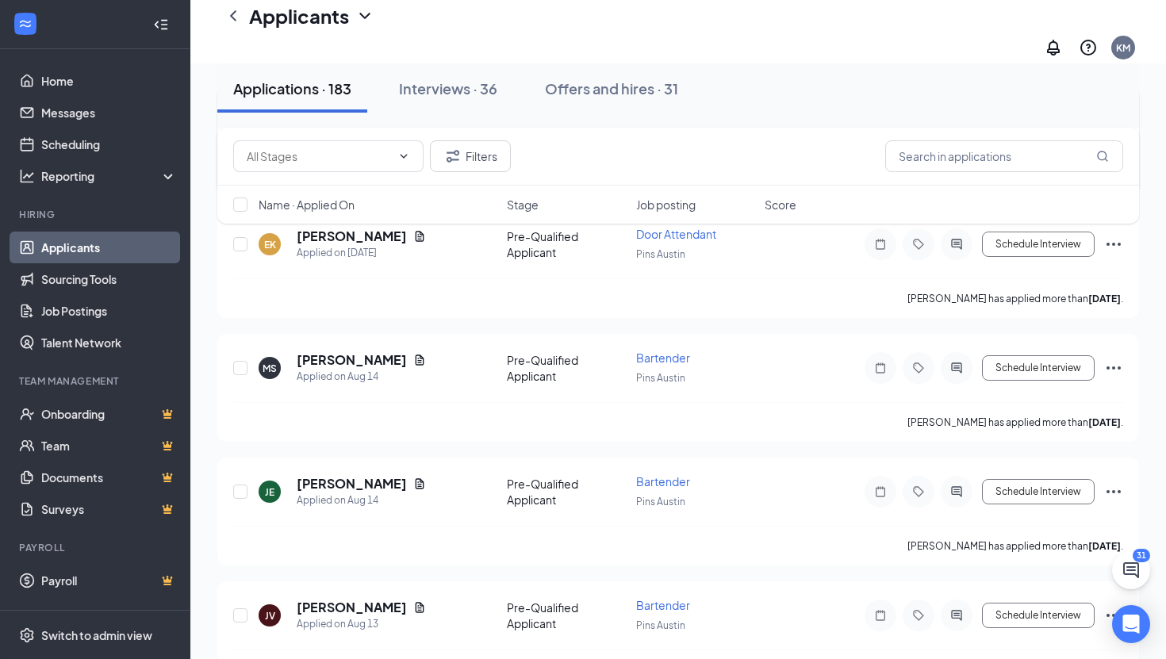
scroll to position [2113, 0]
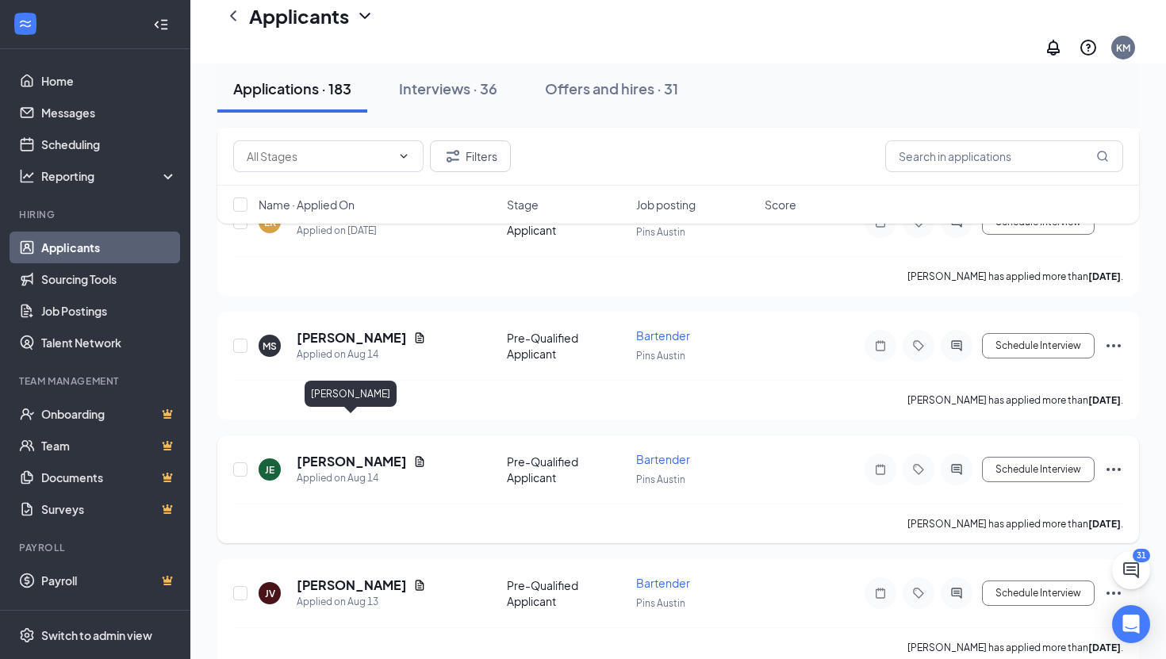
click at [362, 453] on h5 "[PERSON_NAME]" at bounding box center [352, 461] width 110 height 17
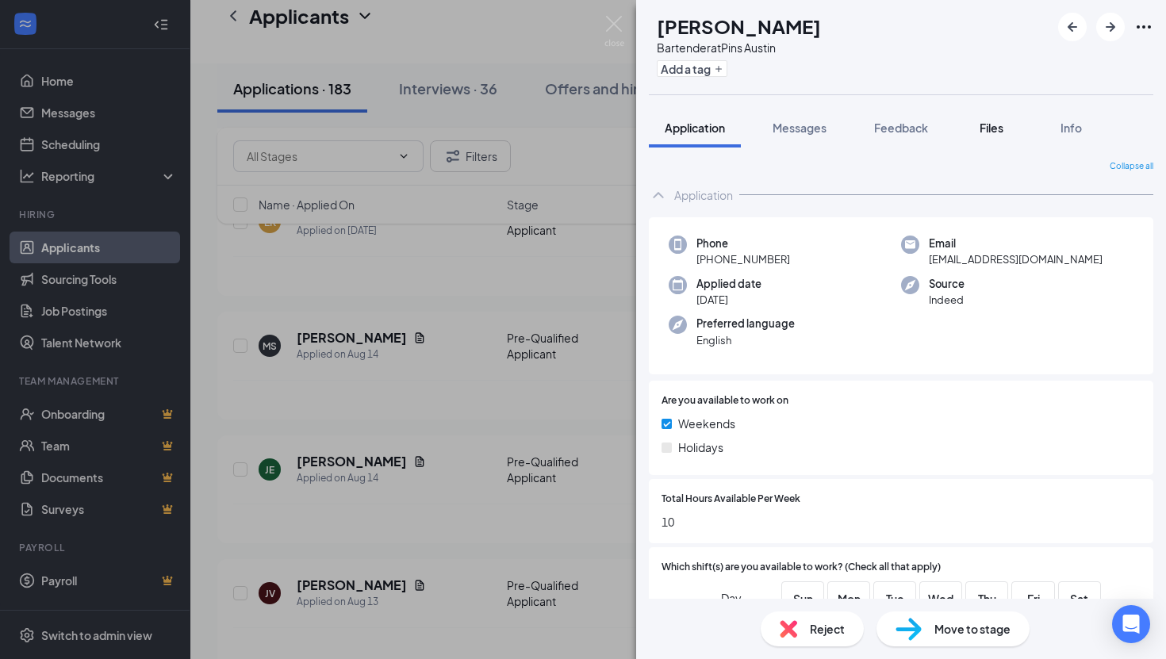
click at [988, 125] on span "Files" at bounding box center [991, 128] width 24 height 14
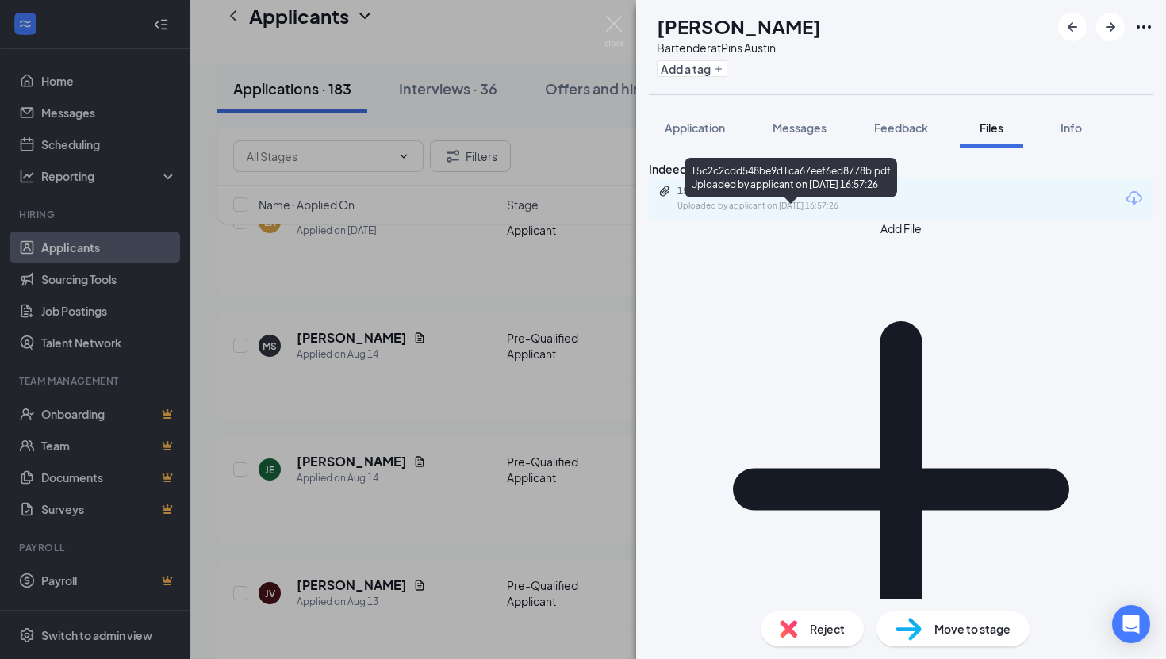
click at [849, 197] on div "15c2c2cdd548be9d1ca67eef6ed8778b.pdf" at bounding box center [788, 191] width 222 height 13
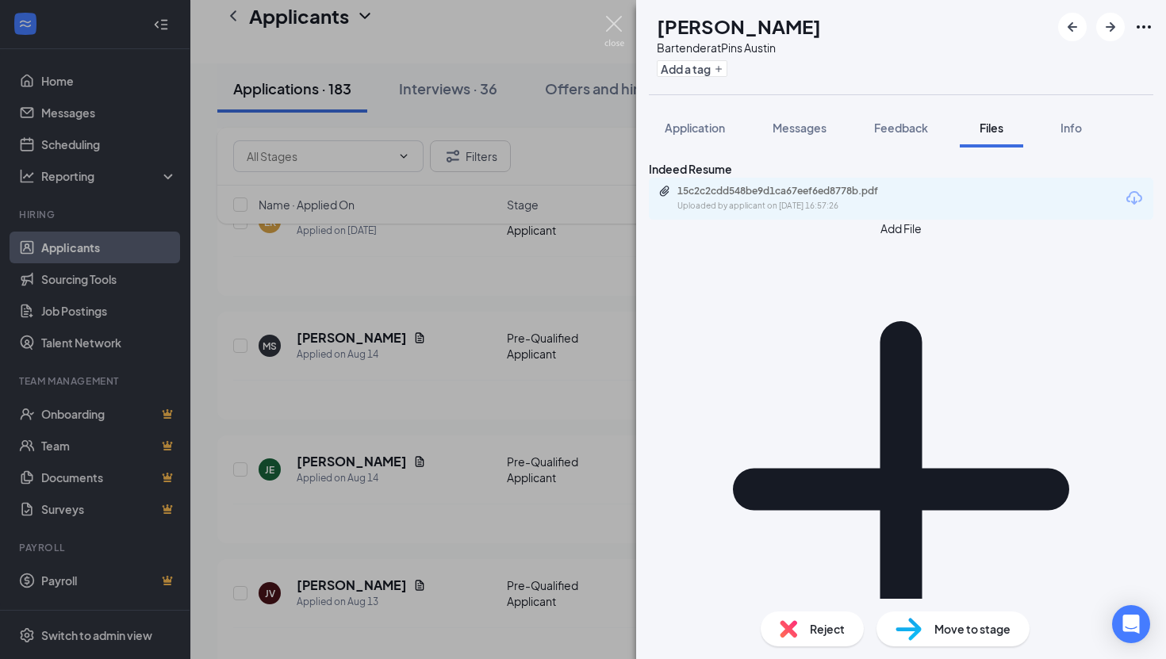
click at [611, 21] on img at bounding box center [614, 31] width 20 height 31
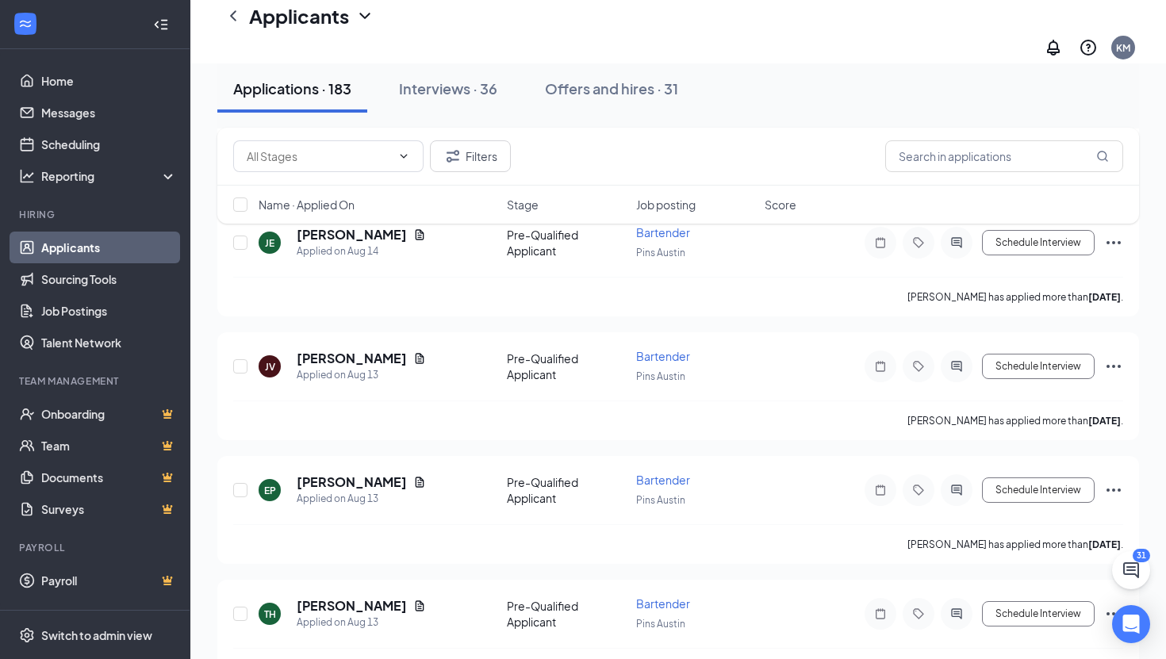
scroll to position [2347, 0]
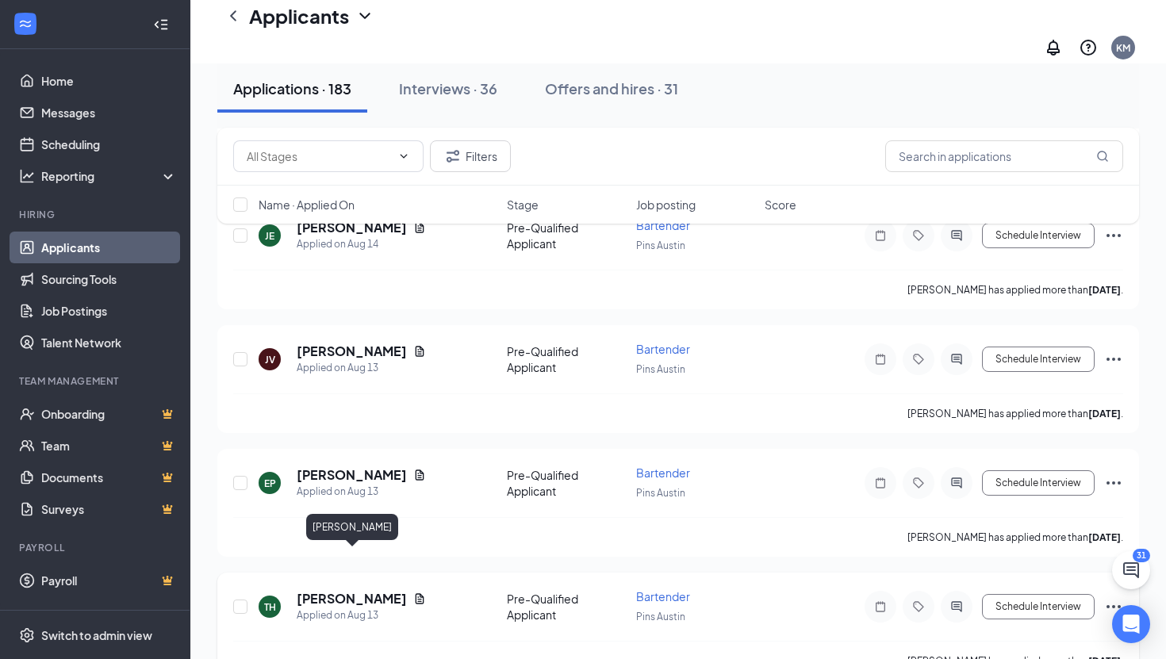
click at [360, 590] on h5 "[PERSON_NAME]" at bounding box center [352, 598] width 110 height 17
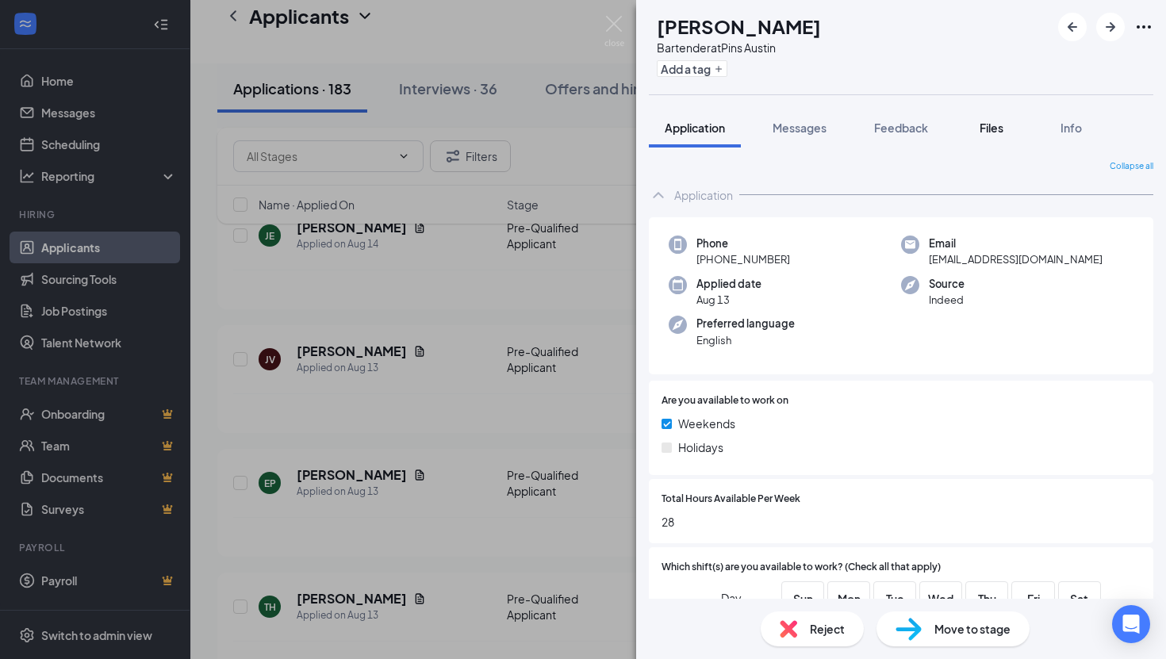
click at [979, 126] on div "Files" at bounding box center [991, 128] width 32 height 16
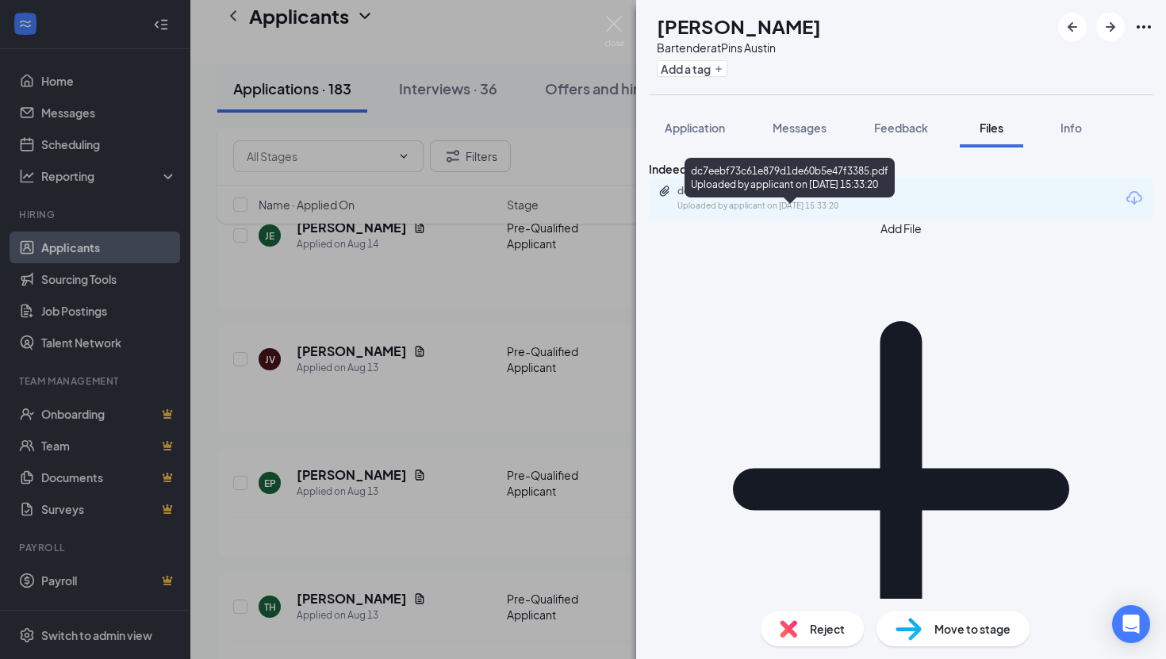
click at [852, 197] on div "dc7eebf73c61e879d1de60b5e47f3385.pdf" at bounding box center [788, 191] width 222 height 13
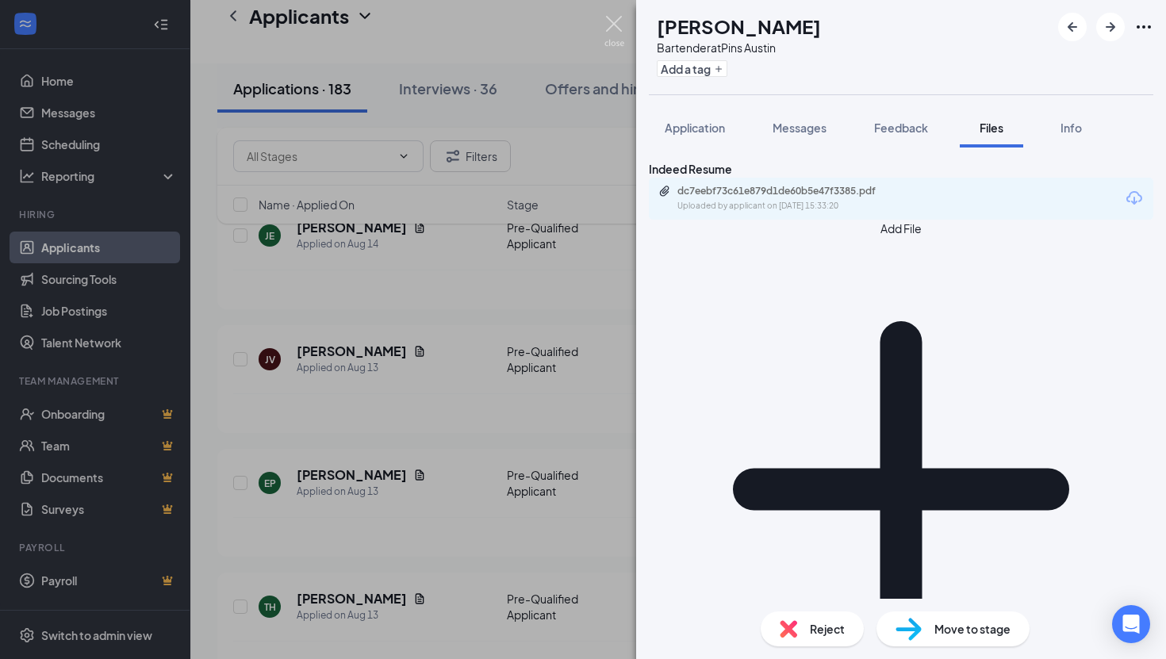
click at [611, 22] on img at bounding box center [614, 31] width 20 height 31
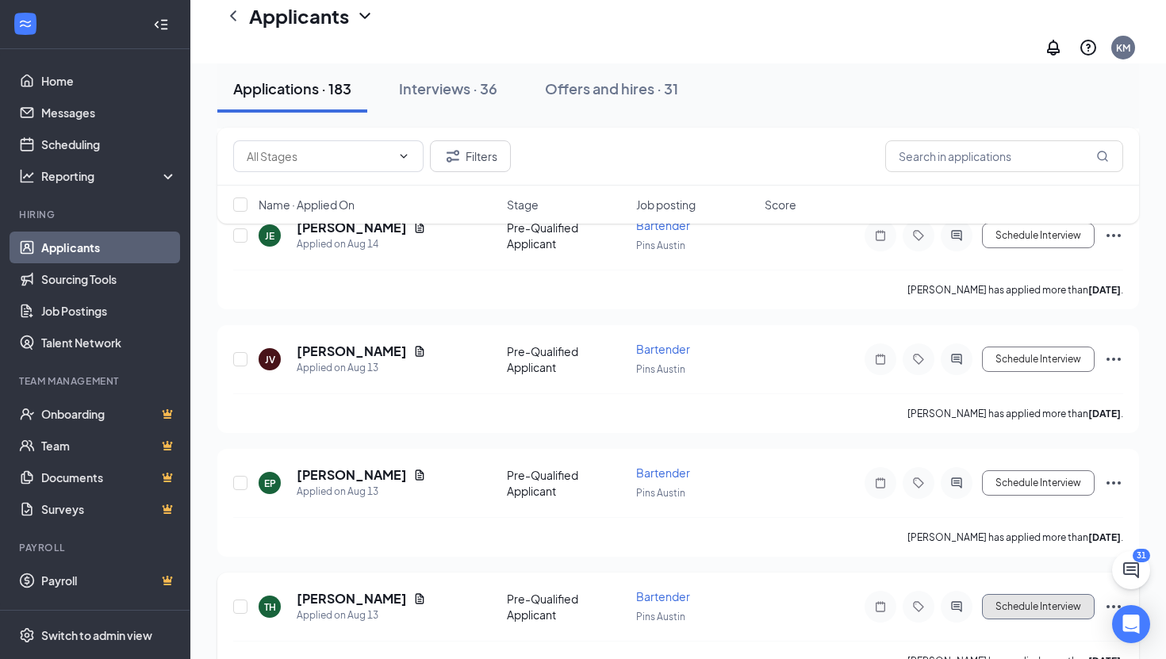
click at [1018, 594] on button "Schedule Interview" at bounding box center [1038, 606] width 113 height 25
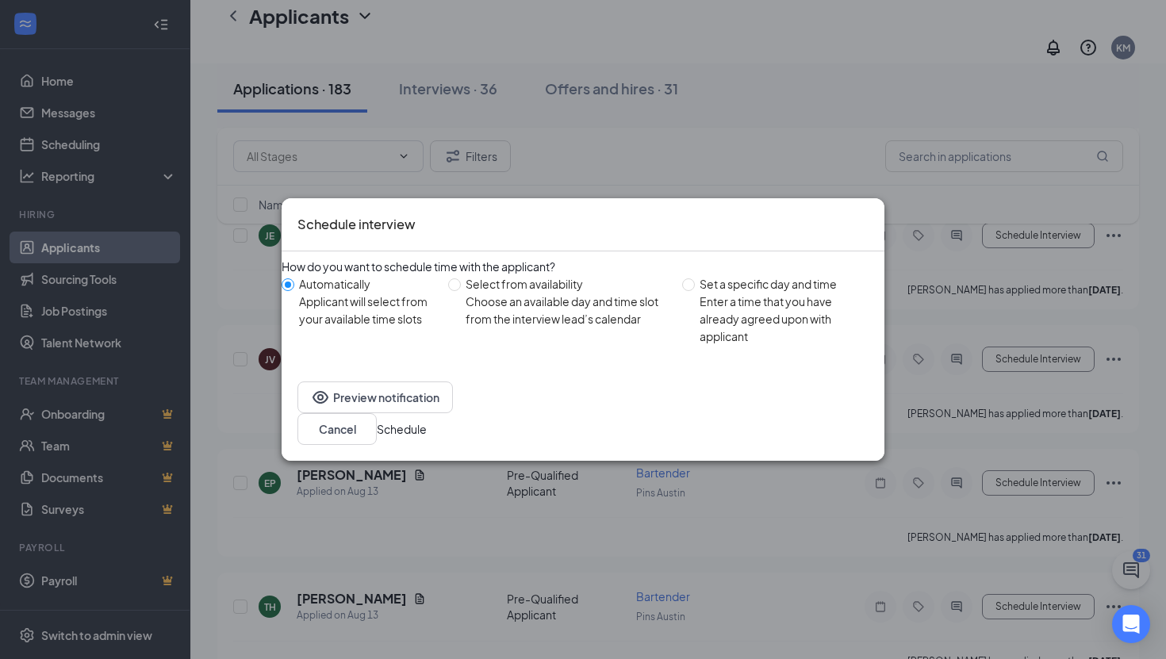
click at [427, 426] on button "Schedule" at bounding box center [402, 428] width 50 height 17
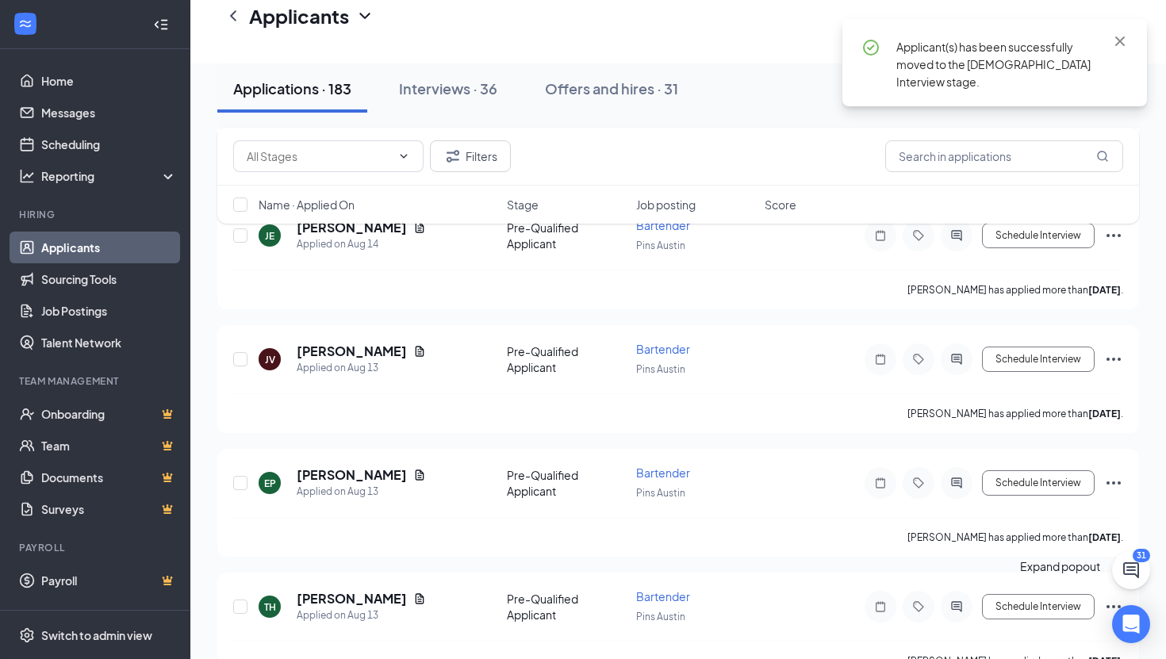
click at [1131, 576] on icon "ChatActive" at bounding box center [1130, 570] width 19 height 19
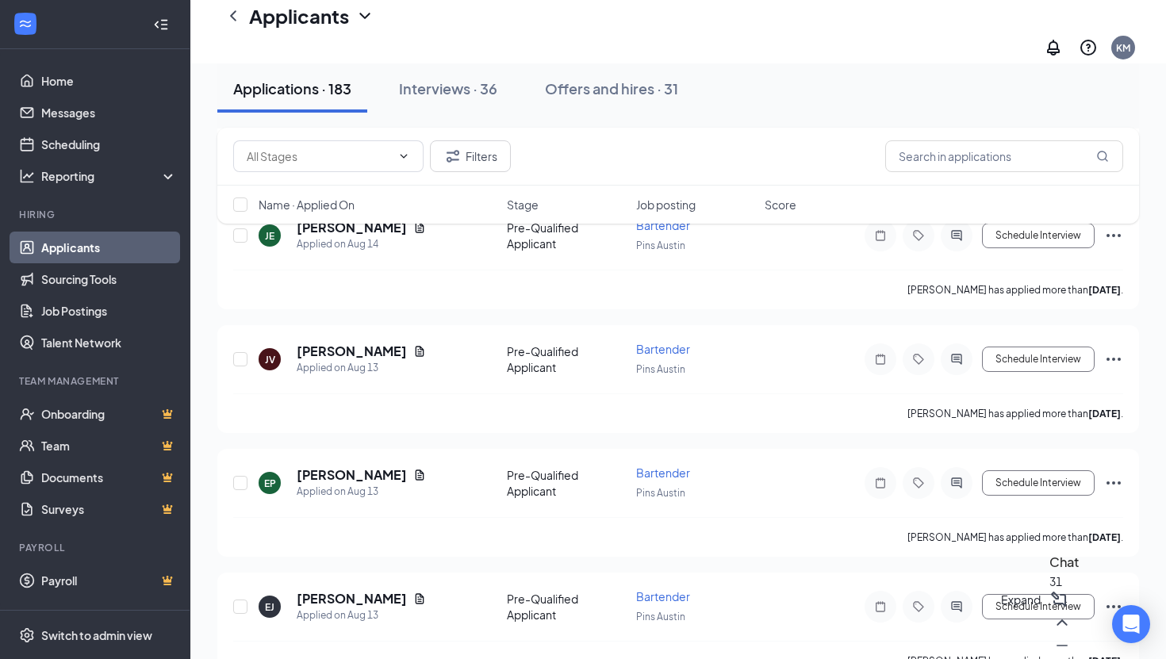
click at [1052, 632] on icon "ChevronUp" at bounding box center [1061, 622] width 19 height 19
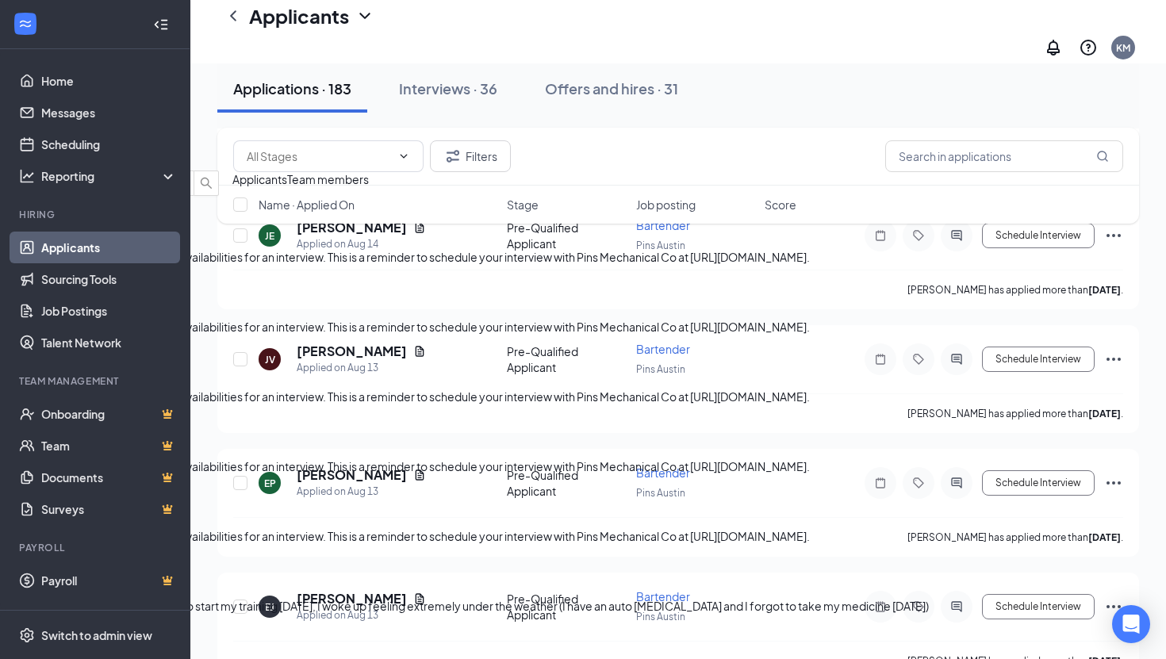
click at [90, 299] on span "[PERSON_NAME]" at bounding box center [45, 292] width 90 height 14
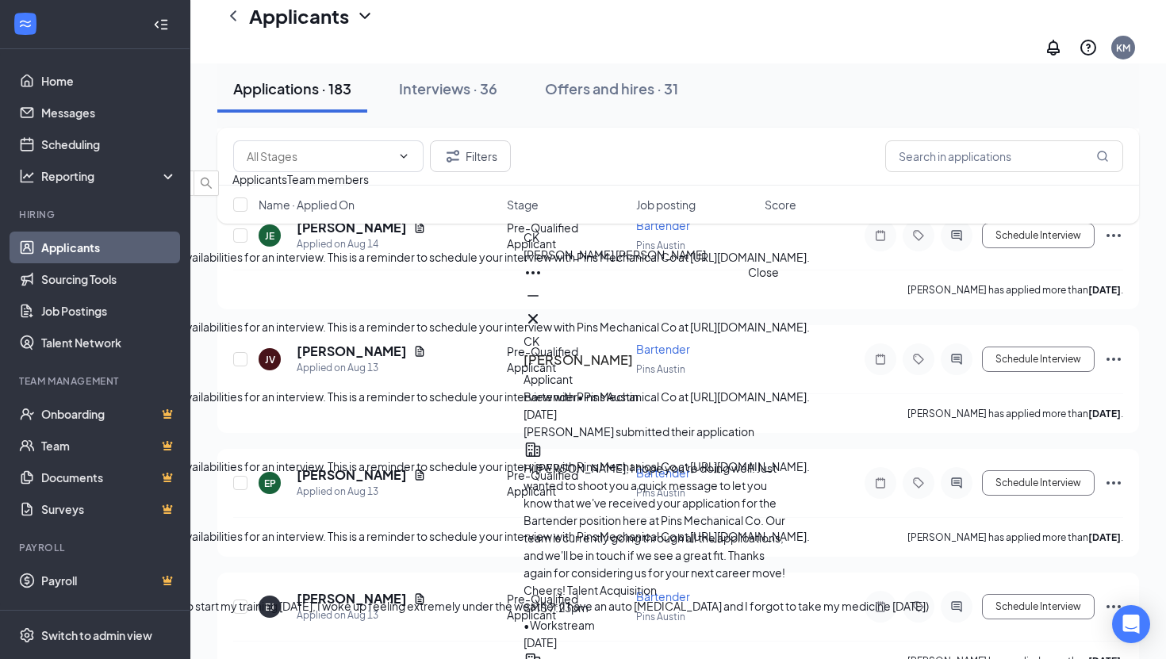
click at [538, 314] on icon "Cross" at bounding box center [533, 319] width 10 height 10
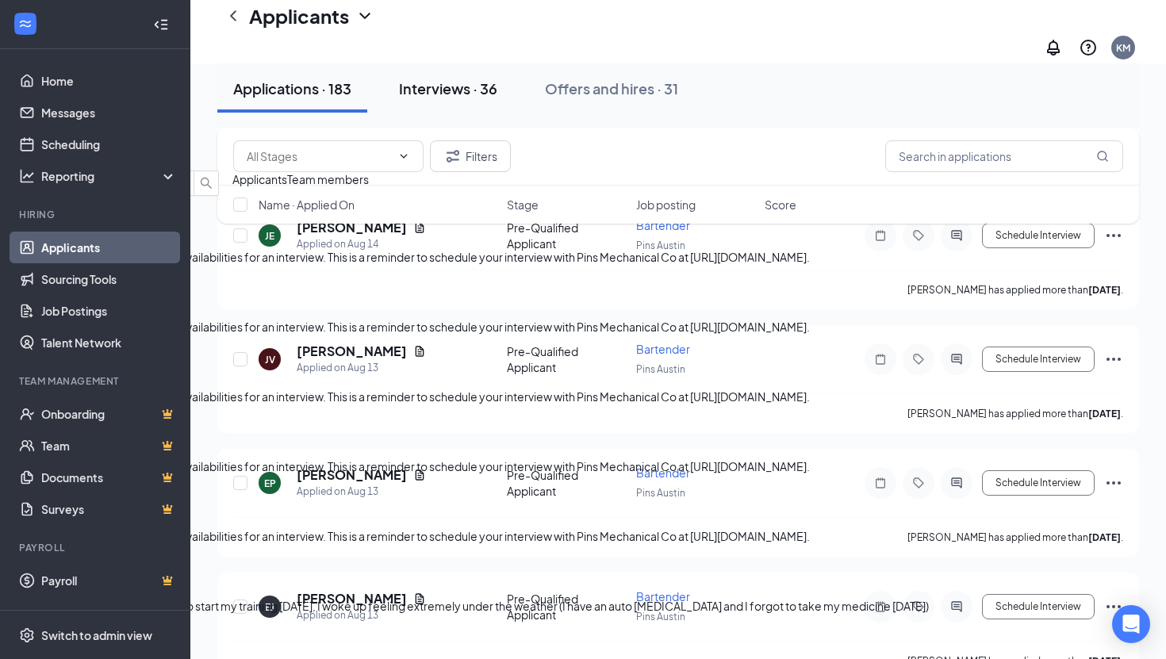
click at [472, 83] on div "Interviews · 36" at bounding box center [448, 89] width 98 height 20
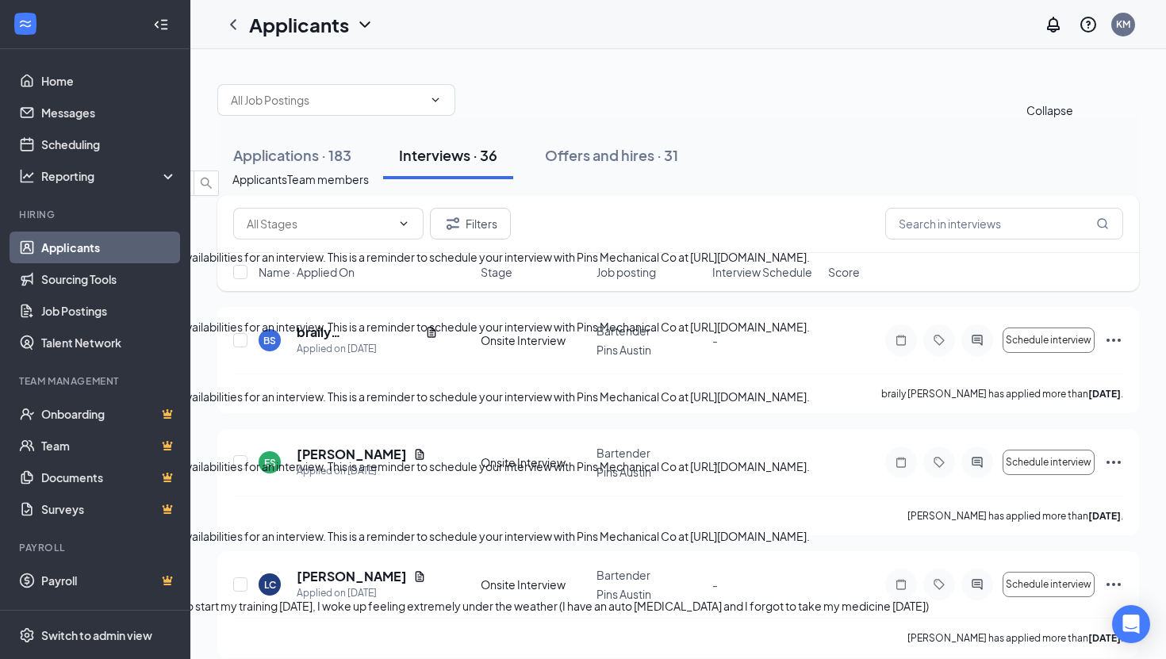
click at [22, 149] on icon "ChevronDown" at bounding box center [12, 157] width 19 height 19
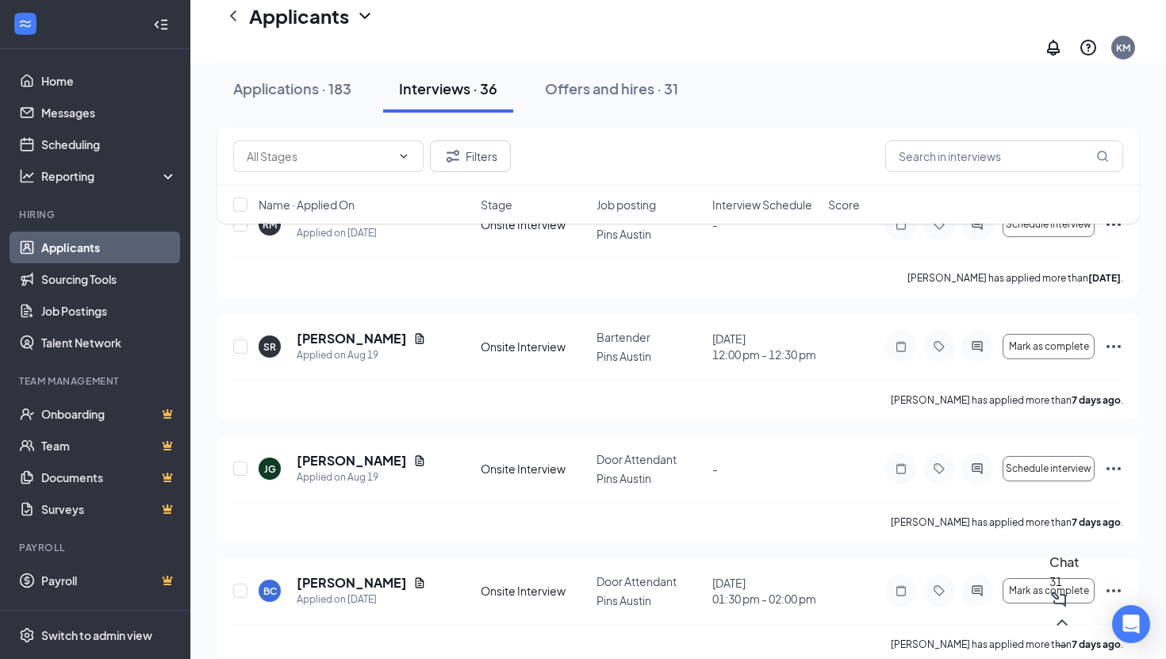
scroll to position [739, 0]
click at [772, 210] on span "Interview Schedule" at bounding box center [762, 205] width 100 height 16
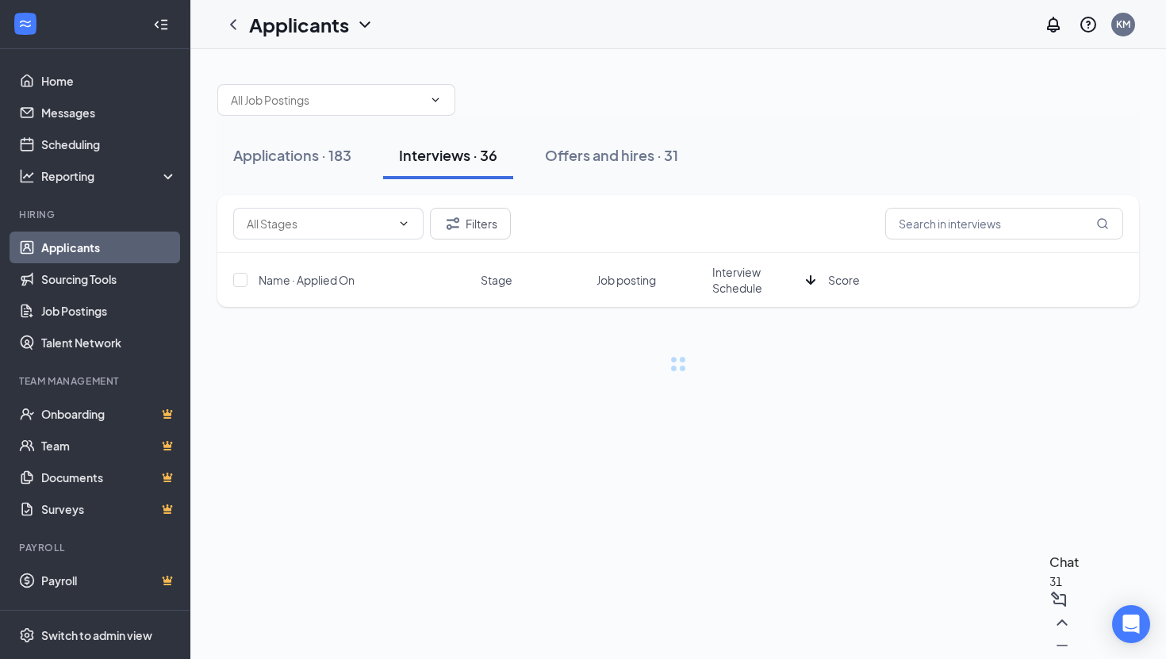
scroll to position [0, 0]
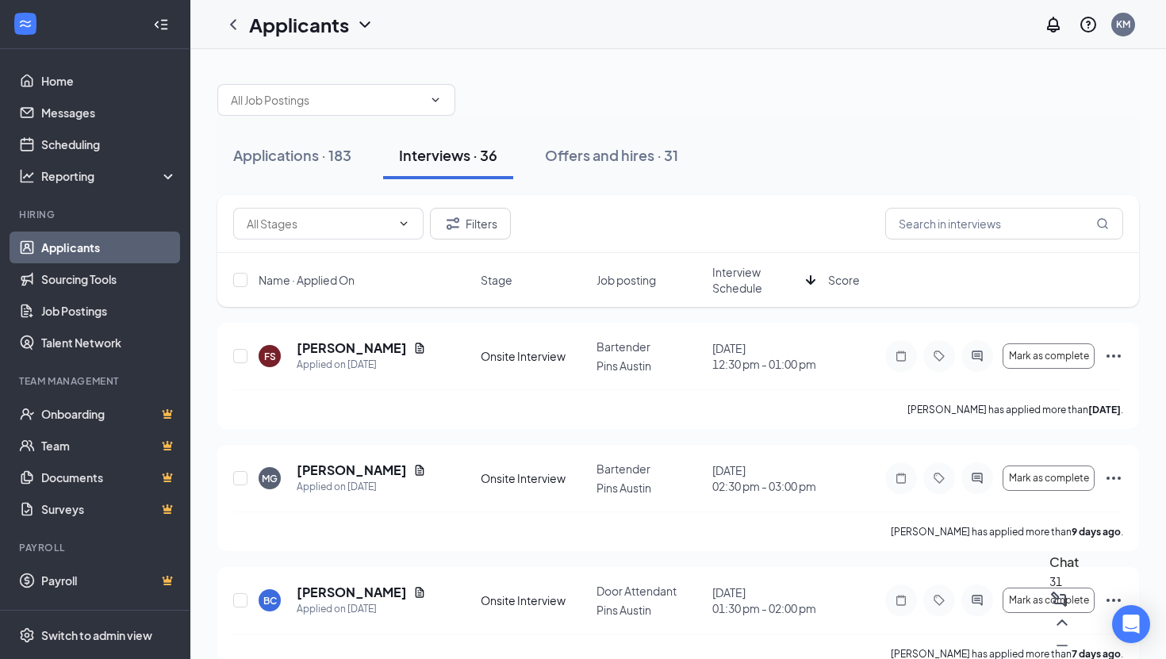
click at [738, 293] on span "Interview Schedule" at bounding box center [755, 280] width 87 height 32
click at [1114, 353] on icon "Ellipses" at bounding box center [1113, 356] width 19 height 19
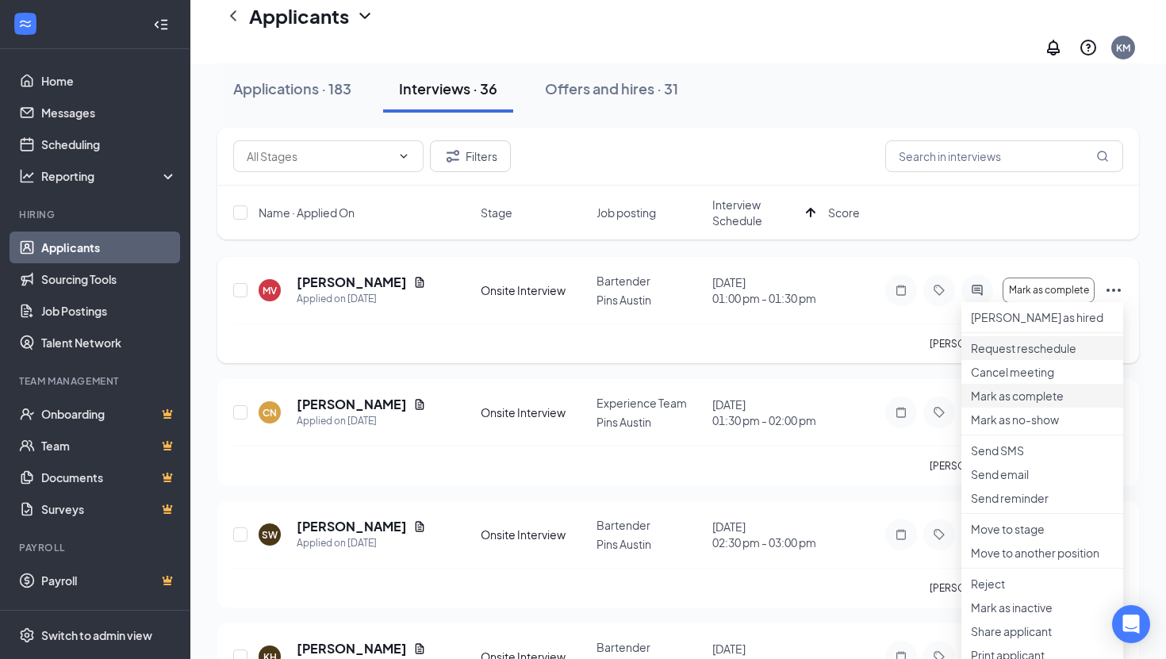
scroll to position [82, 0]
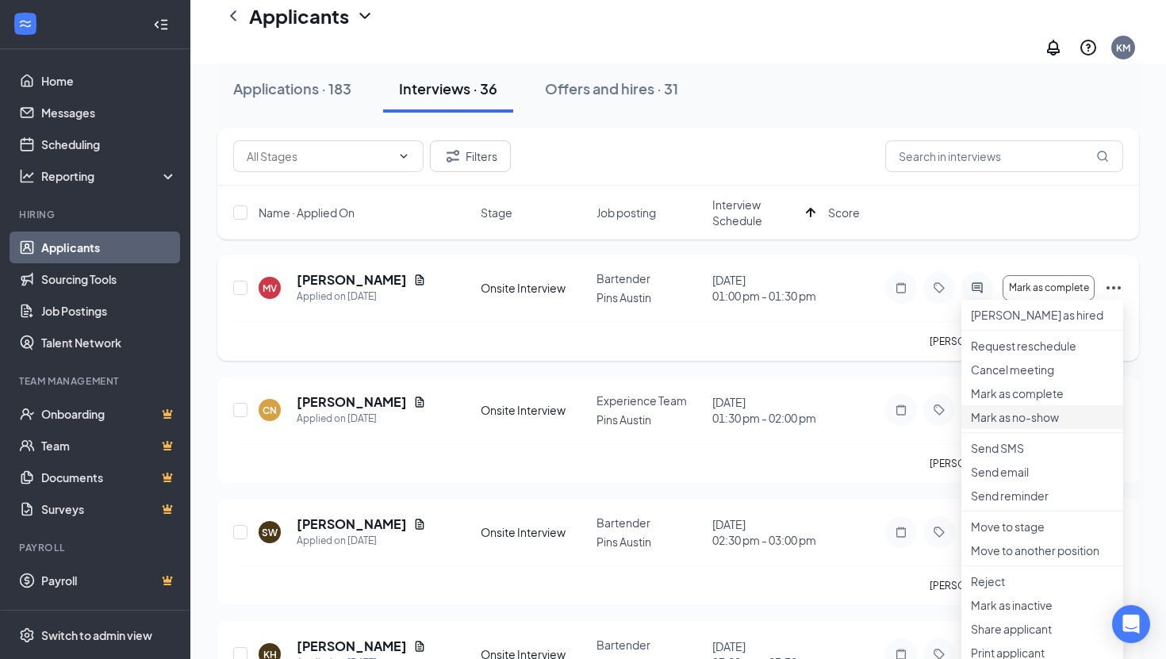
click at [1061, 425] on p "Mark as no-show" at bounding box center [1042, 417] width 143 height 16
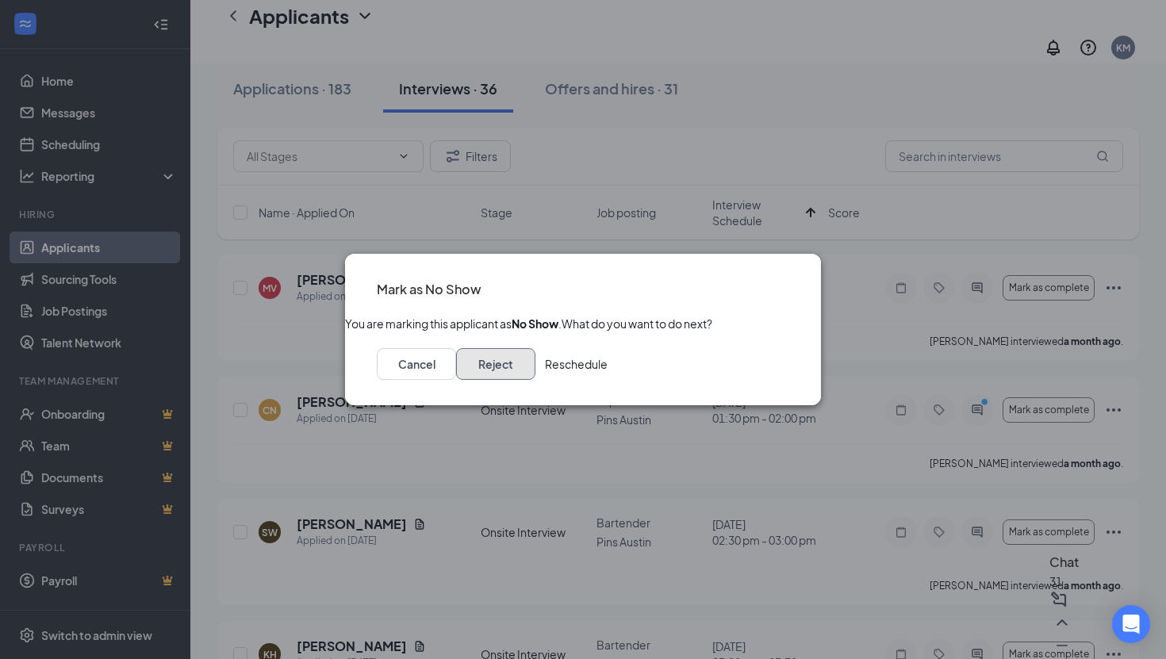
click at [535, 380] on button "Reject" at bounding box center [495, 364] width 79 height 32
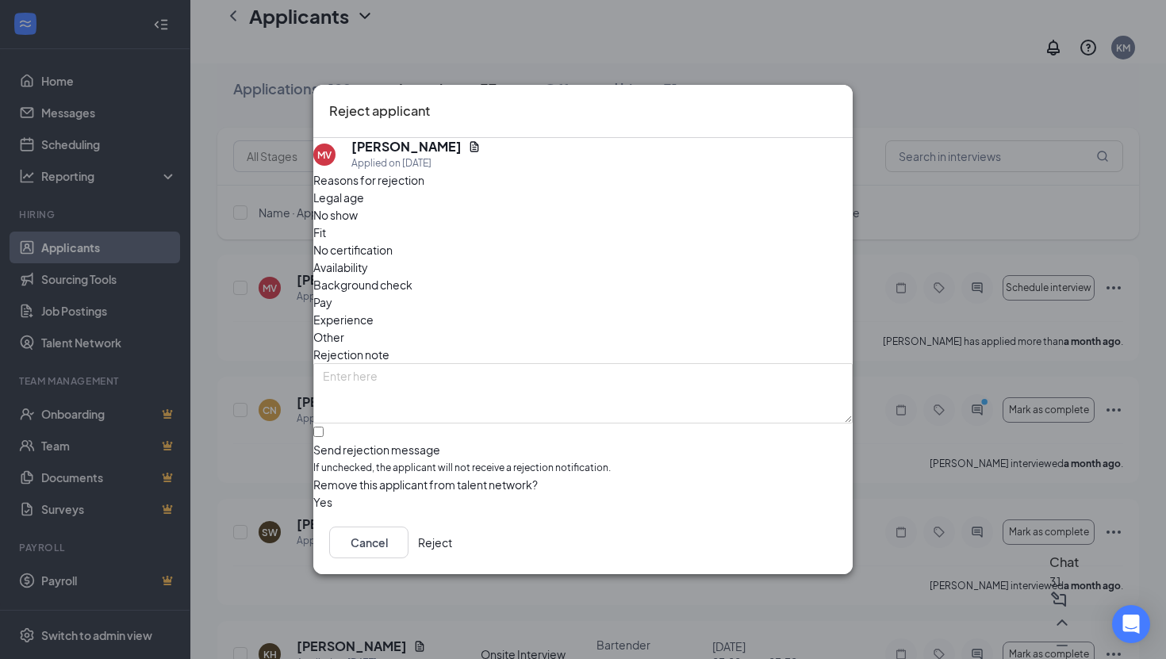
click at [452, 546] on button "Reject" at bounding box center [435, 543] width 34 height 32
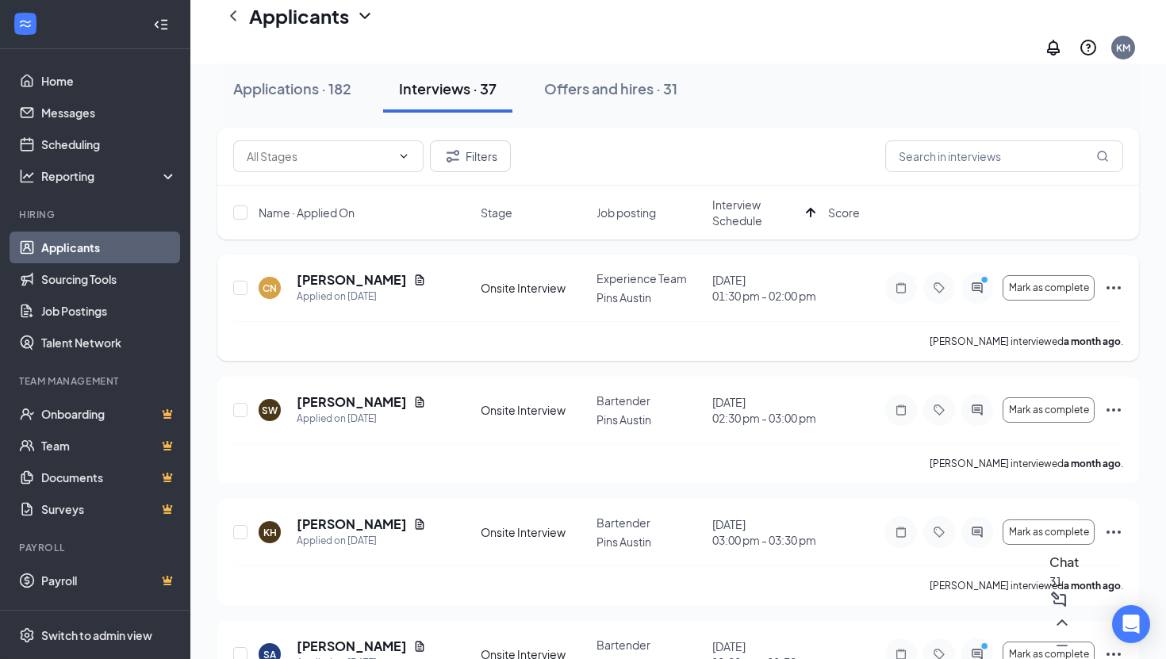
click at [1117, 286] on icon "Ellipses" at bounding box center [1113, 287] width 14 height 3
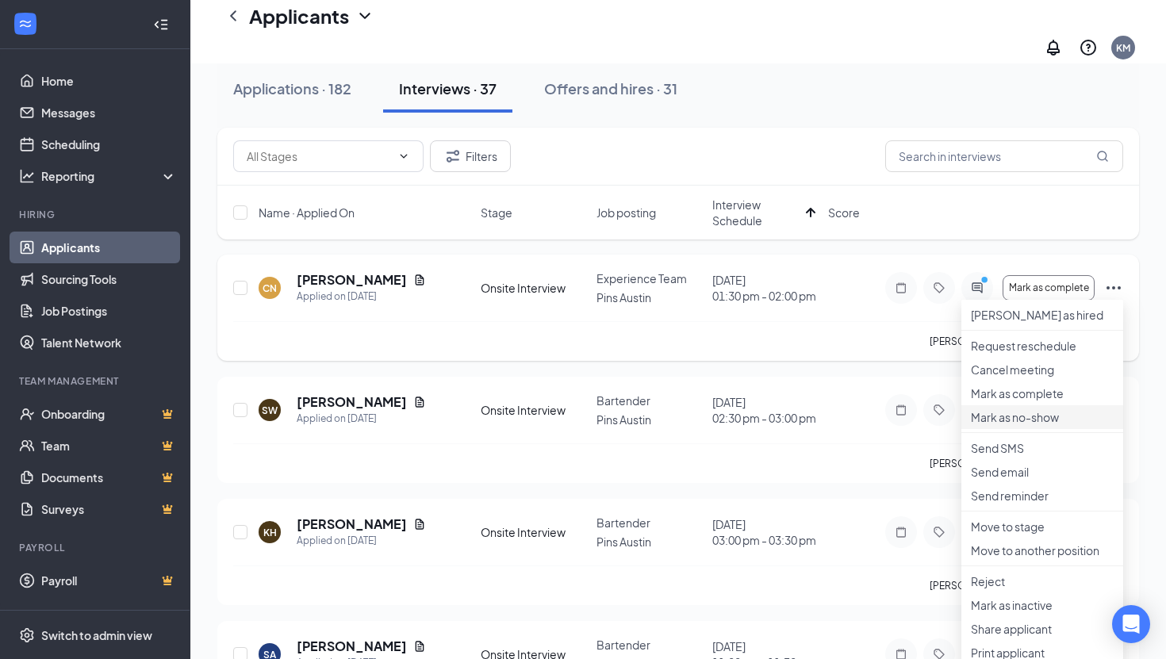
click at [1041, 425] on p "Mark as no-show" at bounding box center [1042, 417] width 143 height 16
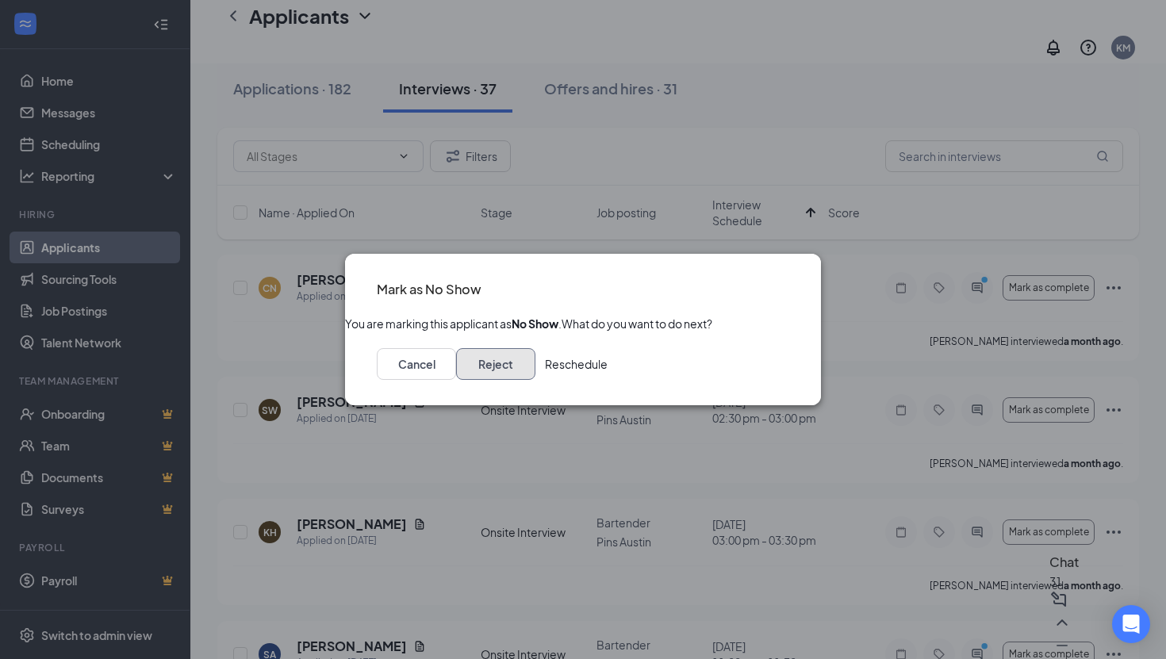
click at [535, 380] on button "Reject" at bounding box center [495, 364] width 79 height 32
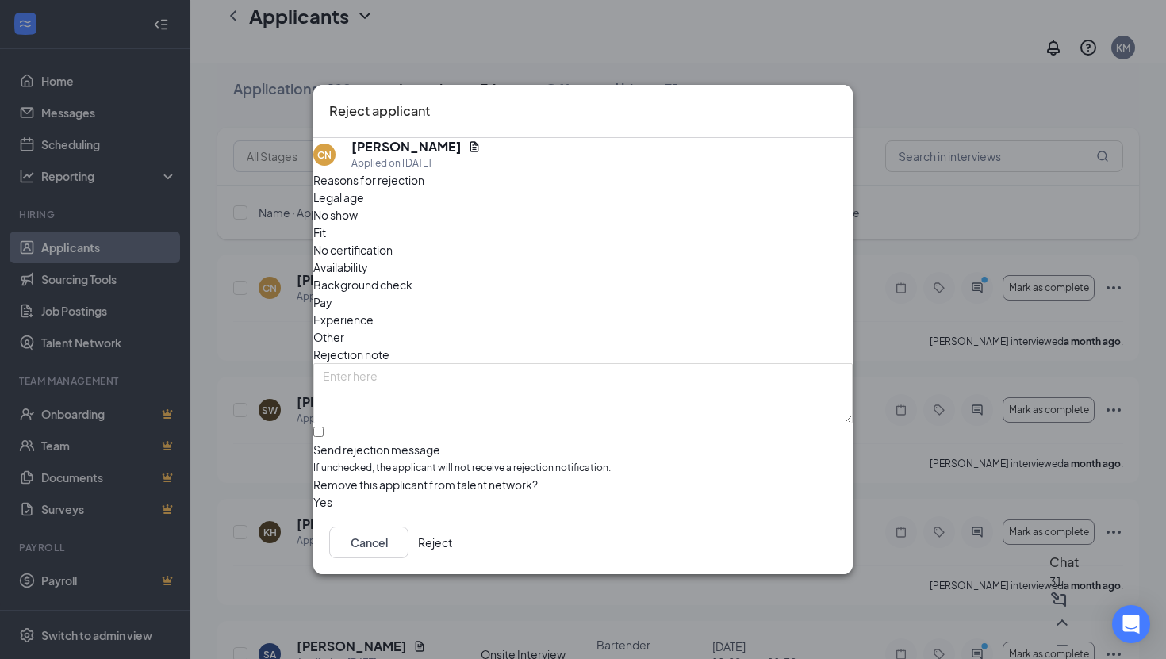
click at [452, 536] on button "Reject" at bounding box center [435, 543] width 34 height 32
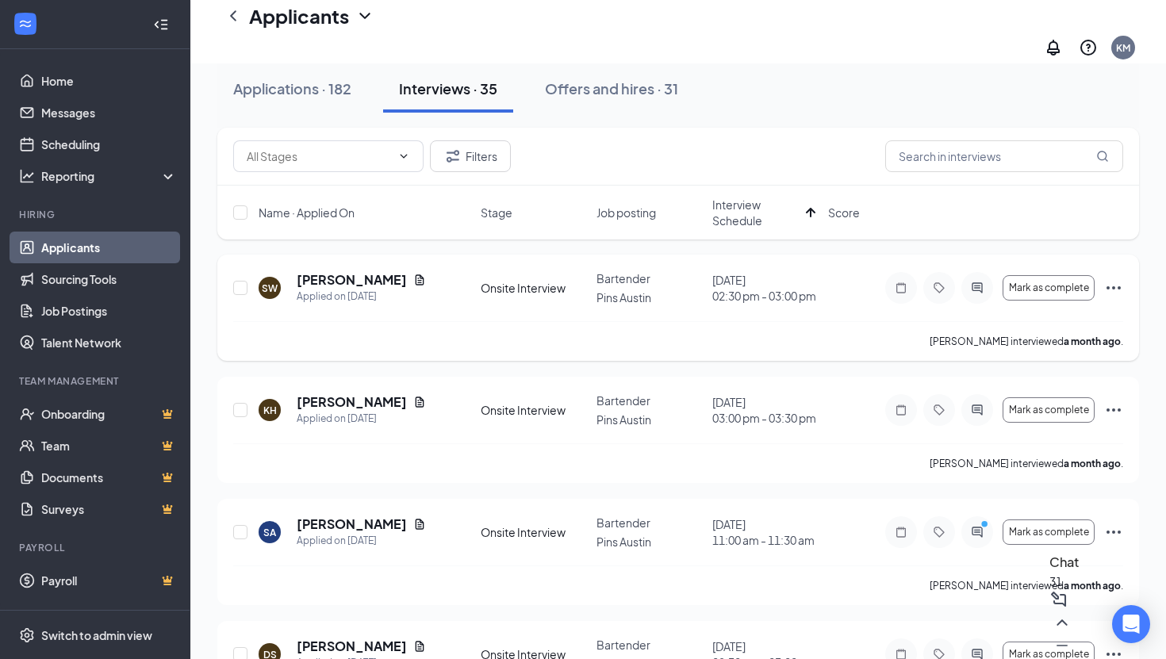
click at [1113, 286] on icon "Ellipses" at bounding box center [1113, 287] width 14 height 3
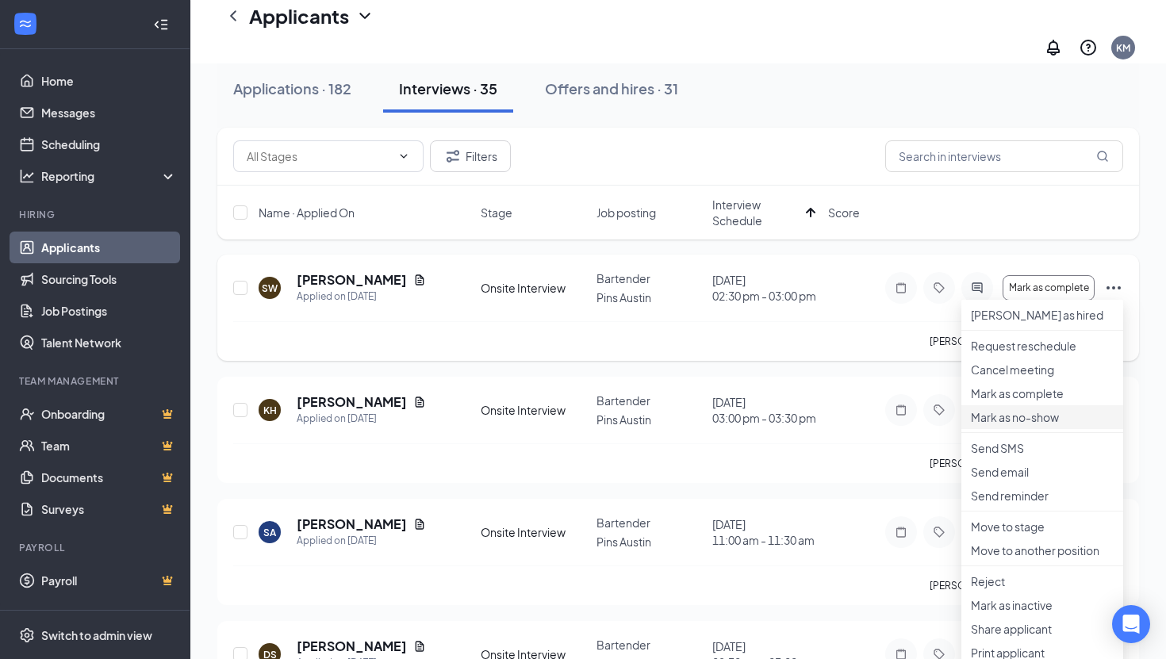
click at [1019, 425] on p "Mark as no-show" at bounding box center [1042, 417] width 143 height 16
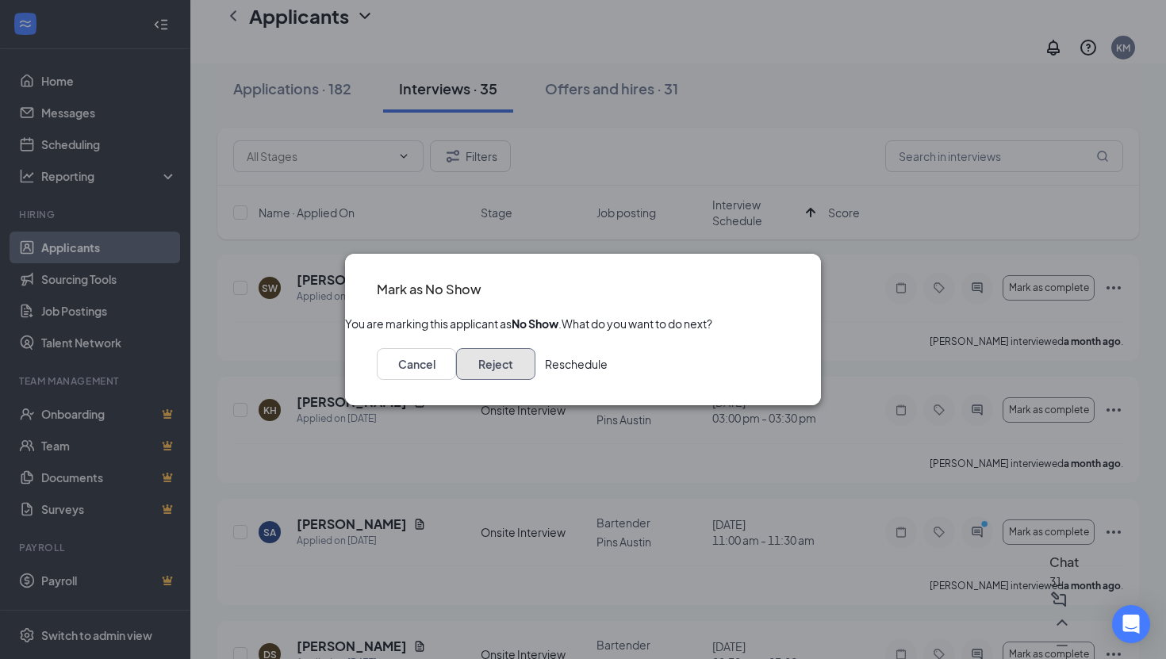
click at [535, 378] on button "Reject" at bounding box center [495, 364] width 79 height 32
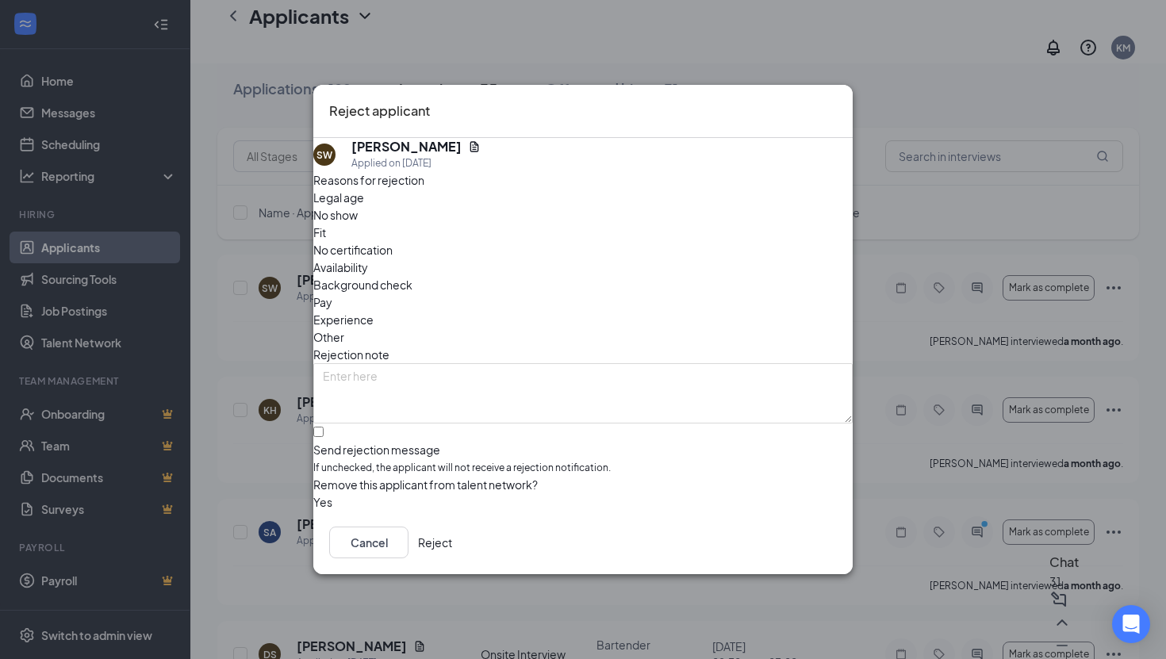
click at [452, 534] on button "Reject" at bounding box center [435, 543] width 34 height 32
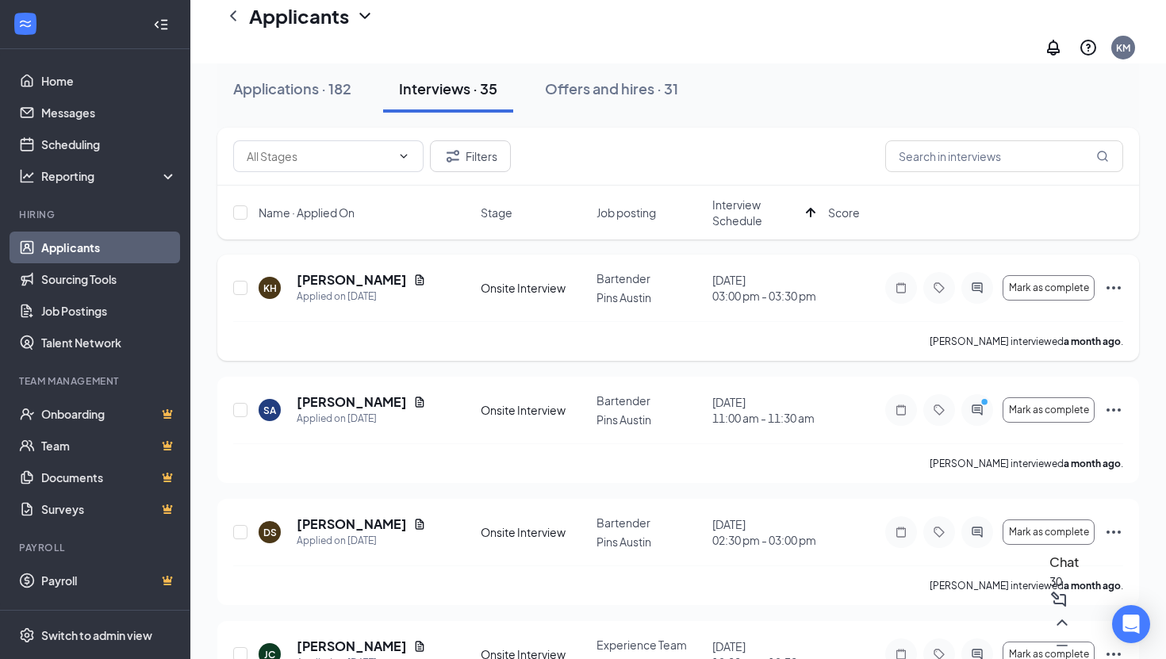
click at [1113, 278] on icon "Ellipses" at bounding box center [1113, 287] width 19 height 19
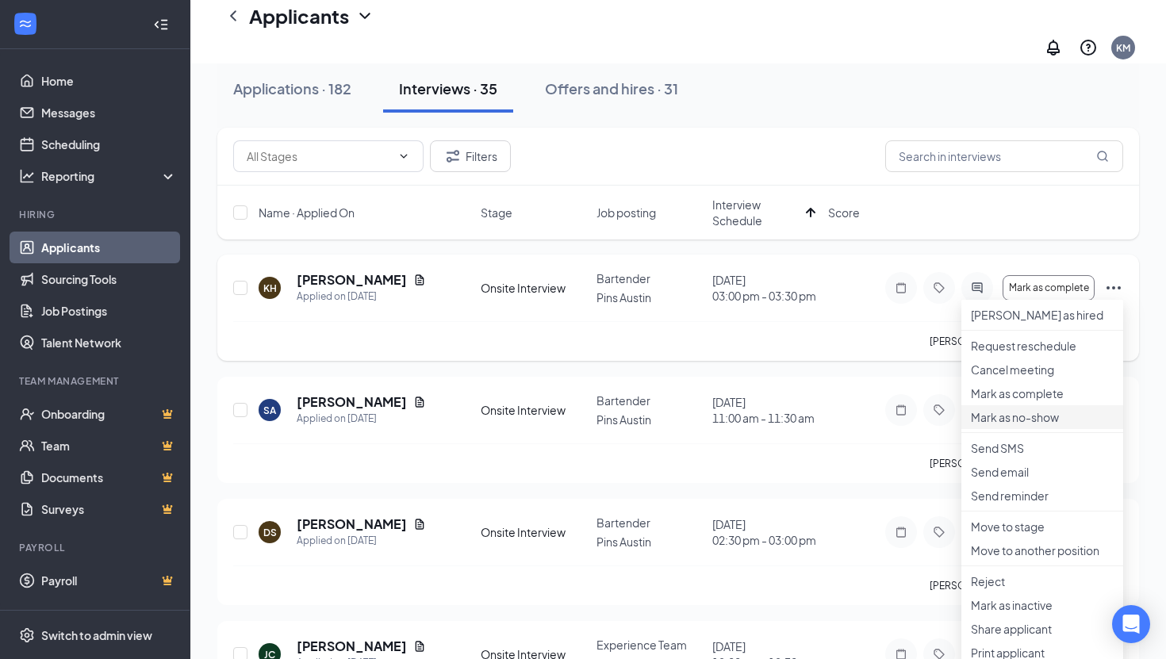
click at [1036, 425] on p "Mark as no-show" at bounding box center [1042, 417] width 143 height 16
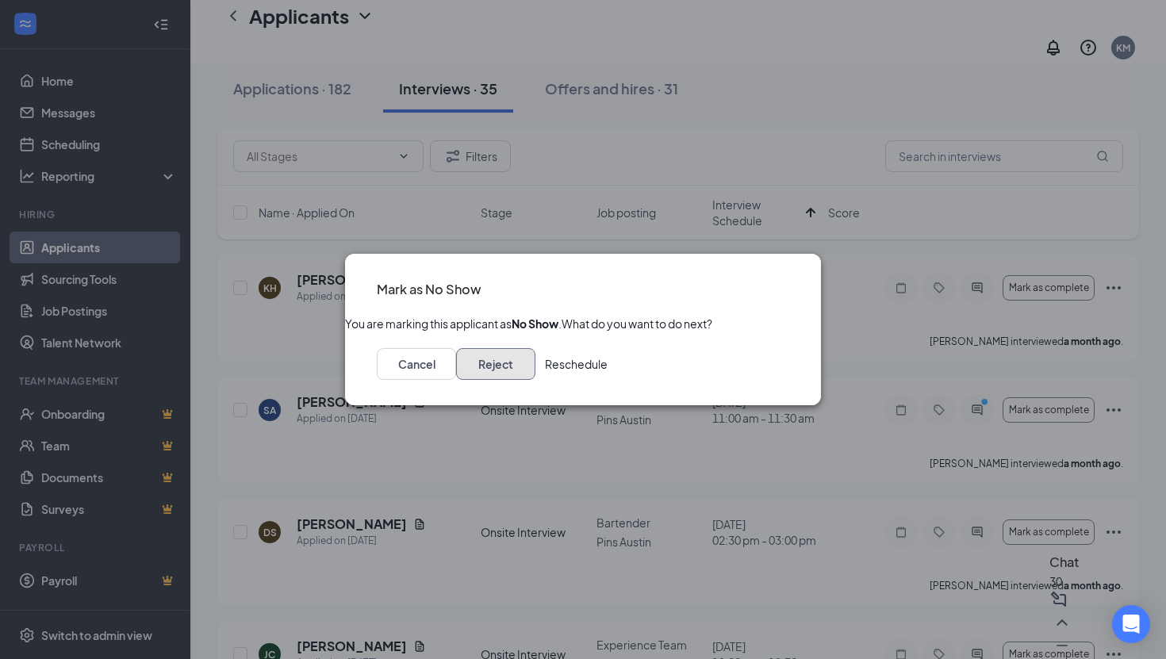
click at [535, 372] on button "Reject" at bounding box center [495, 364] width 79 height 32
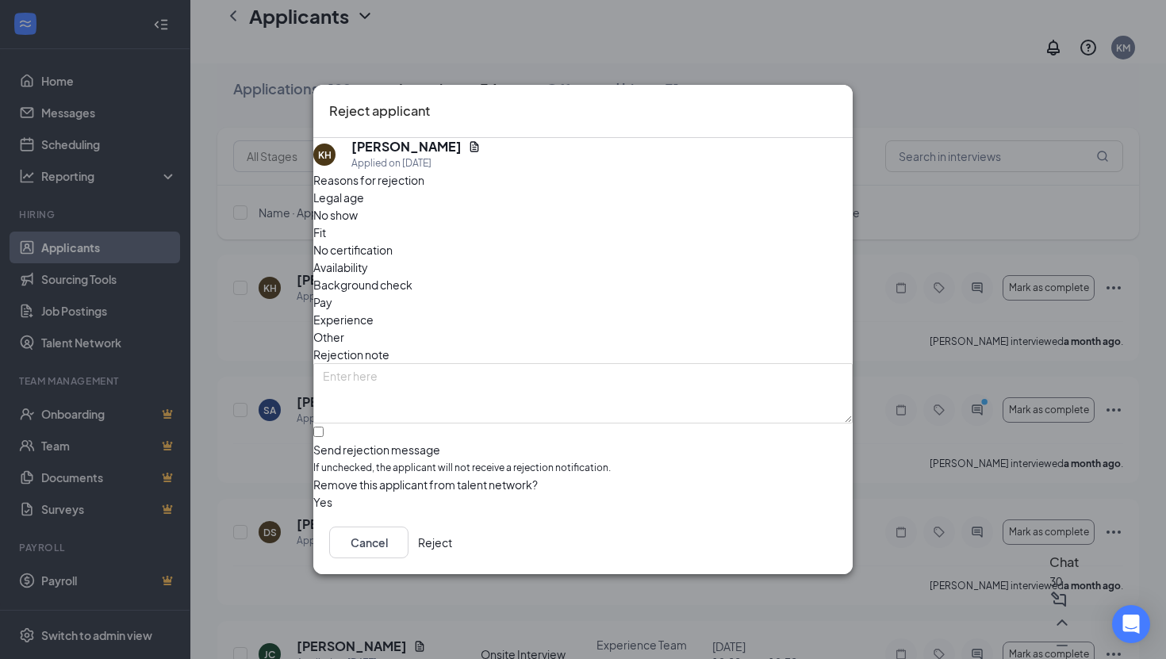
click at [452, 558] on button "Reject" at bounding box center [435, 543] width 34 height 32
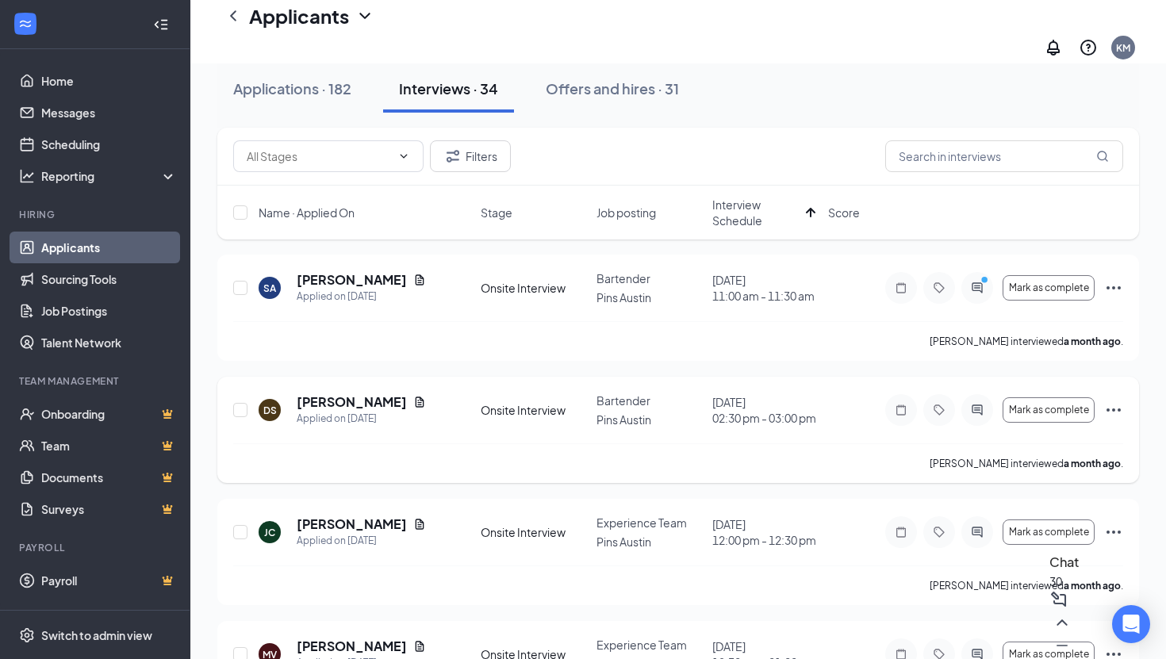
click at [1110, 401] on icon "Ellipses" at bounding box center [1113, 410] width 19 height 19
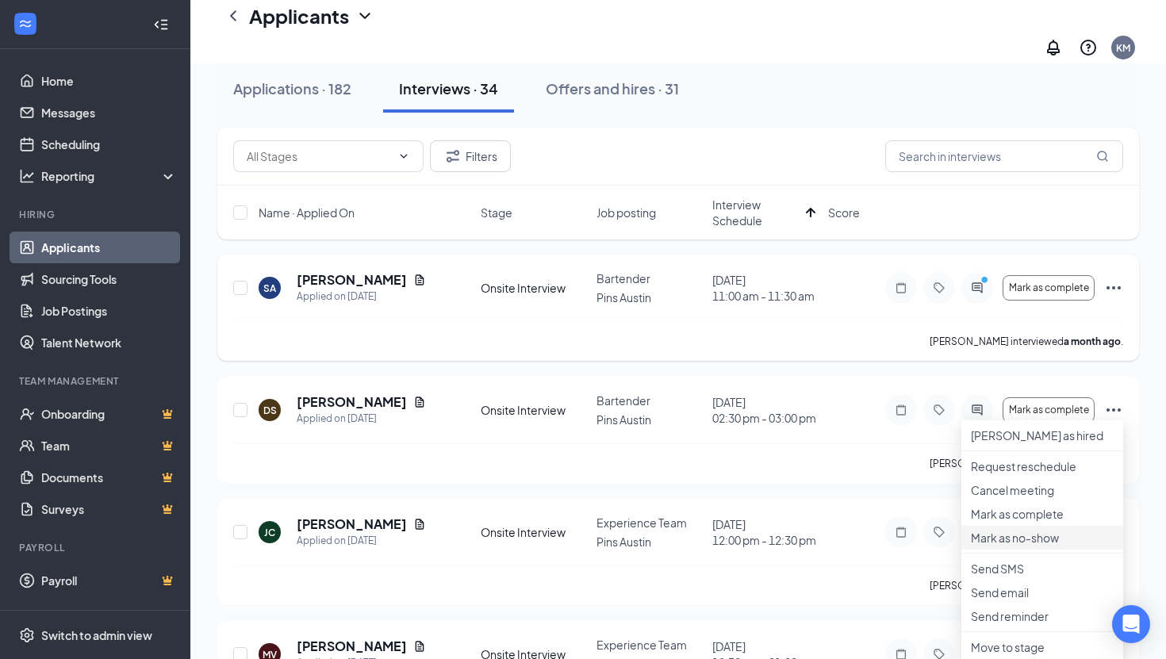
click at [1020, 546] on p "Mark as no-show" at bounding box center [1042, 538] width 143 height 16
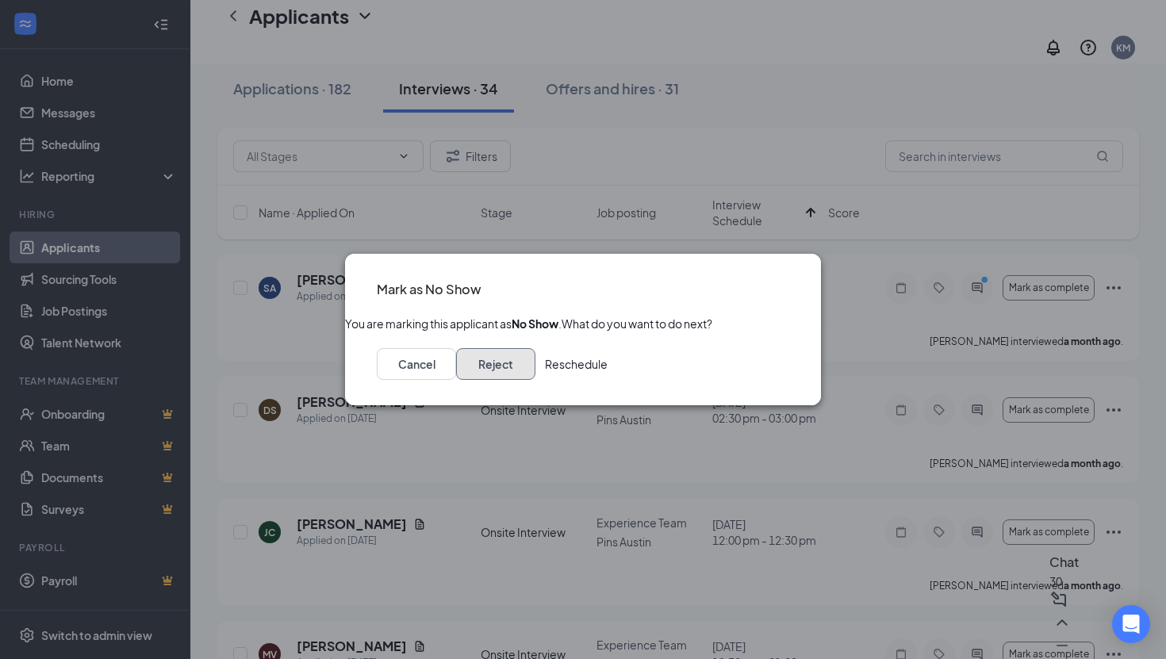
click at [535, 378] on button "Reject" at bounding box center [495, 364] width 79 height 32
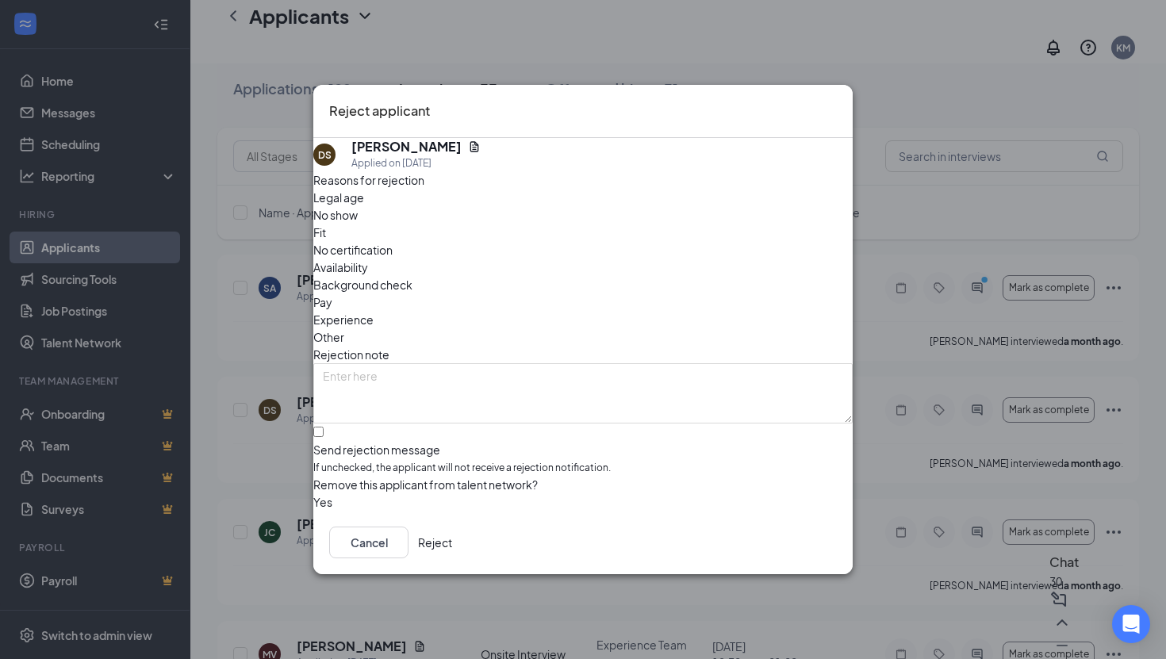
click at [452, 542] on button "Reject" at bounding box center [435, 543] width 34 height 32
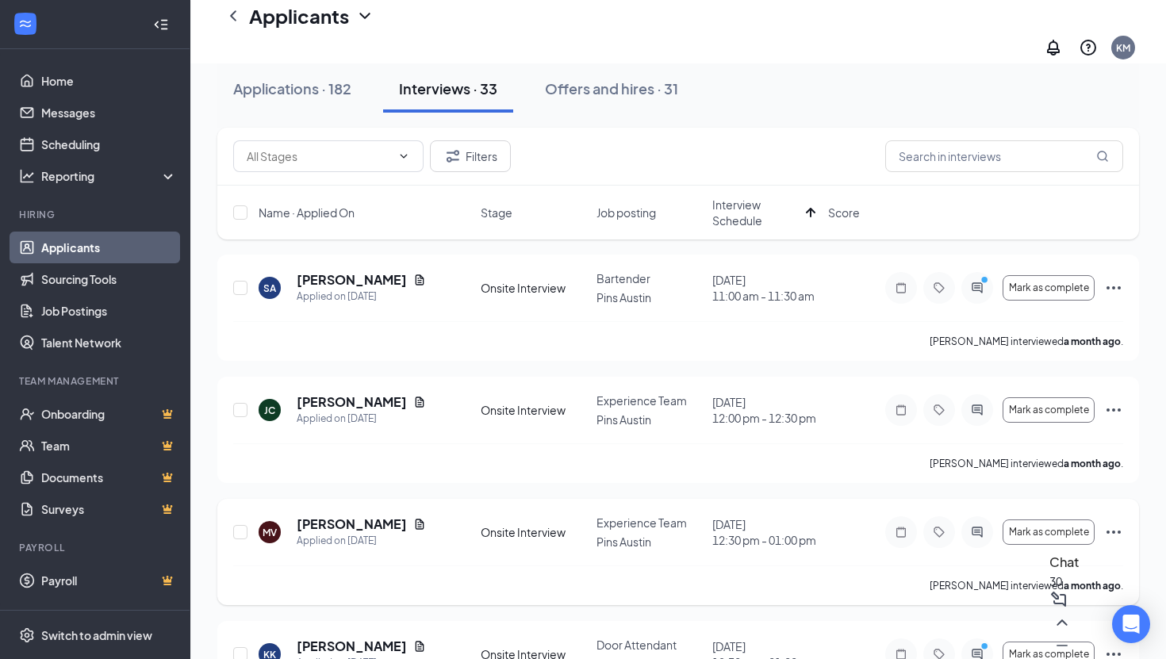
click at [1110, 523] on icon "Ellipses" at bounding box center [1113, 532] width 19 height 19
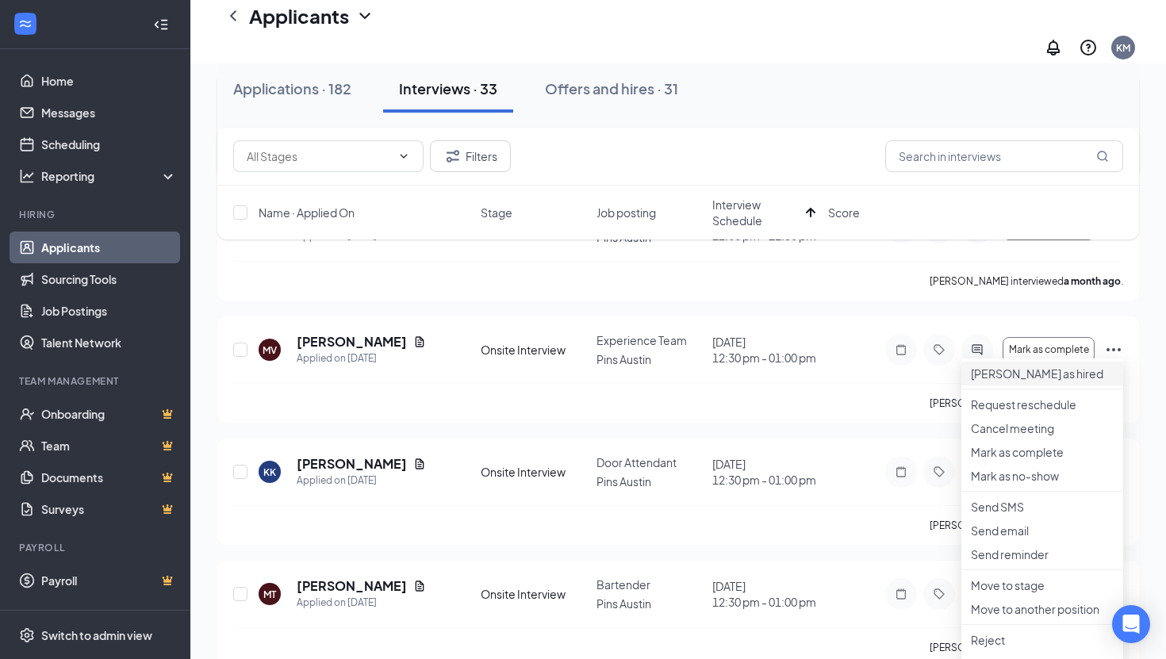
scroll to position [267, 0]
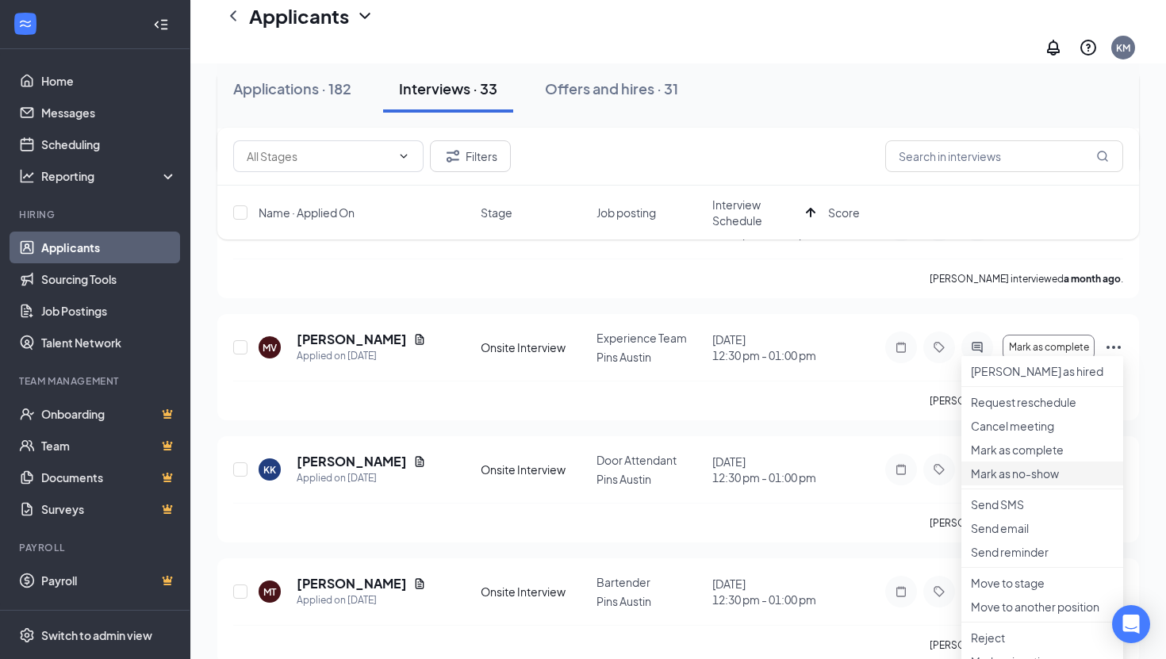
click at [1014, 481] on p "Mark as no-show" at bounding box center [1042, 474] width 143 height 16
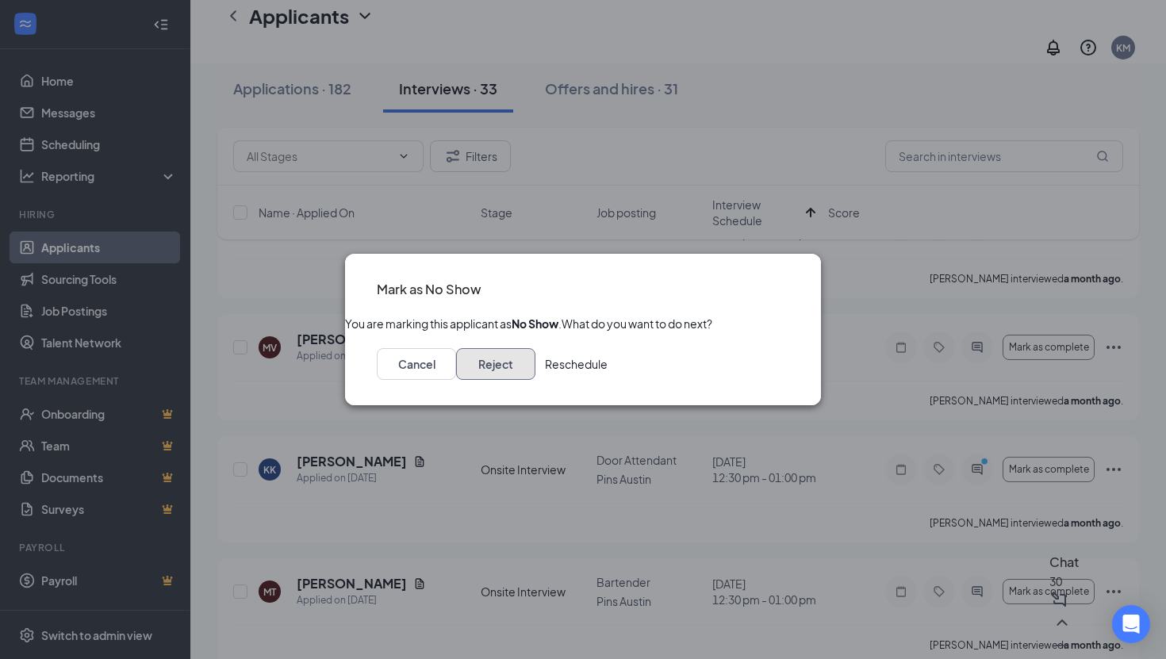
click at [535, 378] on button "Reject" at bounding box center [495, 364] width 79 height 32
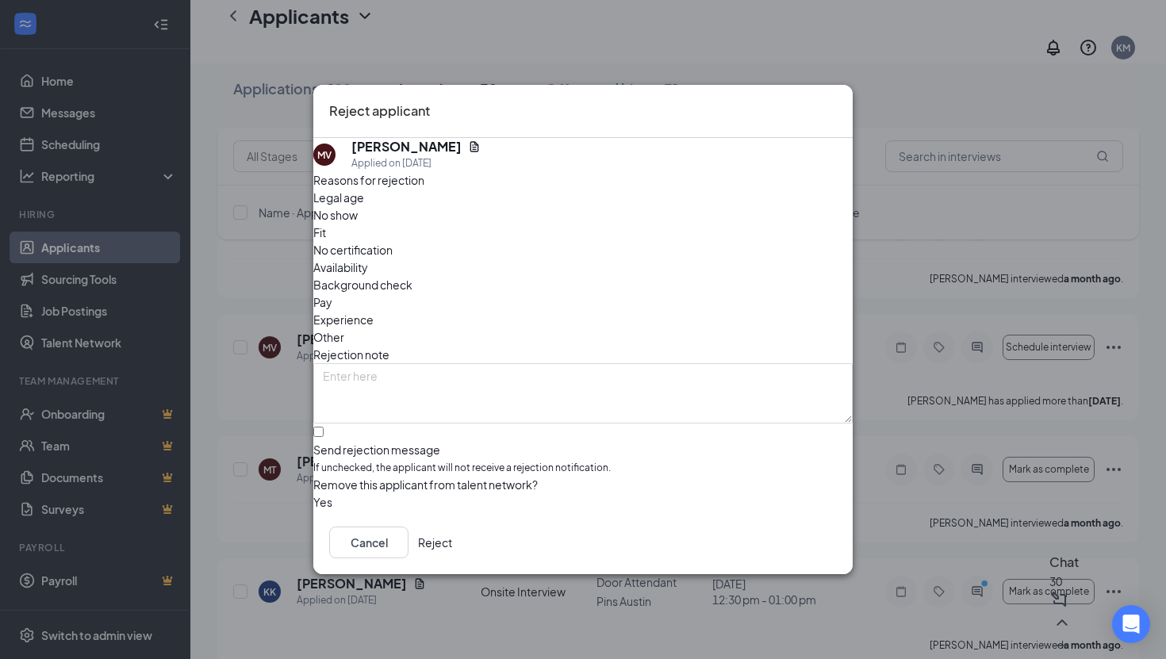
click at [452, 539] on button "Reject" at bounding box center [435, 543] width 34 height 32
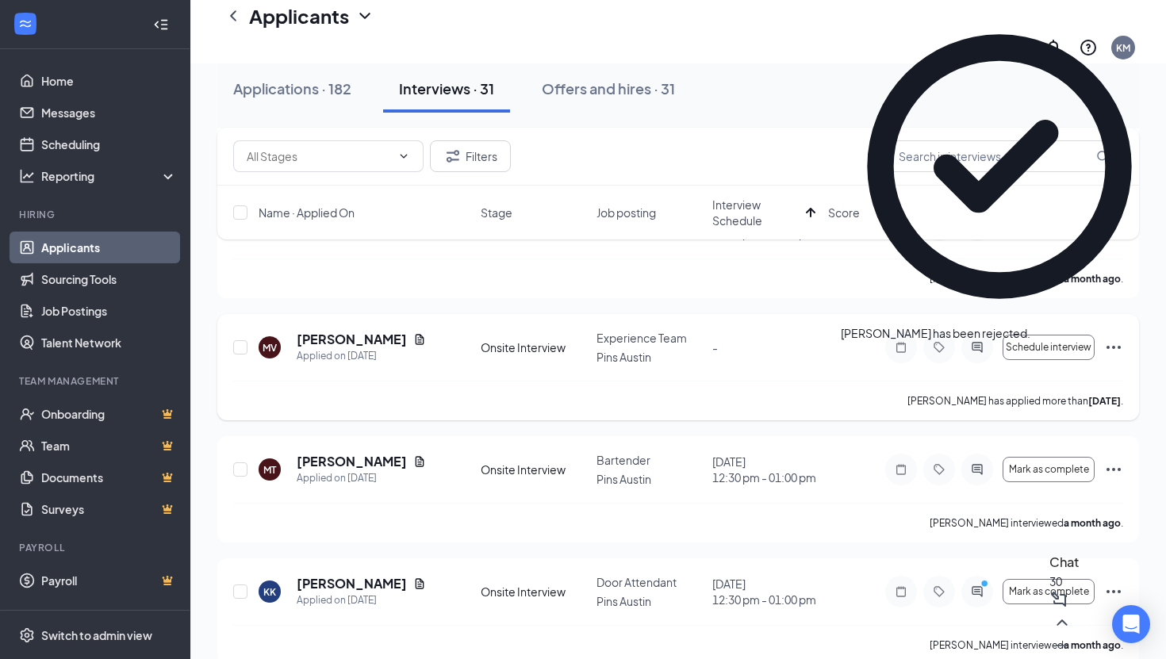
click at [1113, 346] on icon "Ellipses" at bounding box center [1113, 347] width 14 height 3
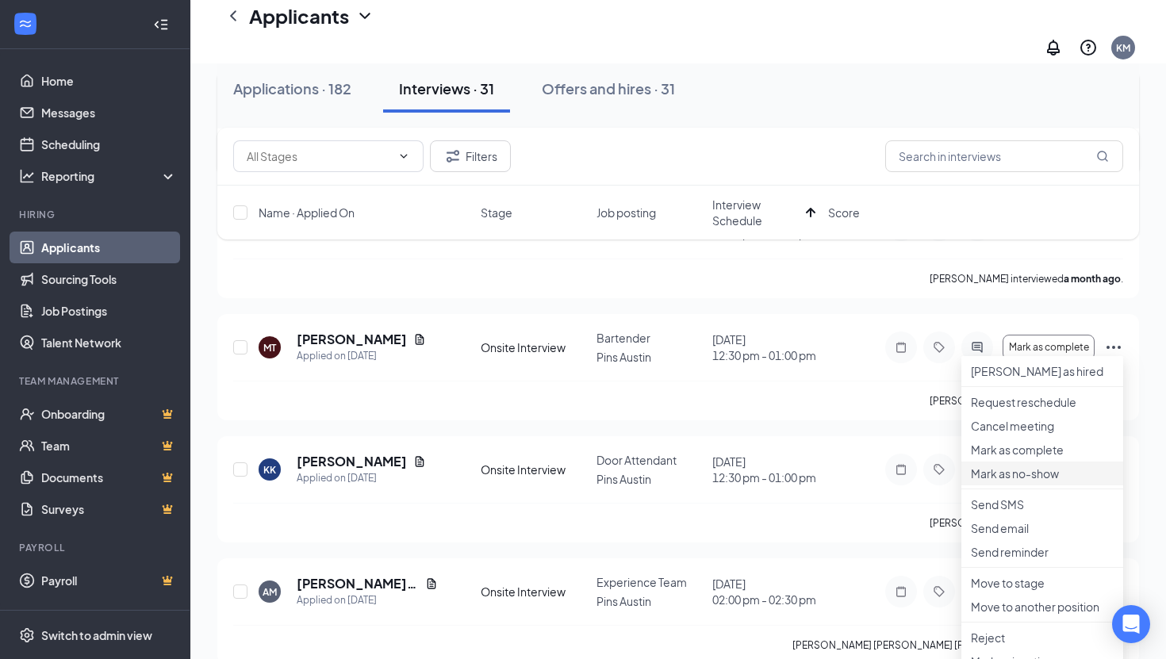
click at [1022, 481] on p "Mark as no-show" at bounding box center [1042, 474] width 143 height 16
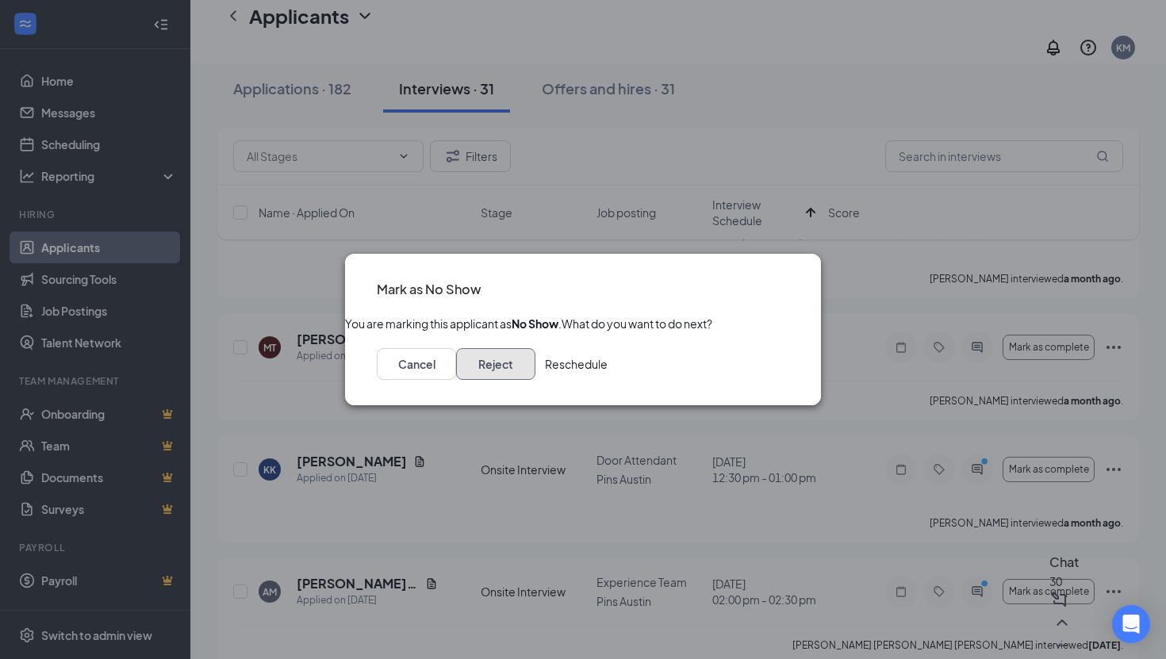
click at [535, 372] on button "Reject" at bounding box center [495, 364] width 79 height 32
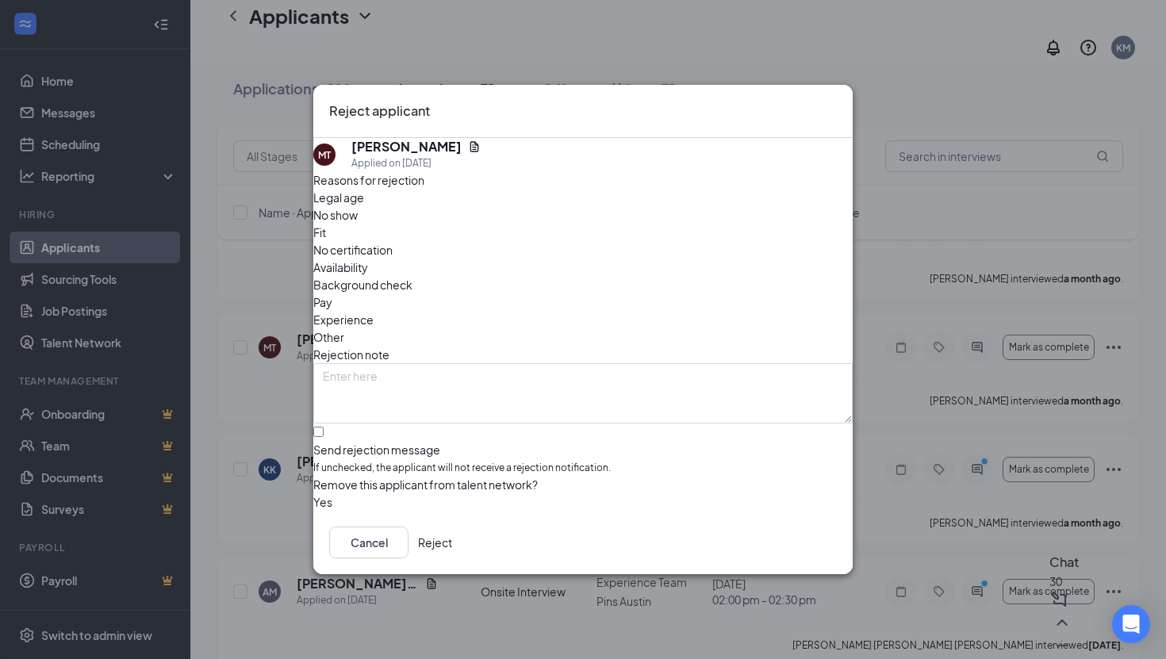
click at [452, 554] on button "Reject" at bounding box center [435, 543] width 34 height 32
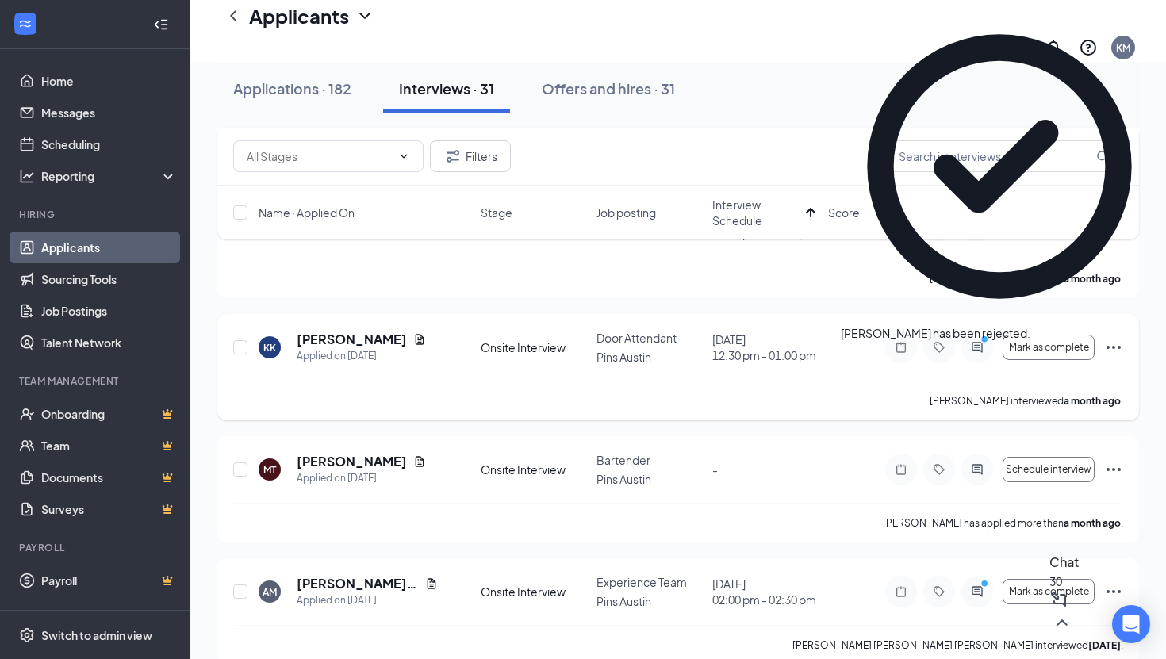
click at [1112, 338] on icon "Ellipses" at bounding box center [1113, 347] width 19 height 19
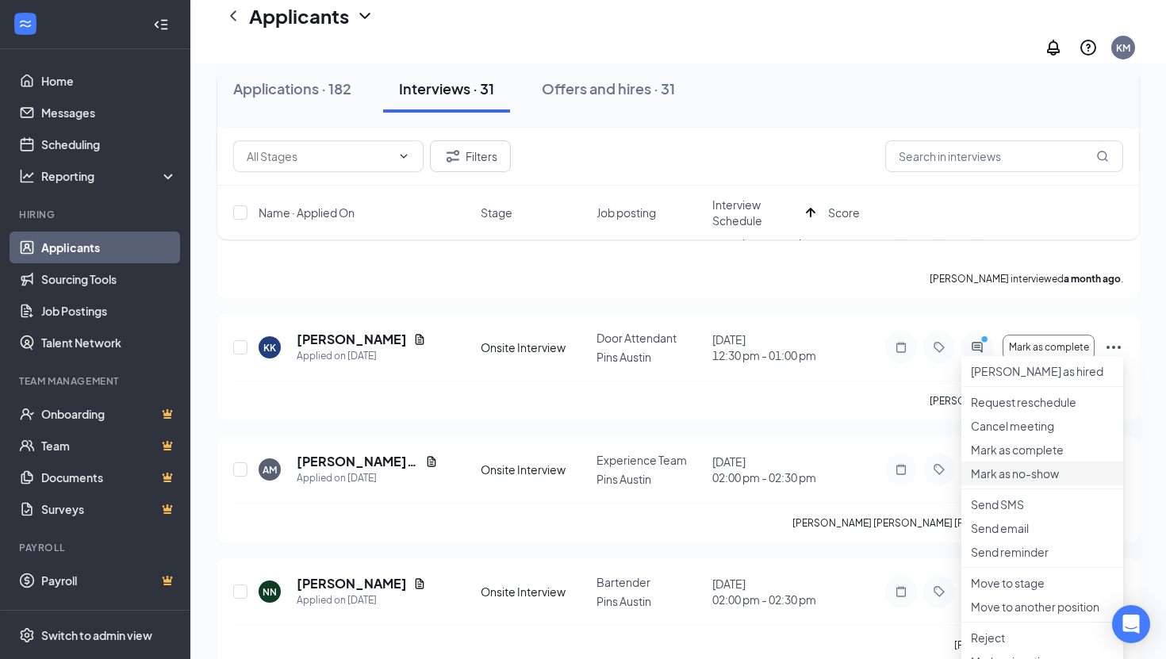
click at [1019, 481] on p "Mark as no-show" at bounding box center [1042, 474] width 143 height 16
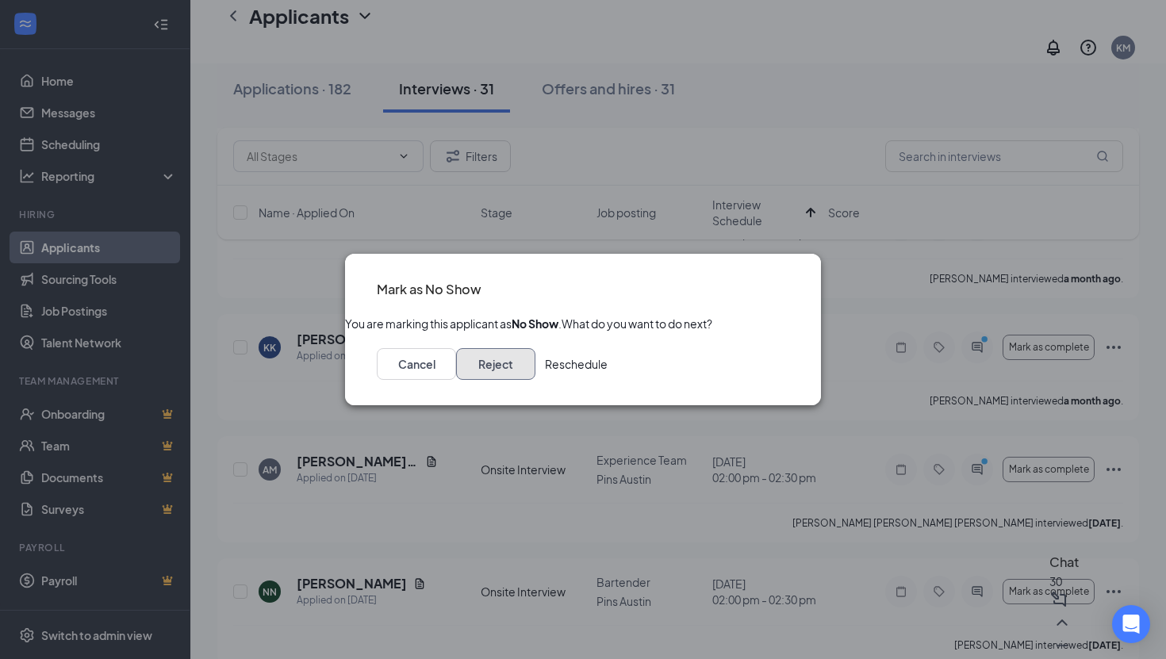
click at [535, 379] on button "Reject" at bounding box center [495, 364] width 79 height 32
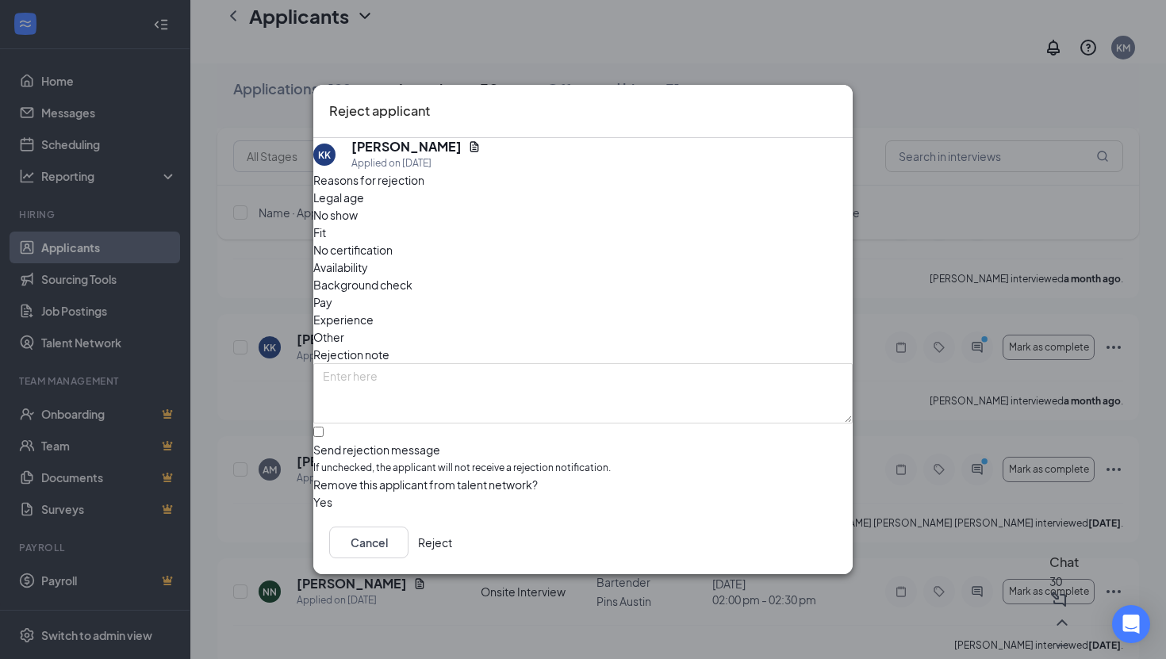
click at [452, 550] on button "Reject" at bounding box center [435, 543] width 34 height 32
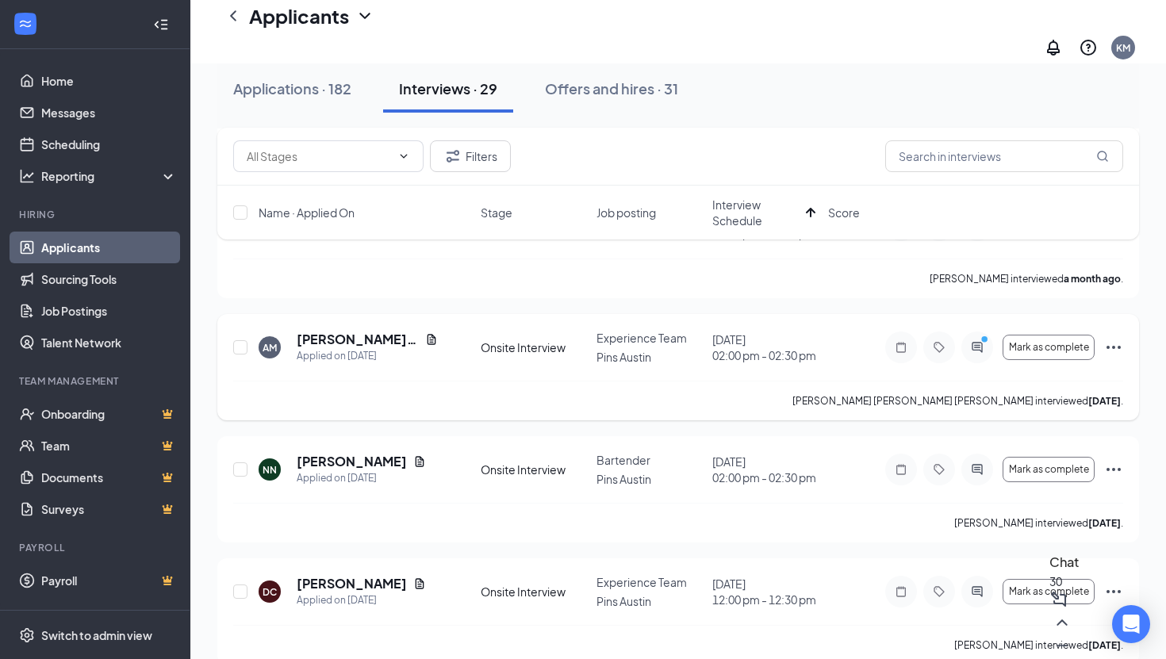
click at [1110, 338] on icon "Ellipses" at bounding box center [1113, 347] width 19 height 19
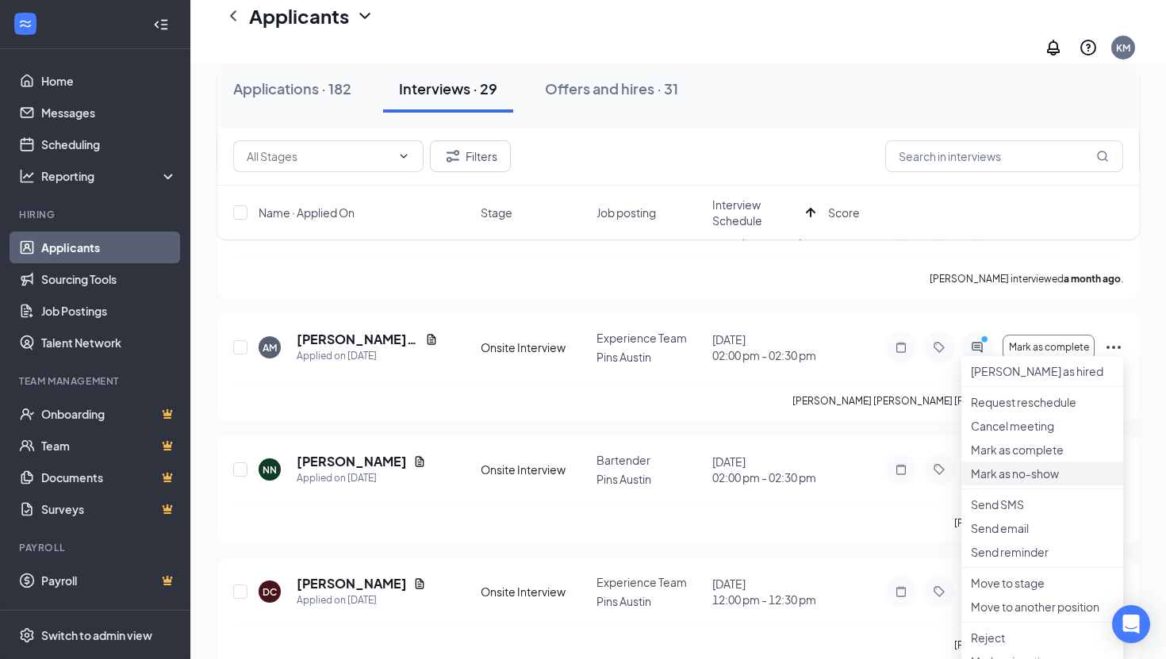
click at [1010, 481] on p "Mark as no-show" at bounding box center [1042, 474] width 143 height 16
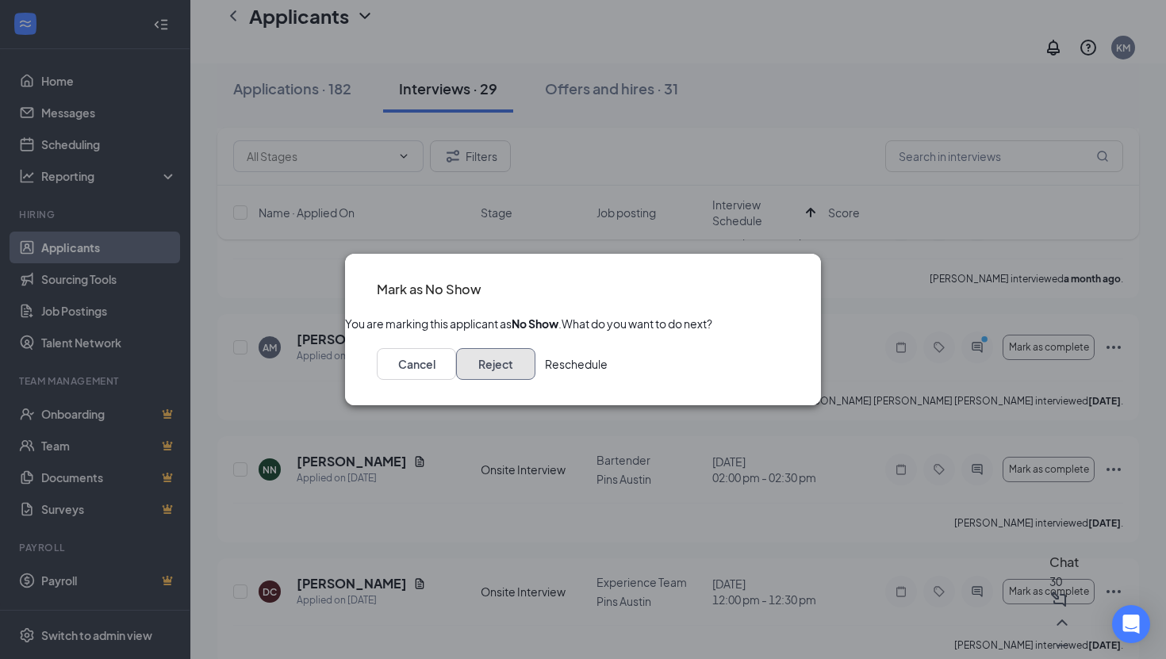
click at [535, 380] on button "Reject" at bounding box center [495, 364] width 79 height 32
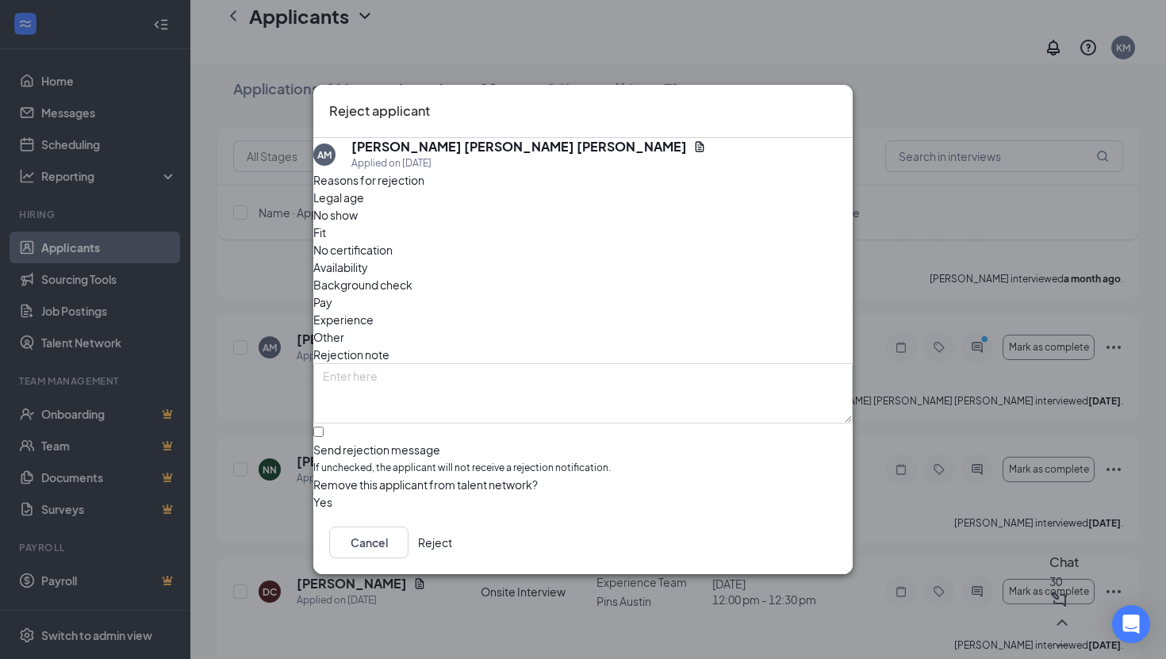
click at [452, 550] on button "Reject" at bounding box center [435, 543] width 34 height 32
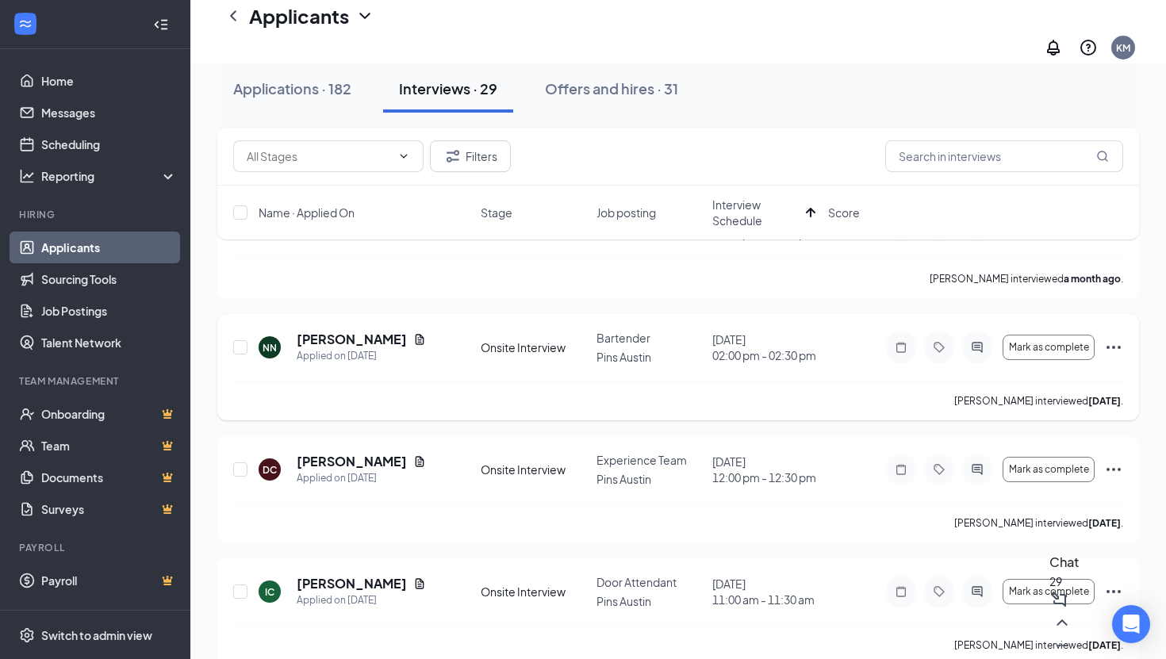
click at [1104, 338] on icon "Ellipses" at bounding box center [1113, 347] width 19 height 19
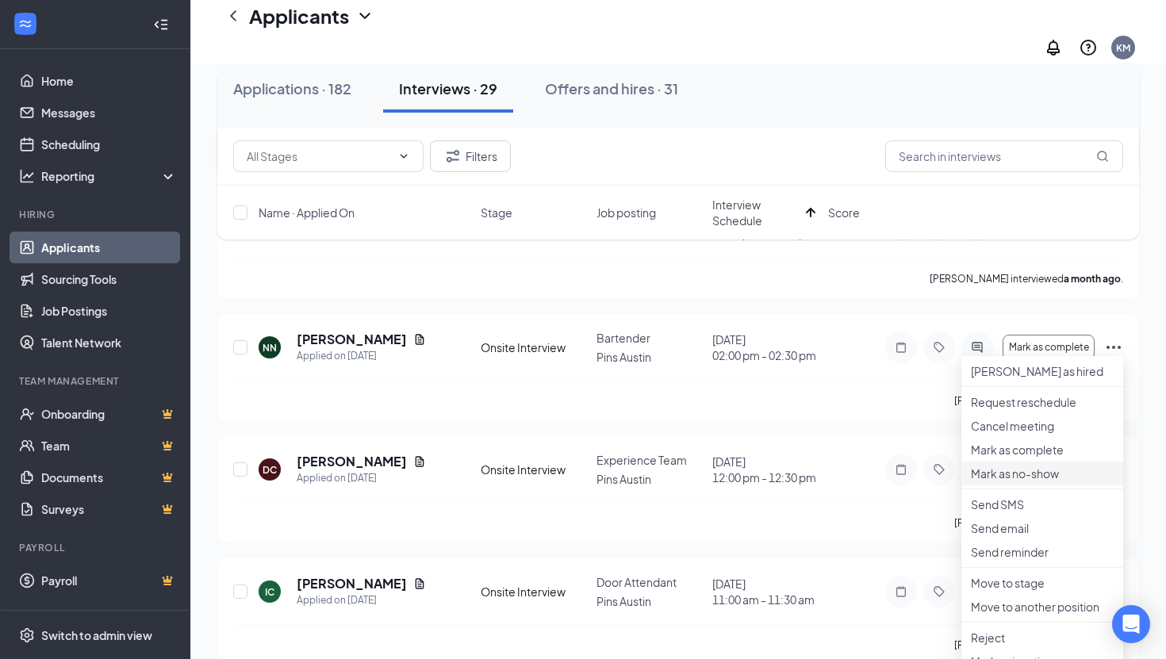
click at [1003, 481] on p "Mark as no-show" at bounding box center [1042, 474] width 143 height 16
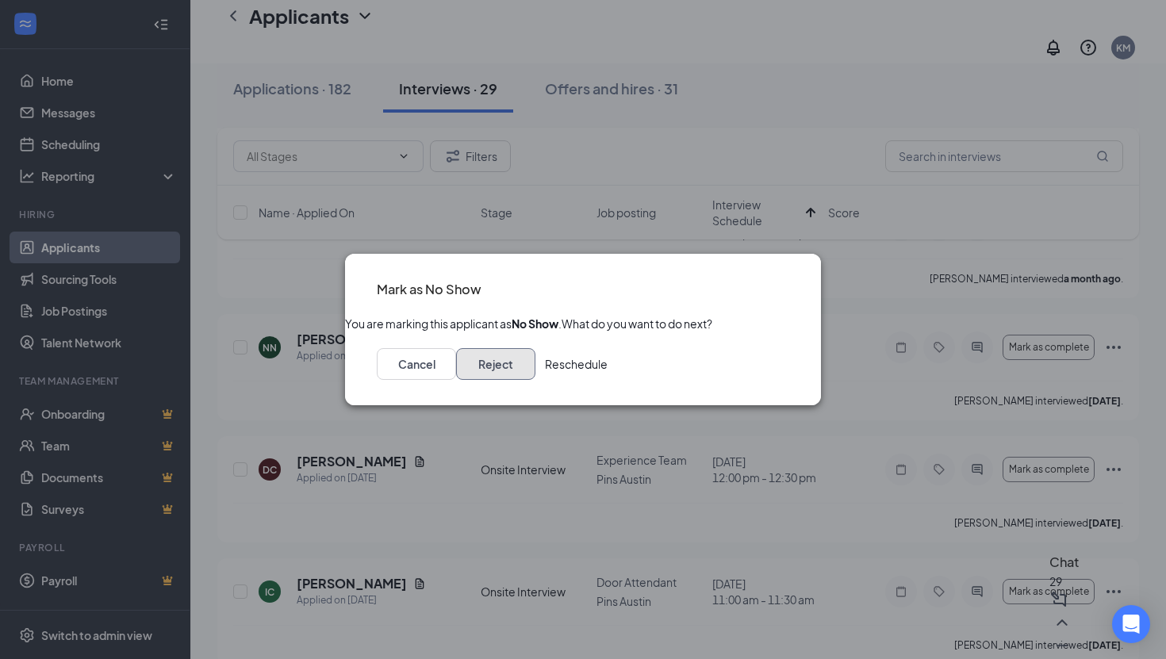
click at [535, 380] on button "Reject" at bounding box center [495, 364] width 79 height 32
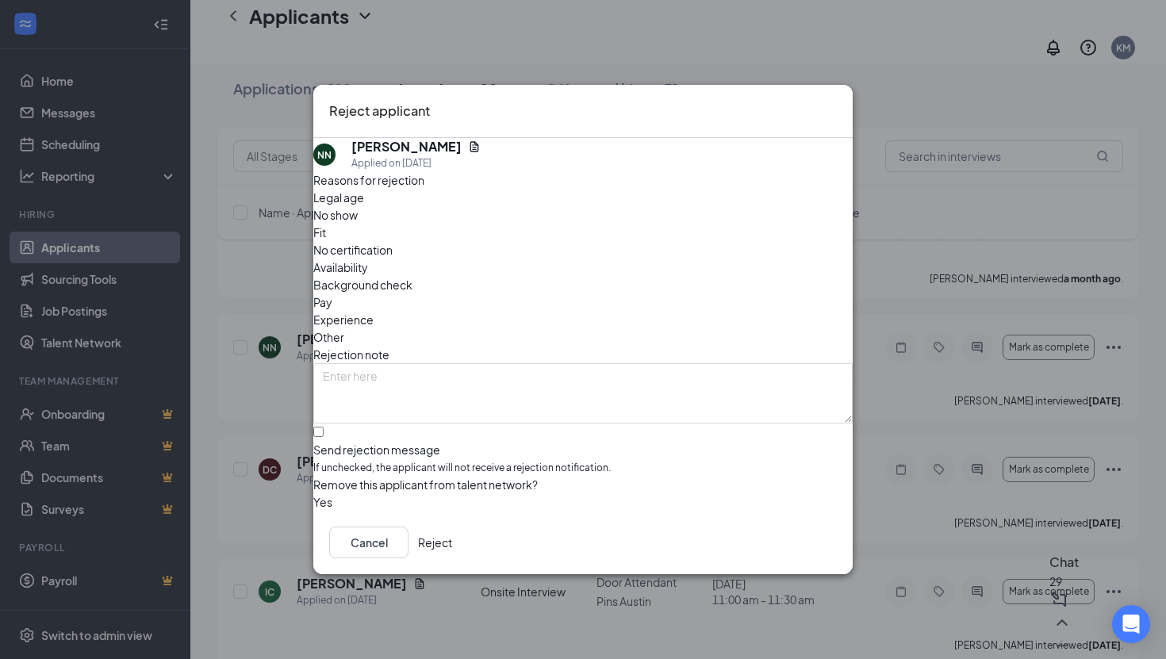
click at [452, 553] on button "Reject" at bounding box center [435, 543] width 34 height 32
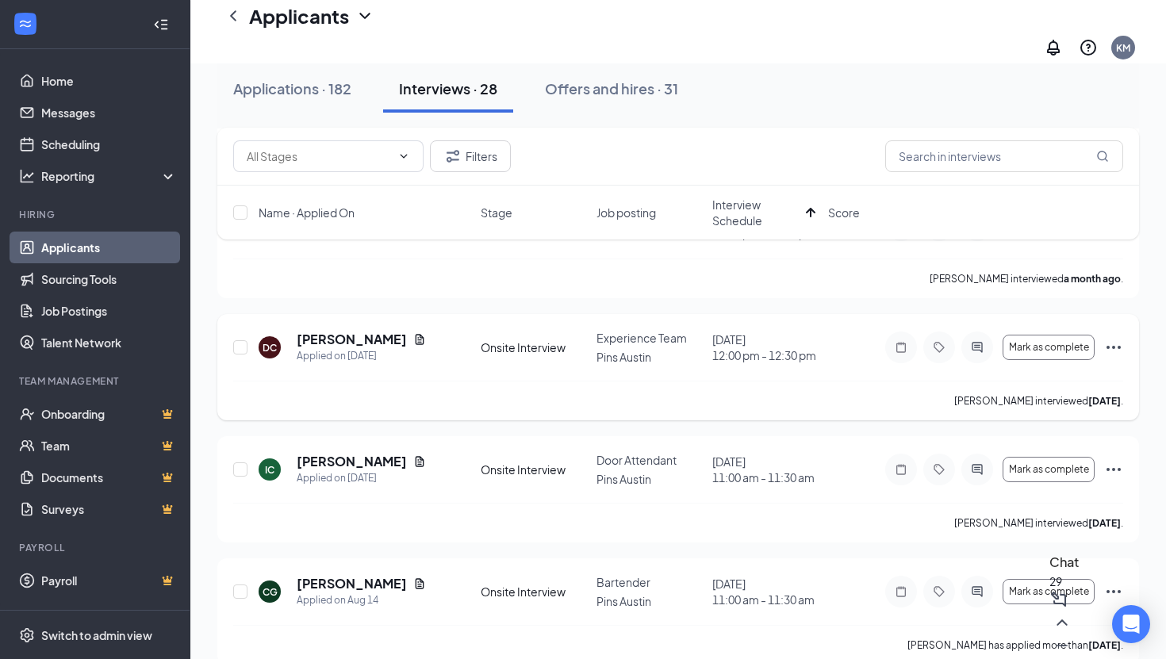
click at [1111, 338] on icon "Ellipses" at bounding box center [1113, 347] width 19 height 19
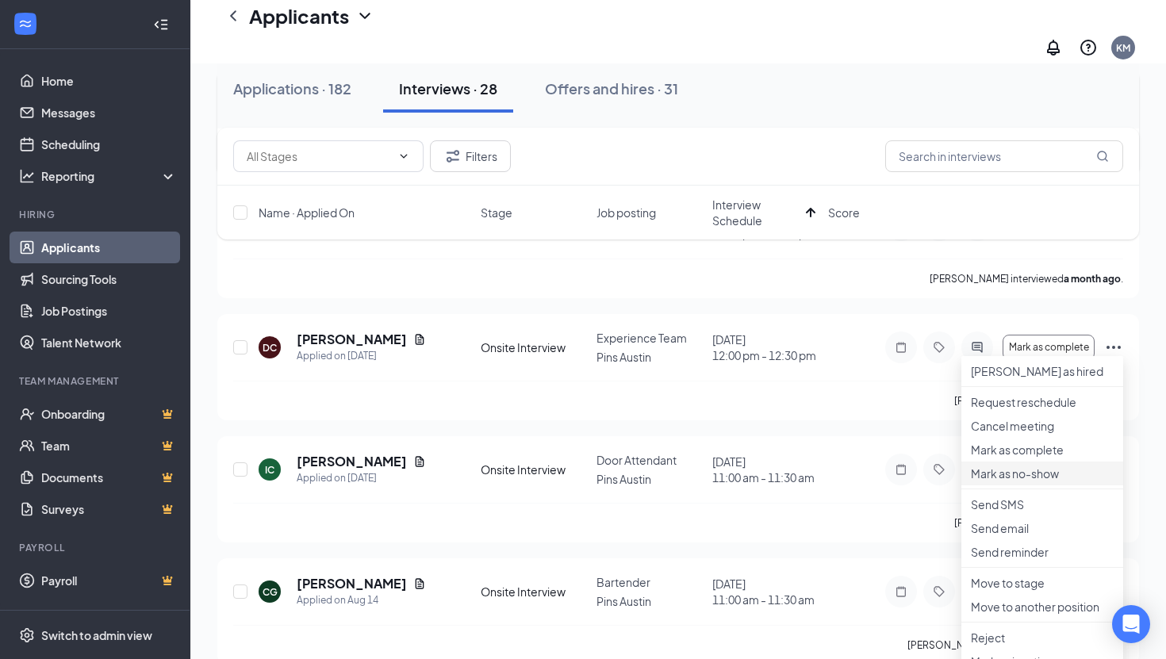
click at [1018, 481] on p "Mark as no-show" at bounding box center [1042, 474] width 143 height 16
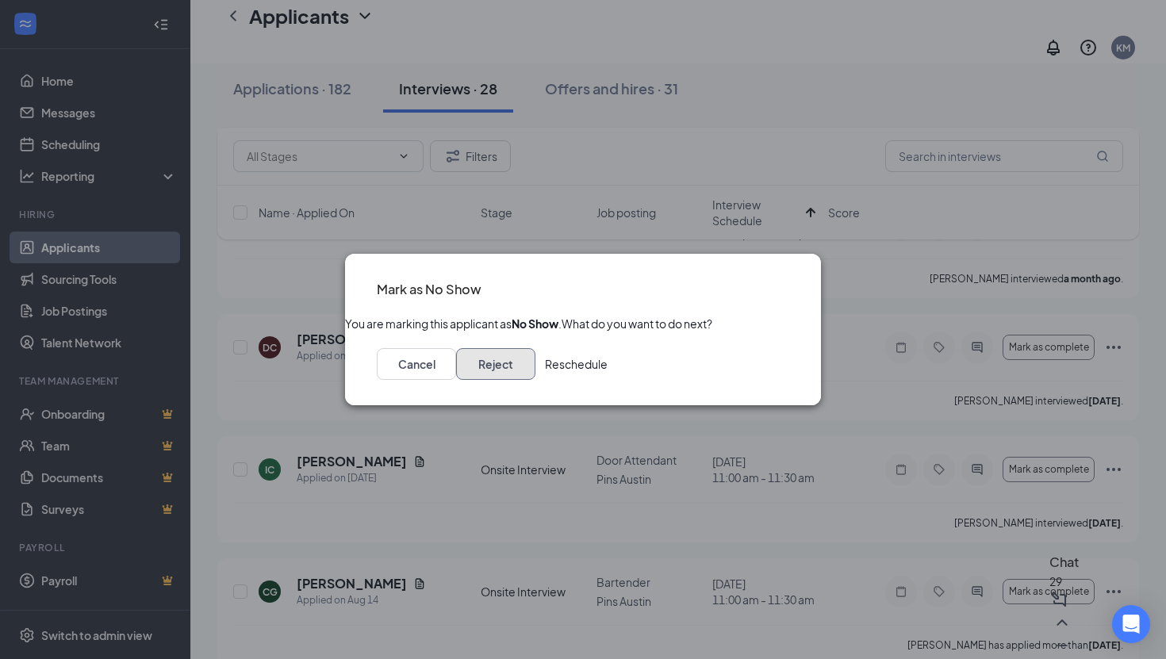
click at [535, 367] on button "Reject" at bounding box center [495, 364] width 79 height 32
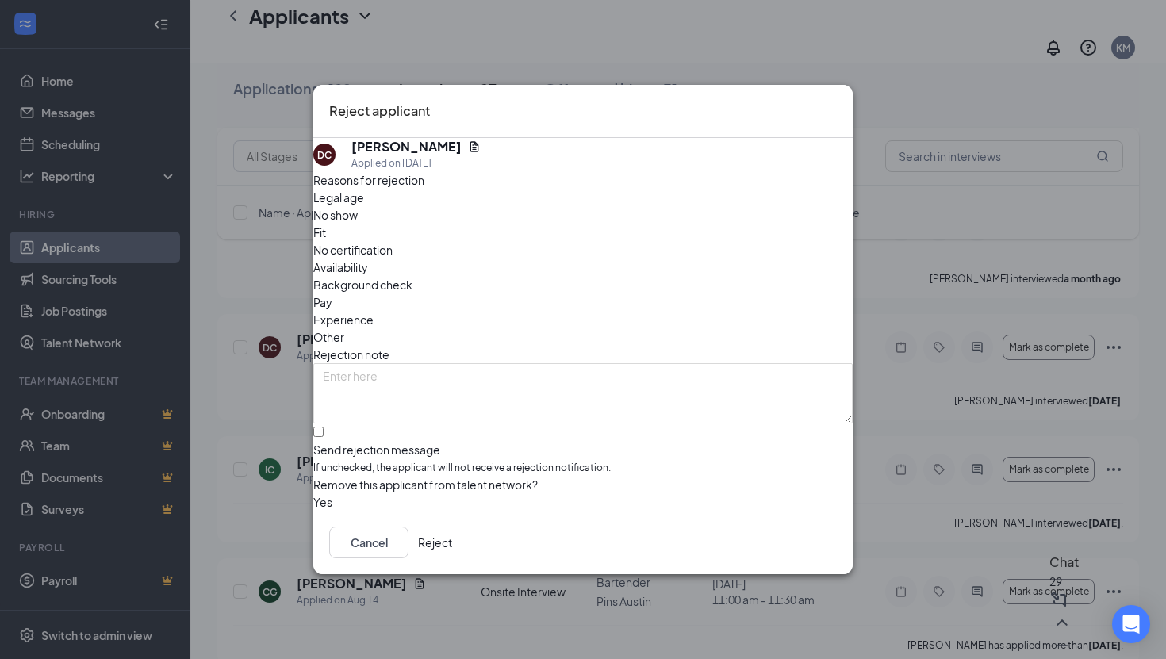
click at [452, 557] on button "Reject" at bounding box center [435, 543] width 34 height 32
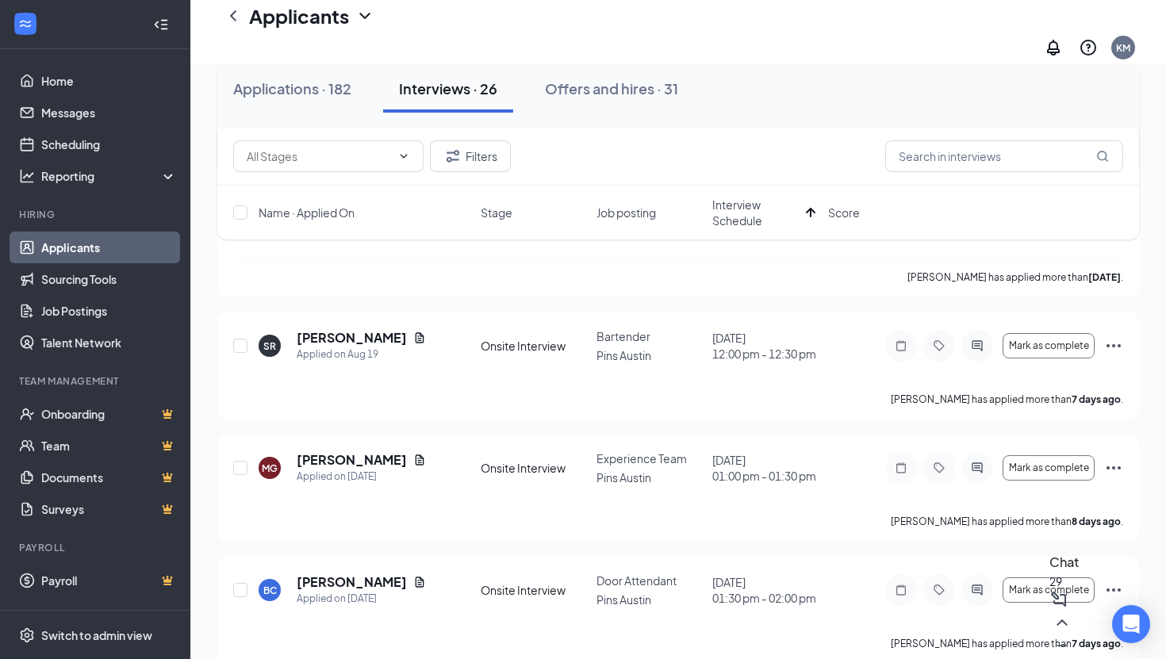
scroll to position [0, 0]
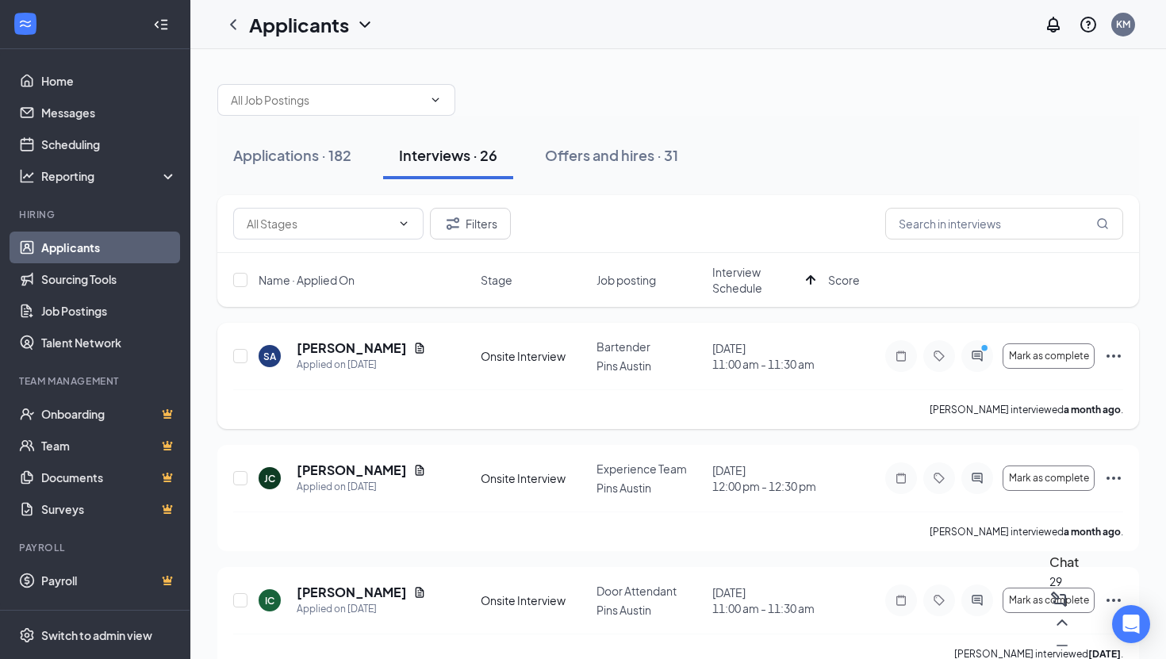
click at [1114, 353] on icon "Ellipses" at bounding box center [1113, 356] width 19 height 19
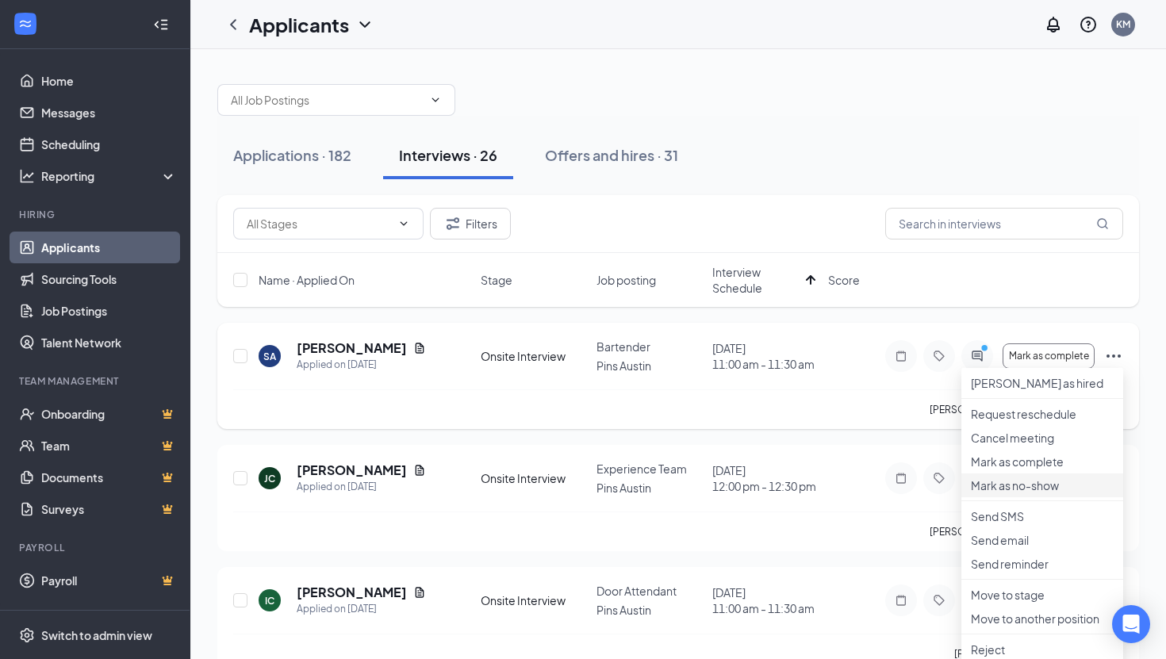
click at [1020, 493] on p "Mark as no-show" at bounding box center [1042, 485] width 143 height 16
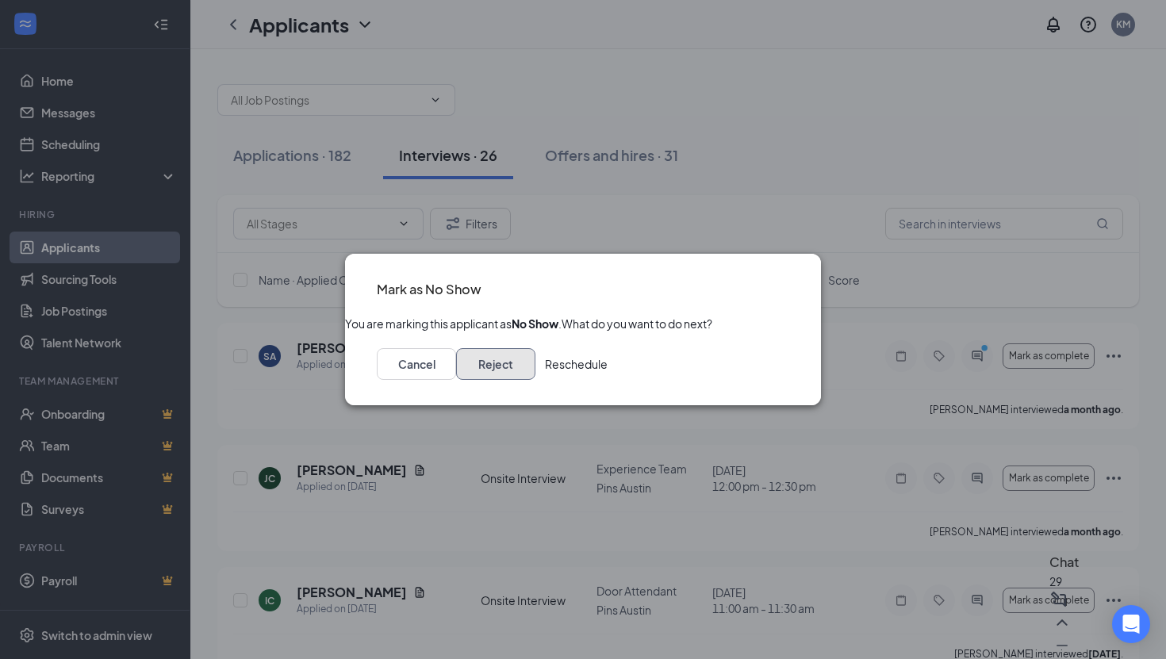
click at [535, 377] on button "Reject" at bounding box center [495, 364] width 79 height 32
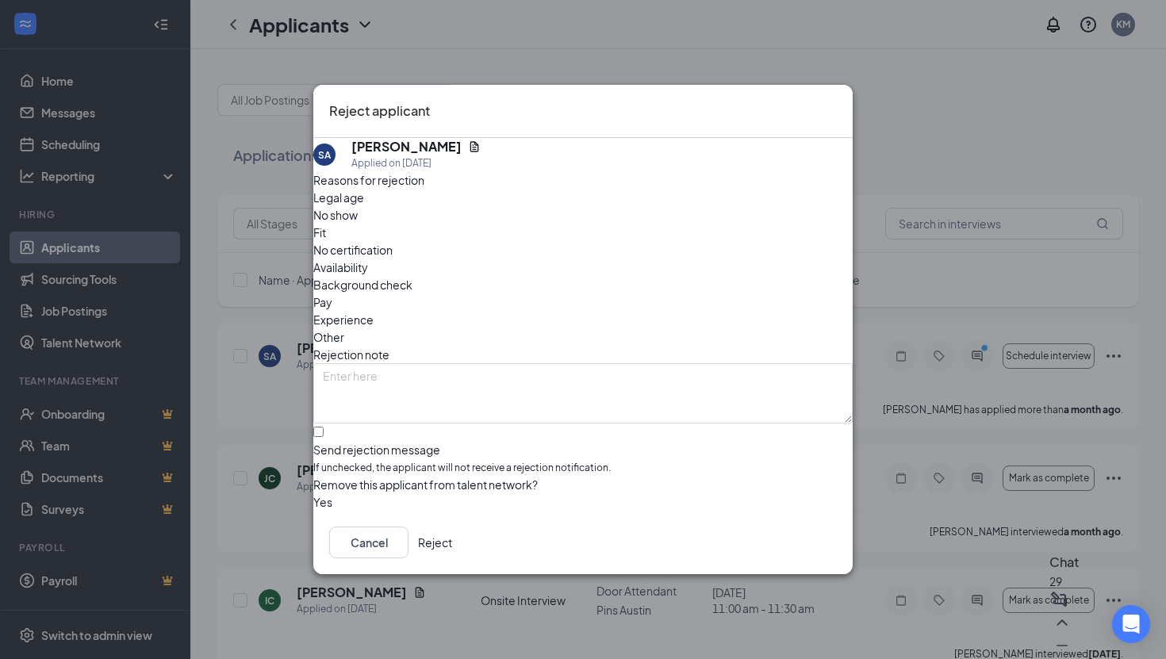
click at [452, 542] on button "Reject" at bounding box center [435, 543] width 34 height 32
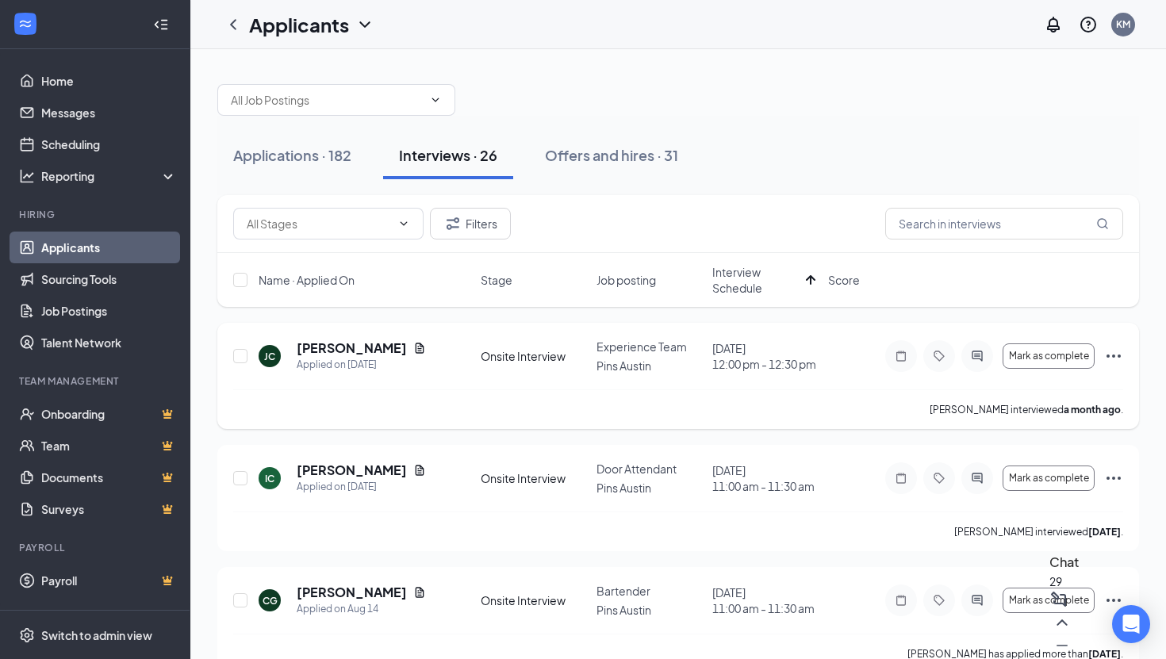
click at [1111, 358] on icon "Ellipses" at bounding box center [1113, 356] width 19 height 19
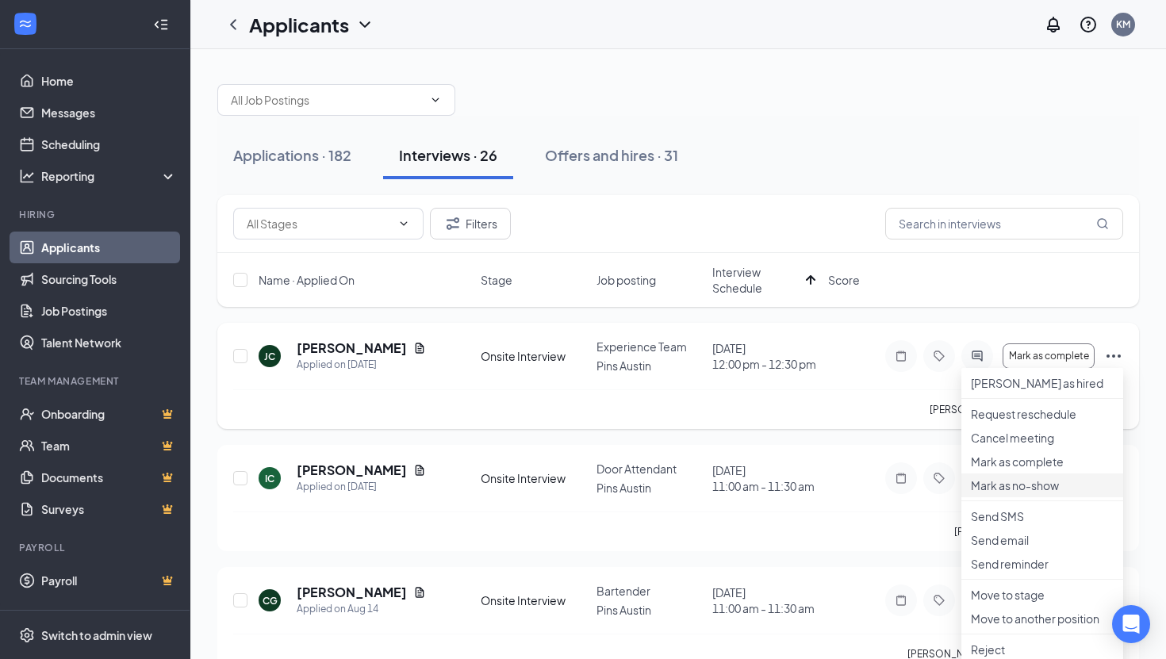
click at [1022, 497] on li "Mark as no-show" at bounding box center [1042, 485] width 162 height 24
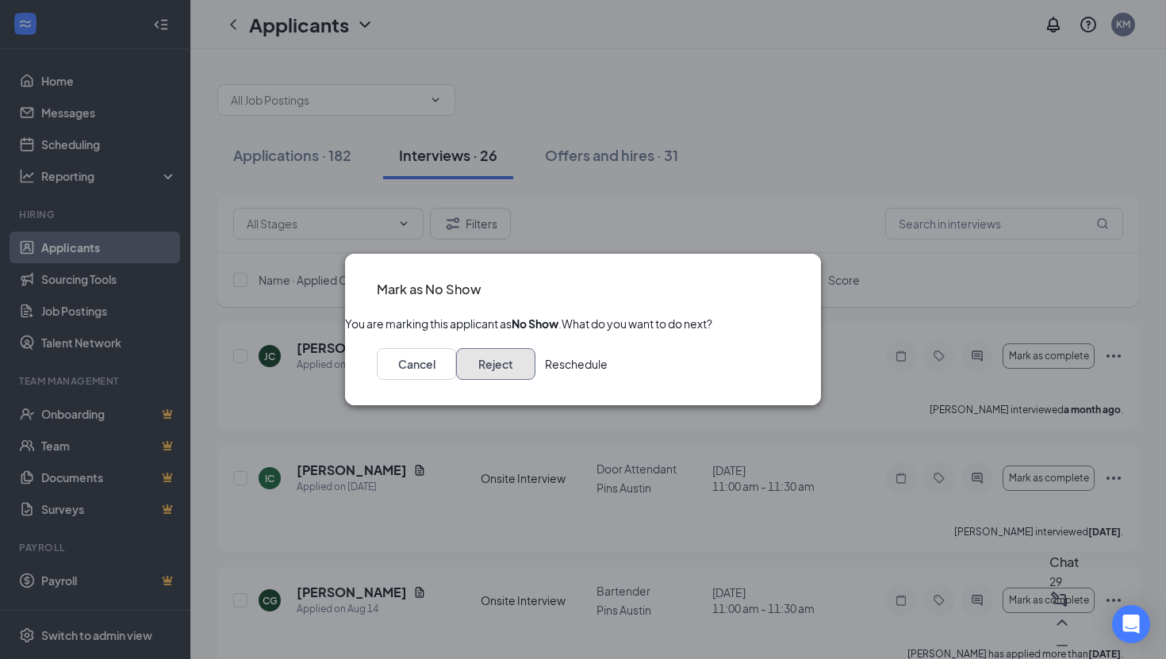
click at [535, 380] on button "Reject" at bounding box center [495, 364] width 79 height 32
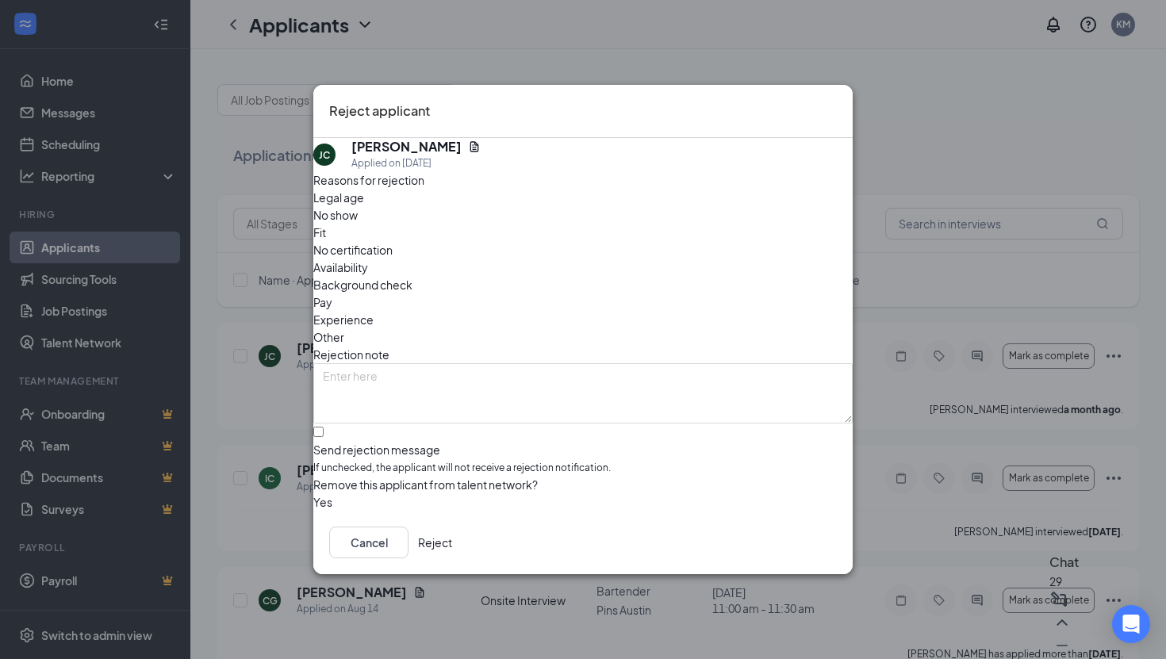
click at [452, 546] on button "Reject" at bounding box center [435, 543] width 34 height 32
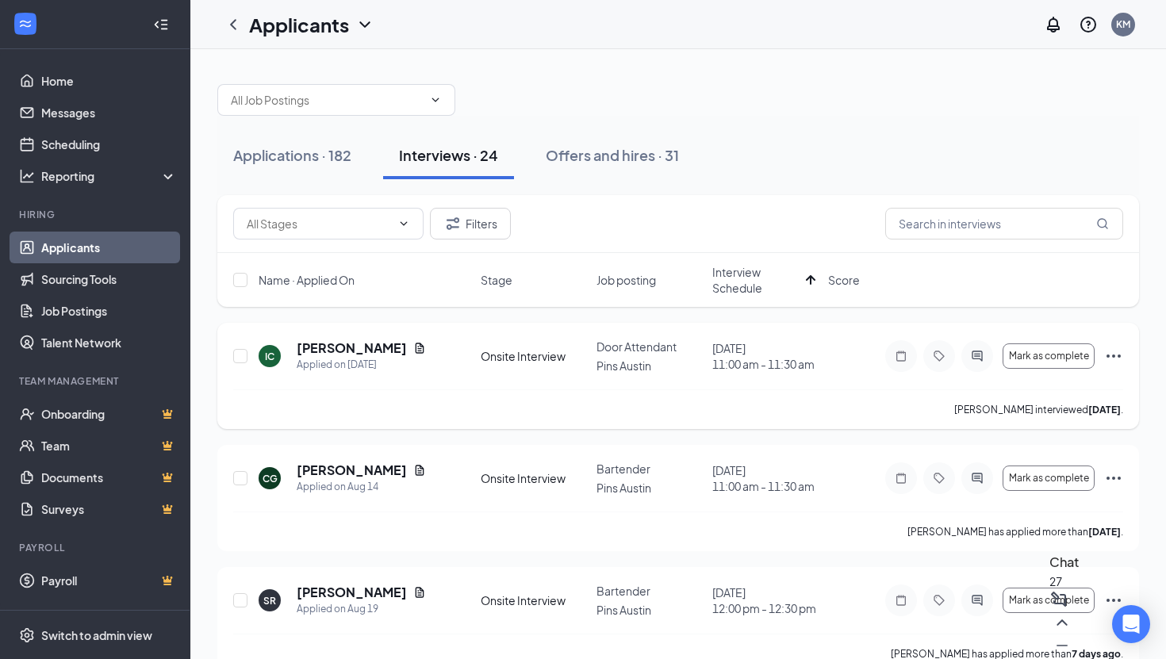
click at [1112, 358] on icon "Ellipses" at bounding box center [1113, 356] width 19 height 19
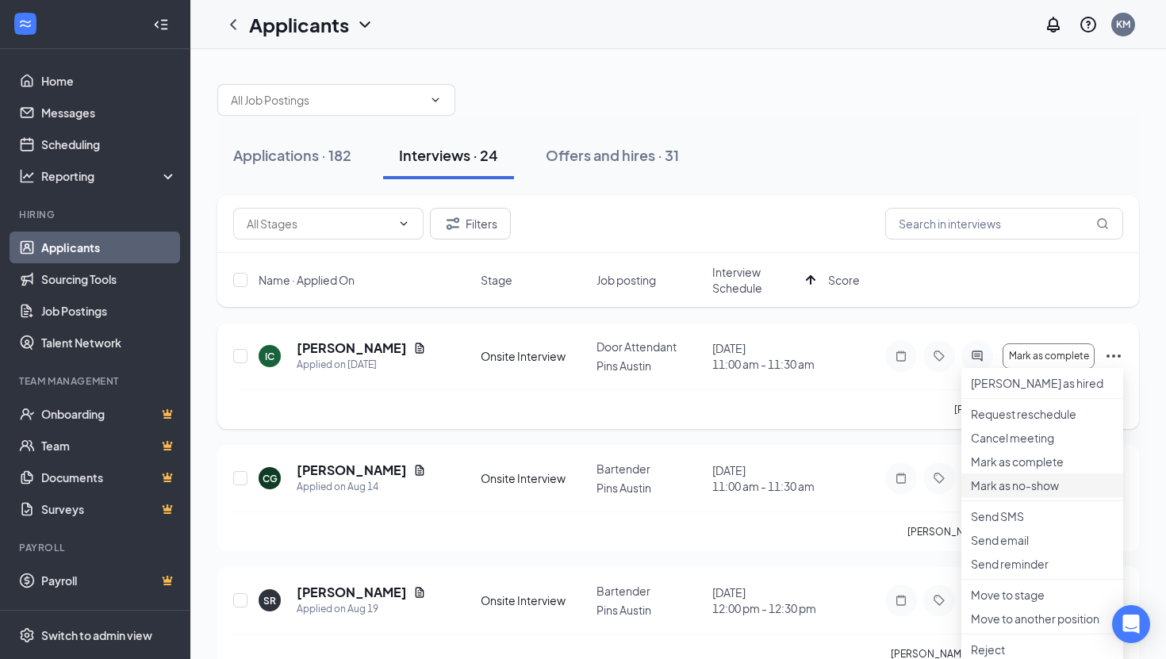
click at [1028, 493] on p "Mark as no-show" at bounding box center [1042, 485] width 143 height 16
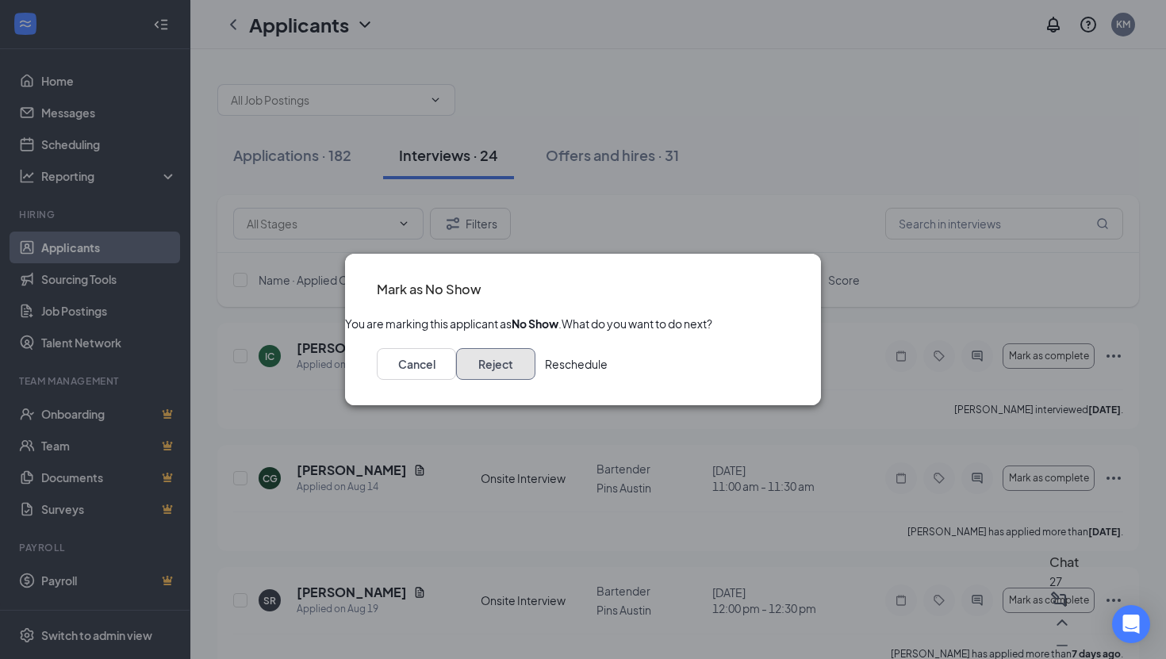
click at [535, 377] on button "Reject" at bounding box center [495, 364] width 79 height 32
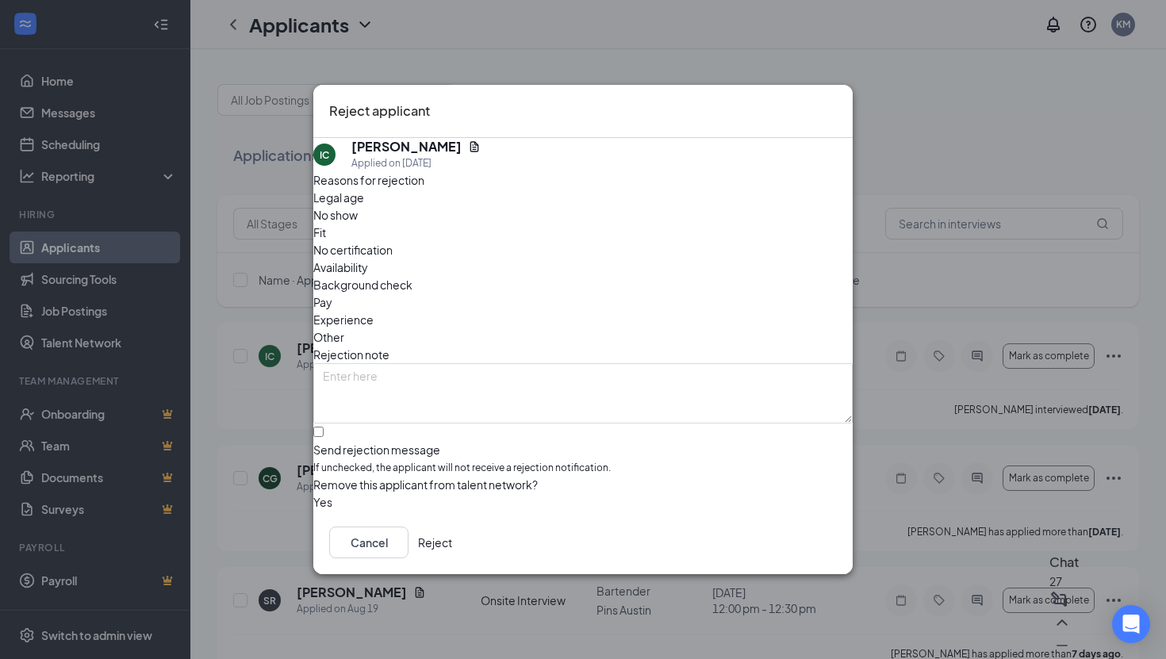
click at [452, 544] on button "Reject" at bounding box center [435, 543] width 34 height 32
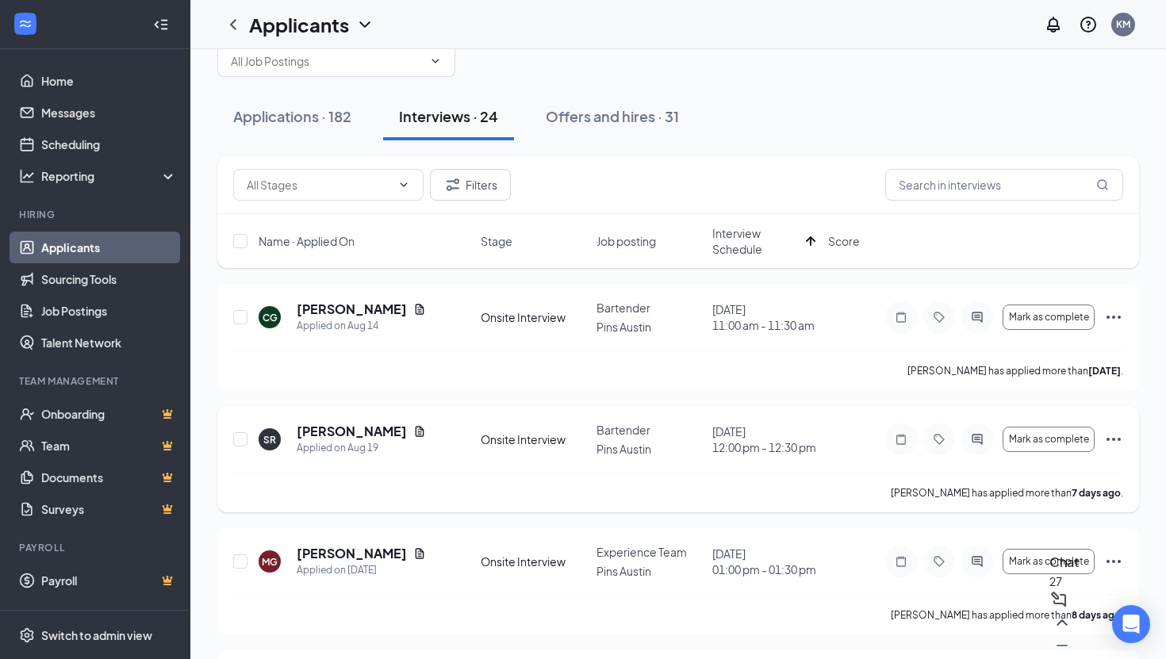
scroll to position [36, 0]
